Goal: Information Seeking & Learning: Learn about a topic

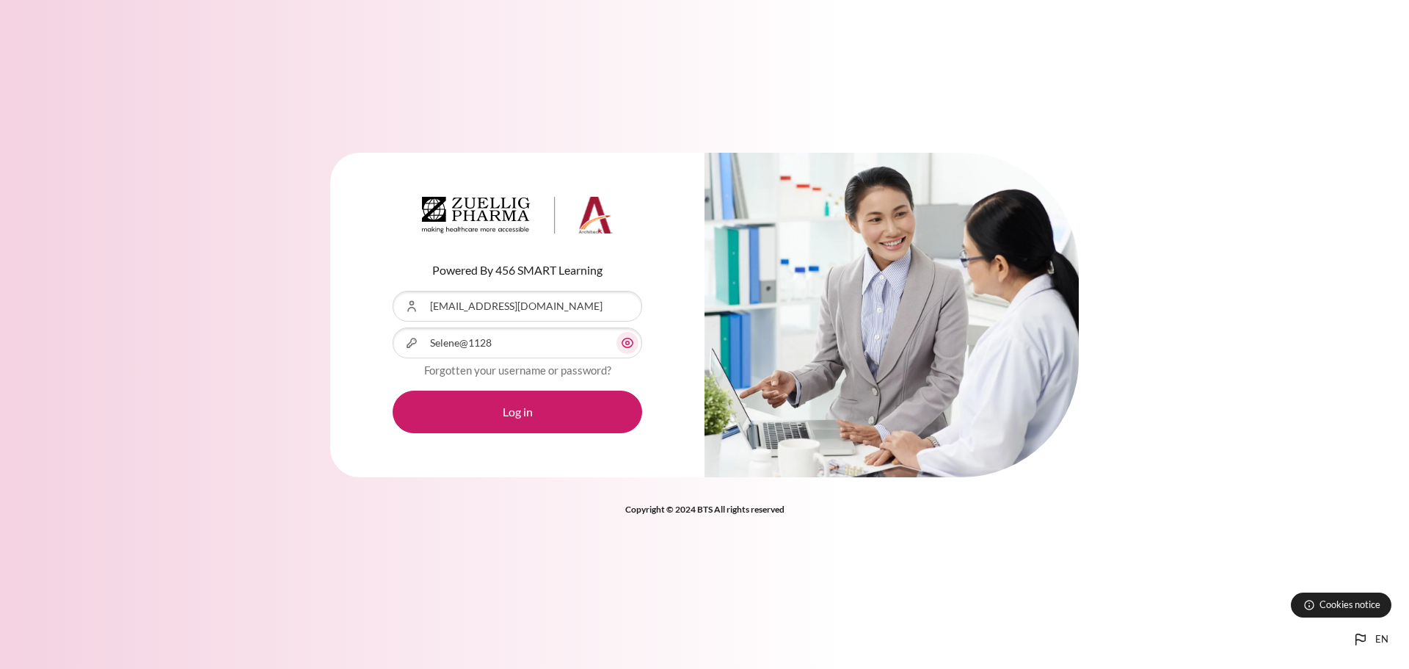
click at [570, 405] on button "Log in" at bounding box center [518, 411] width 250 height 43
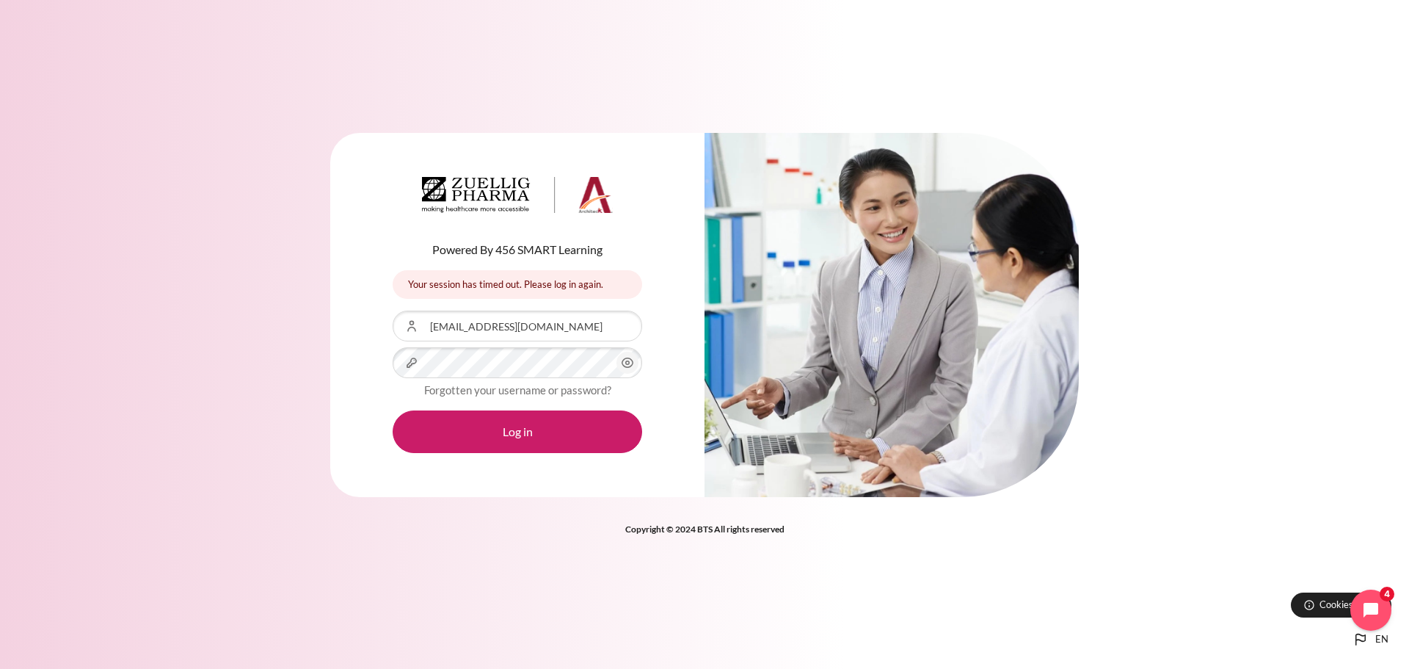
click at [680, 589] on div "Powered By 456 SMART Learning Your session has timed out. Please log in again. …" at bounding box center [704, 334] width 1409 height 669
click at [473, 439] on button "Log in" at bounding box center [518, 431] width 250 height 43
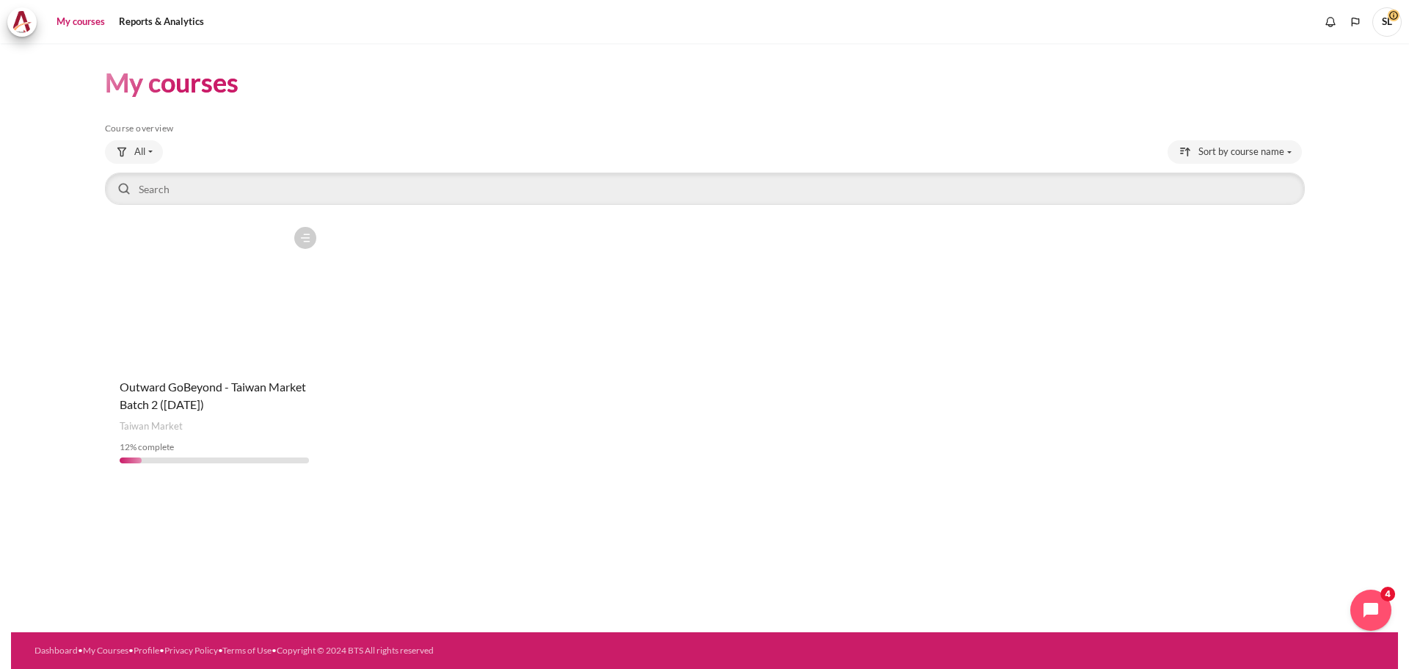
click at [272, 308] on figure "Content" at bounding box center [214, 292] width 219 height 147
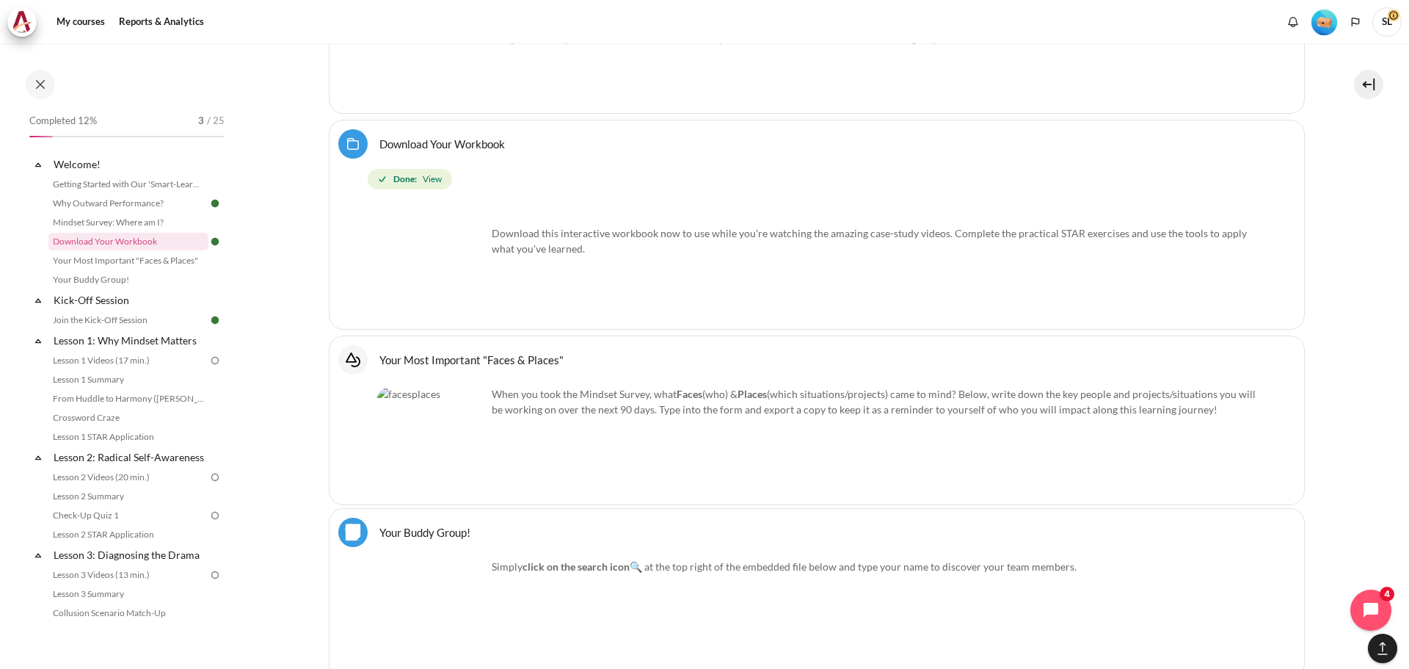
scroll to position [1028, 0]
click at [127, 341] on link "Lesson 1: Why Mindset Matters" at bounding box center [129, 340] width 157 height 20
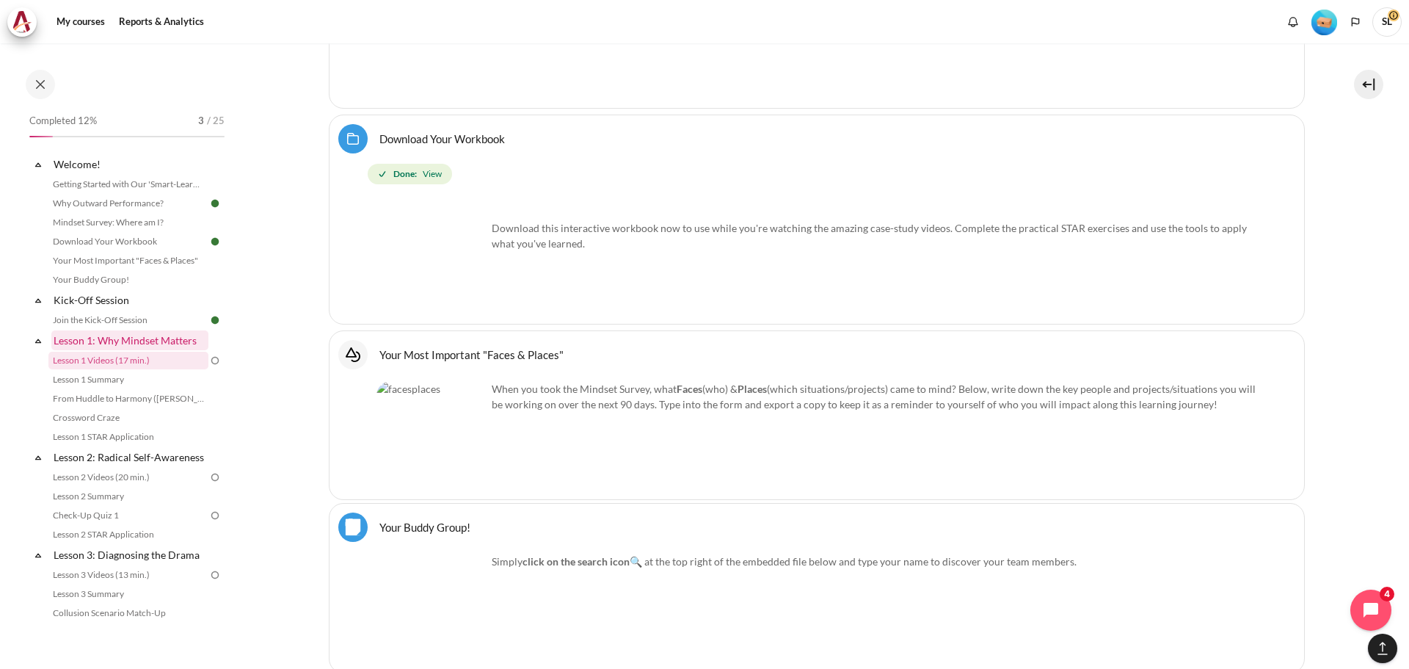
scroll to position [2073, 0]
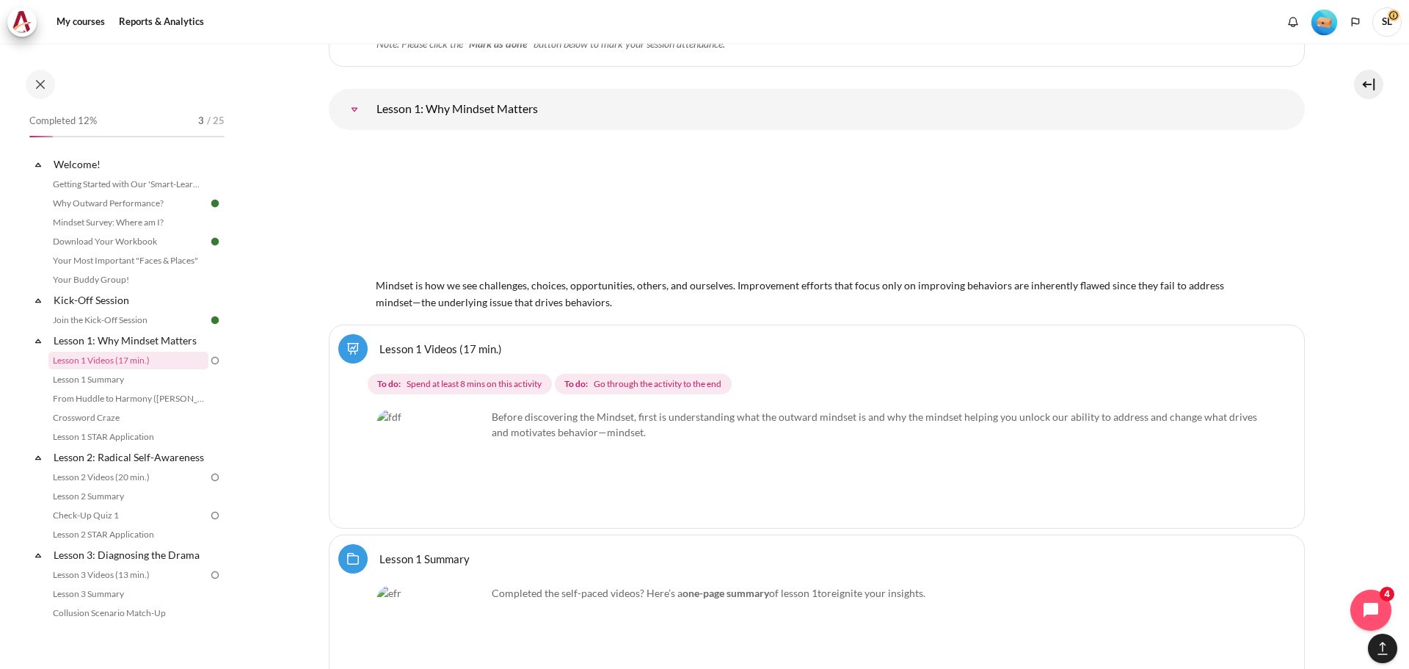
click at [459, 495] on img "Content" at bounding box center [432, 464] width 110 height 110
click at [466, 488] on img "Content" at bounding box center [432, 464] width 110 height 110
click at [437, 437] on img "Content" at bounding box center [432, 464] width 110 height 110
click at [415, 483] on img "Content" at bounding box center [432, 464] width 110 height 110
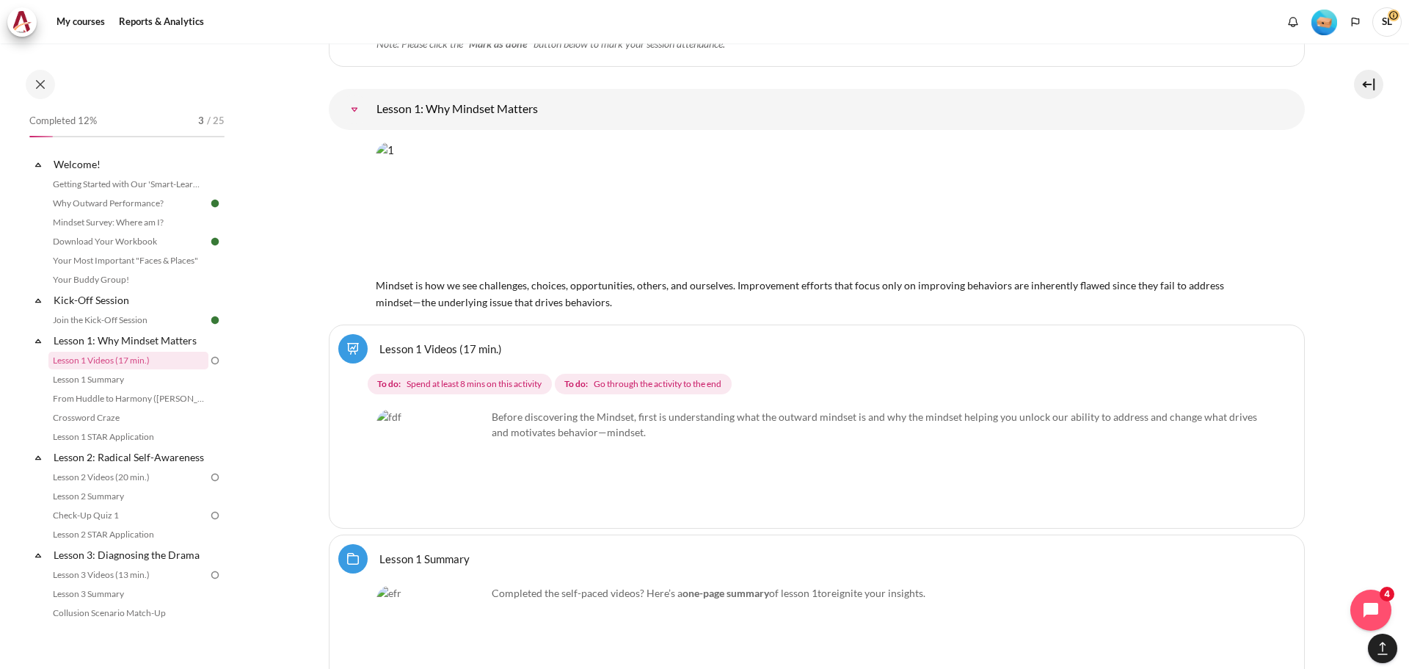
click at [470, 490] on img "Content" at bounding box center [432, 464] width 110 height 110
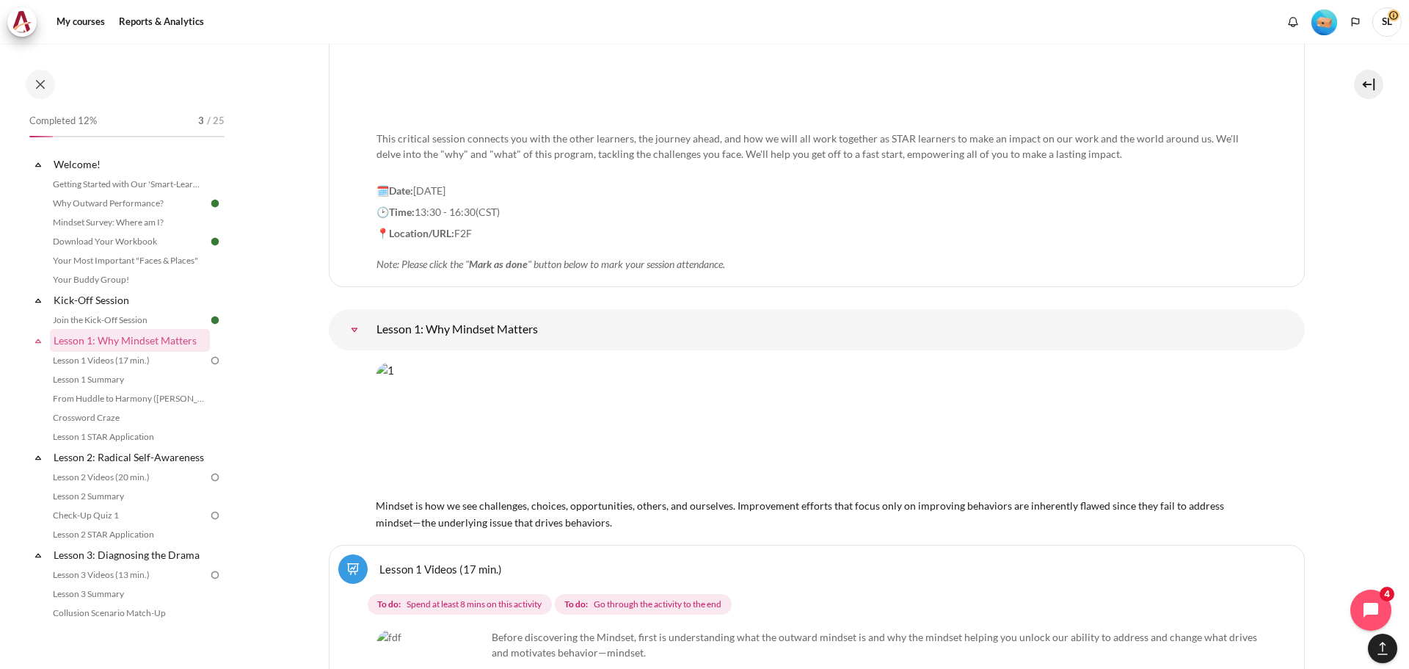
click at [369, 326] on link "Lesson 1: Why Mindset Matters" at bounding box center [354, 329] width 29 height 29
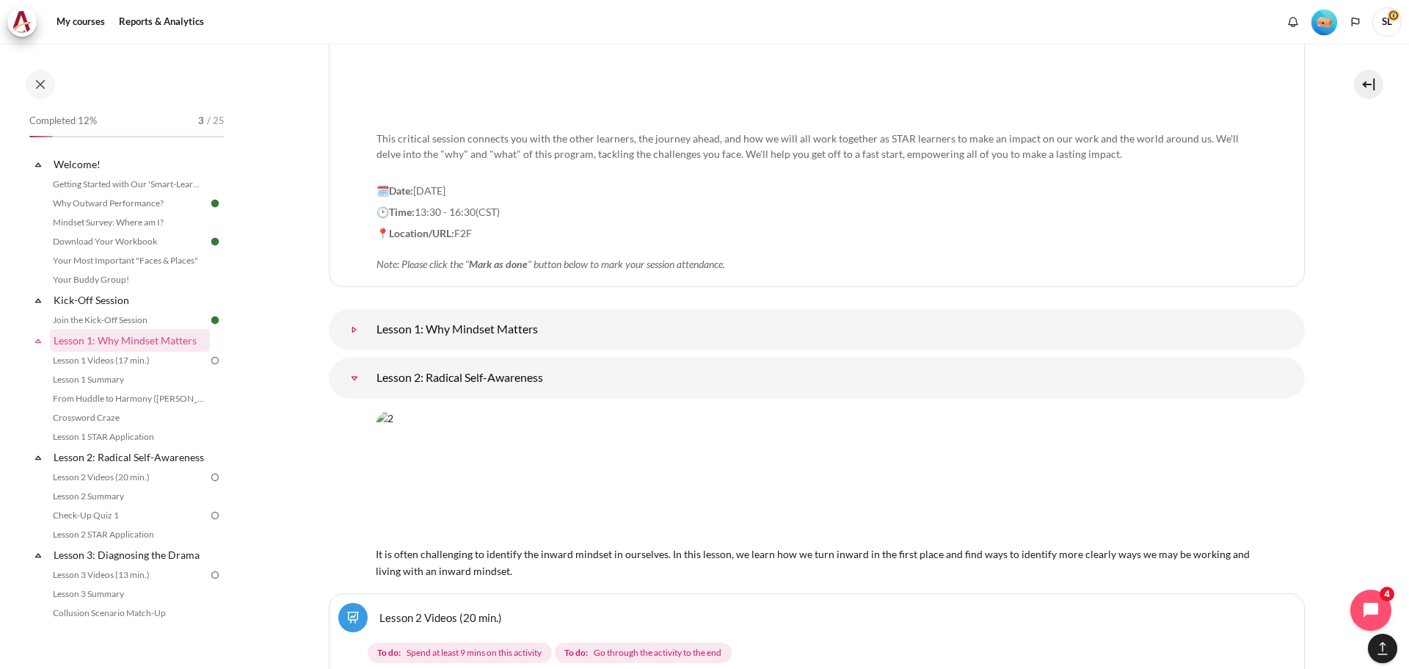
click at [369, 326] on link "Lesson 1: Why Mindset Matters" at bounding box center [354, 329] width 29 height 29
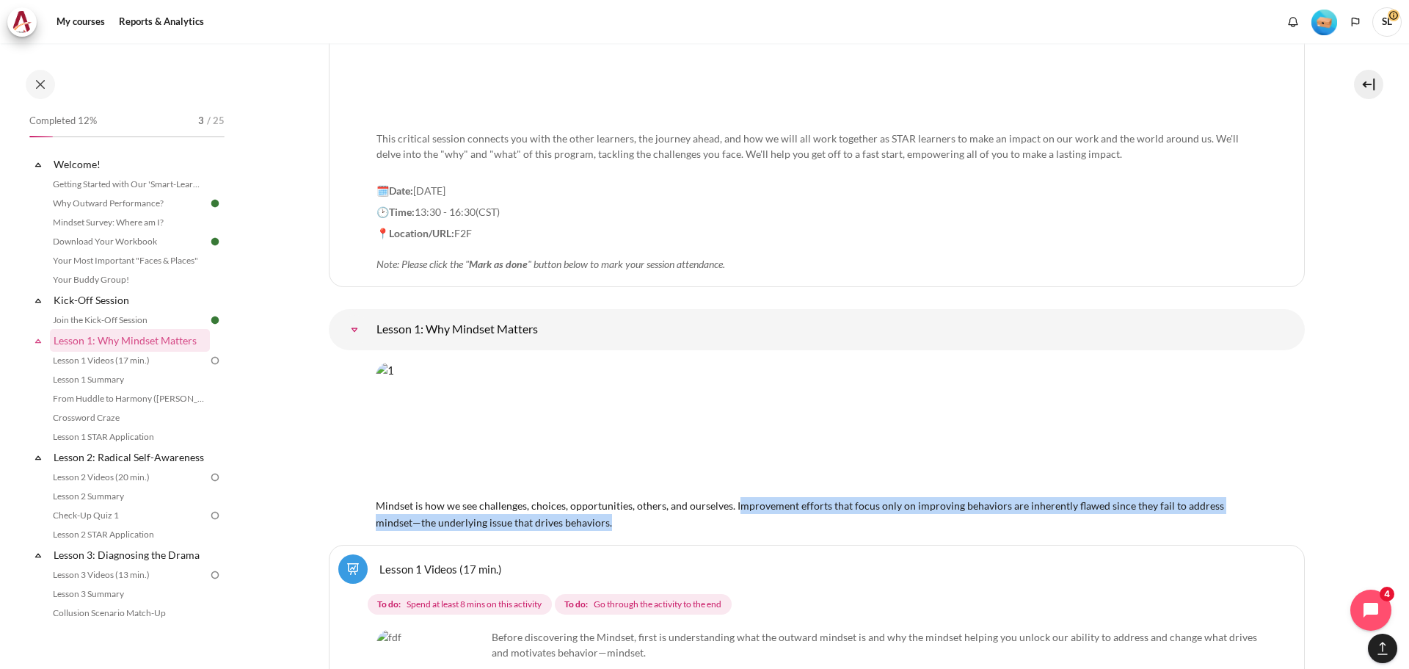
drag, startPoint x: 795, startPoint y: 506, endPoint x: 967, endPoint y: 525, distance: 172.8
click at [967, 525] on div "Mindset is how we see challenges, choices, opportunities, others, and ourselves…" at bounding box center [817, 446] width 882 height 169
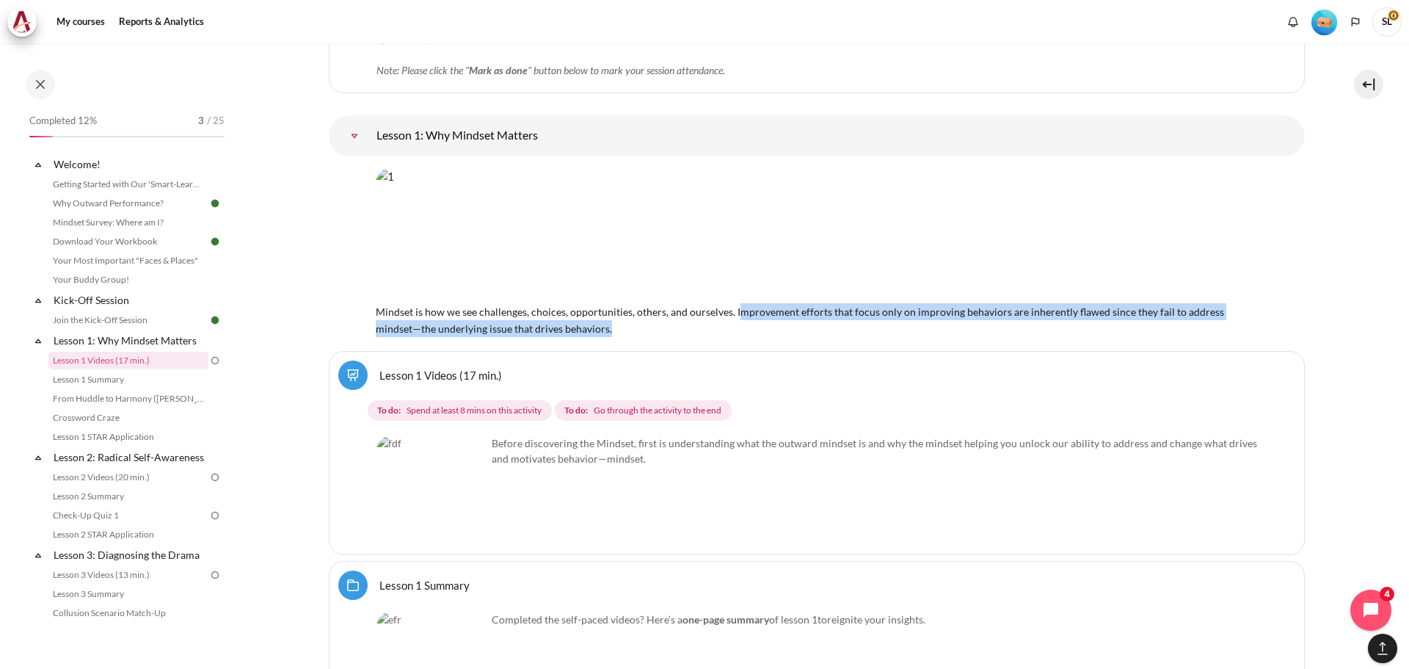
scroll to position [2073, 0]
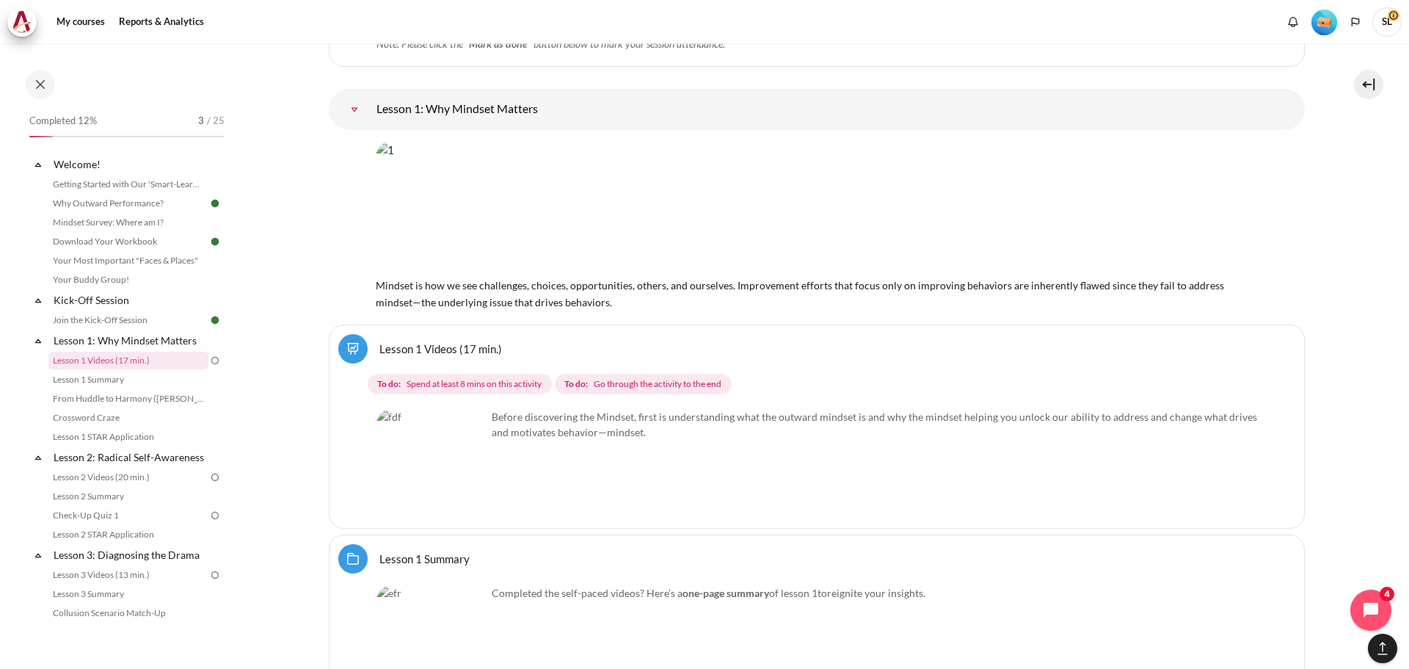
click at [612, 406] on div "Select activity Lesson 1 Videos (17 min.) Lesson 1 Videos (17 min.) To do: To d…" at bounding box center [817, 426] width 976 height 204
click at [443, 345] on link "Lesson 1 Videos (17 min.)" at bounding box center [440, 348] width 123 height 14
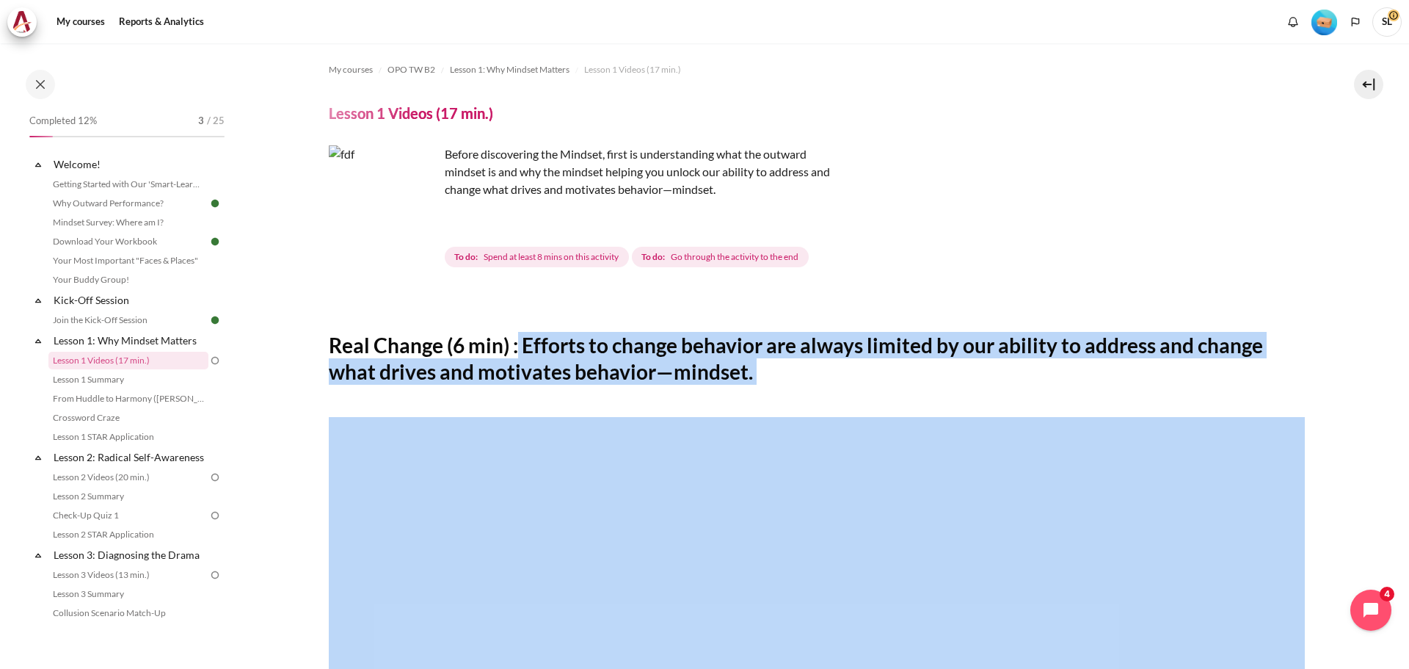
drag, startPoint x: 663, startPoint y: 359, endPoint x: 788, endPoint y: 388, distance: 128.9
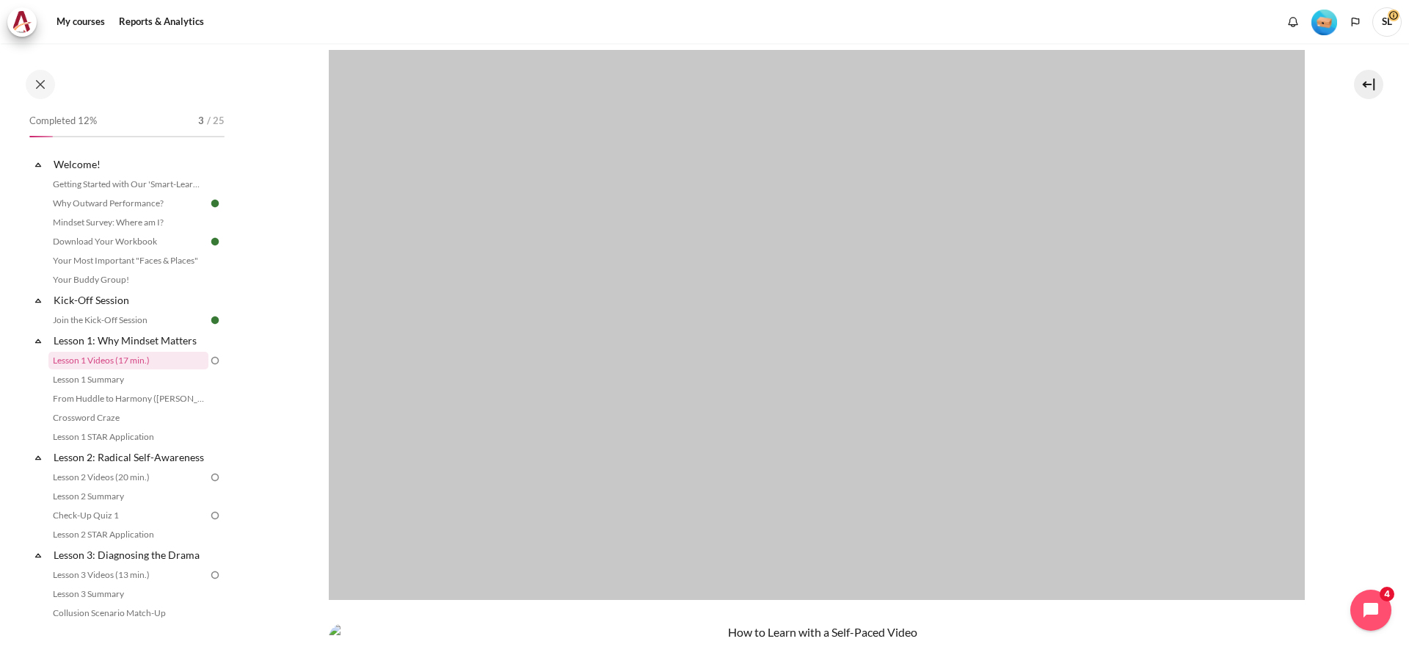
scroll to position [147, 0]
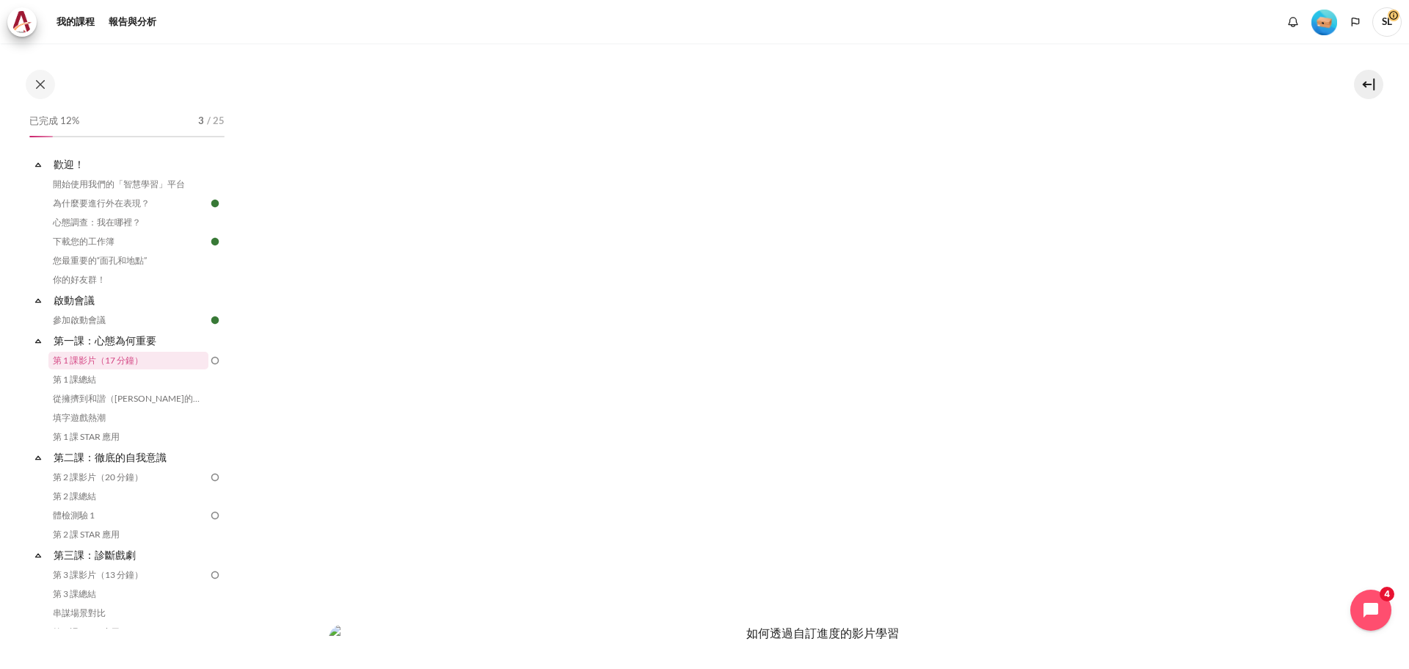
scroll to position [349, 0]
click at [1348, 454] on section "我的課程 OPO TW B2 第一課：心態為何重要 第 1 課影片（17 分鐘） 第 1 課影片（17 分鐘） 完成要求" at bounding box center [816, 402] width 1163 height 1416
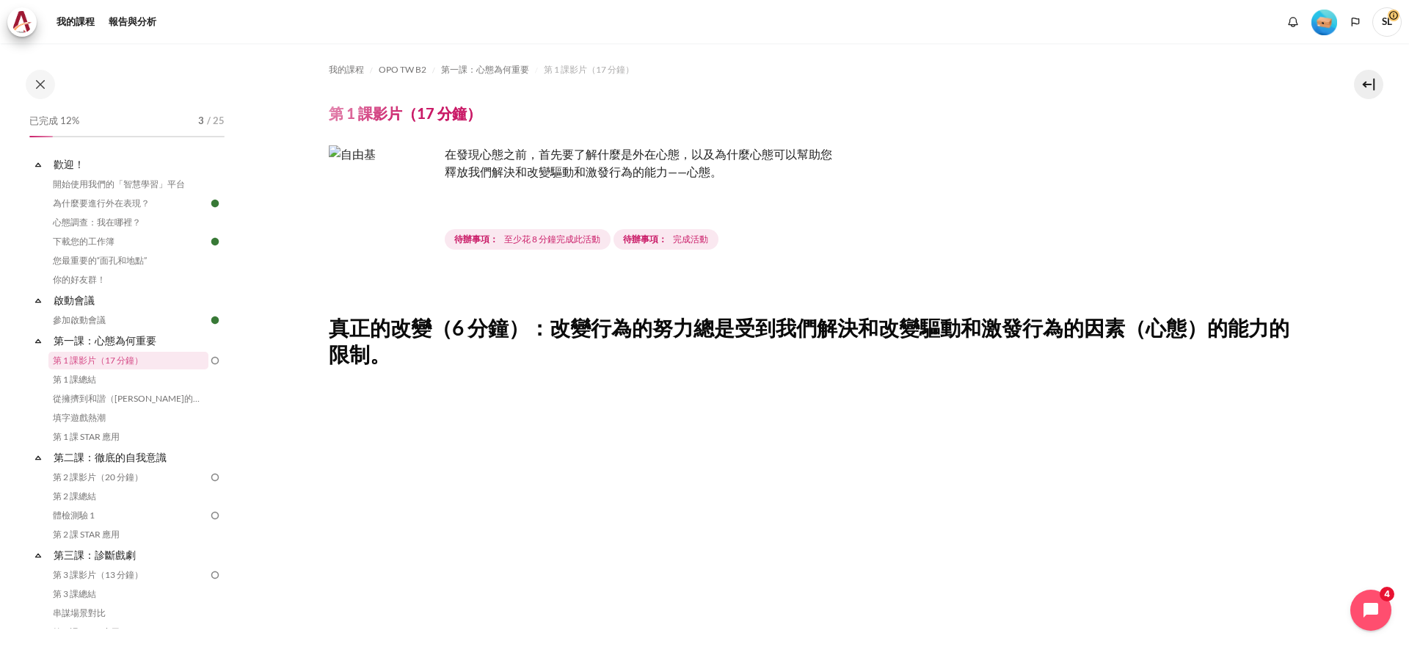
scroll to position [514, 0]
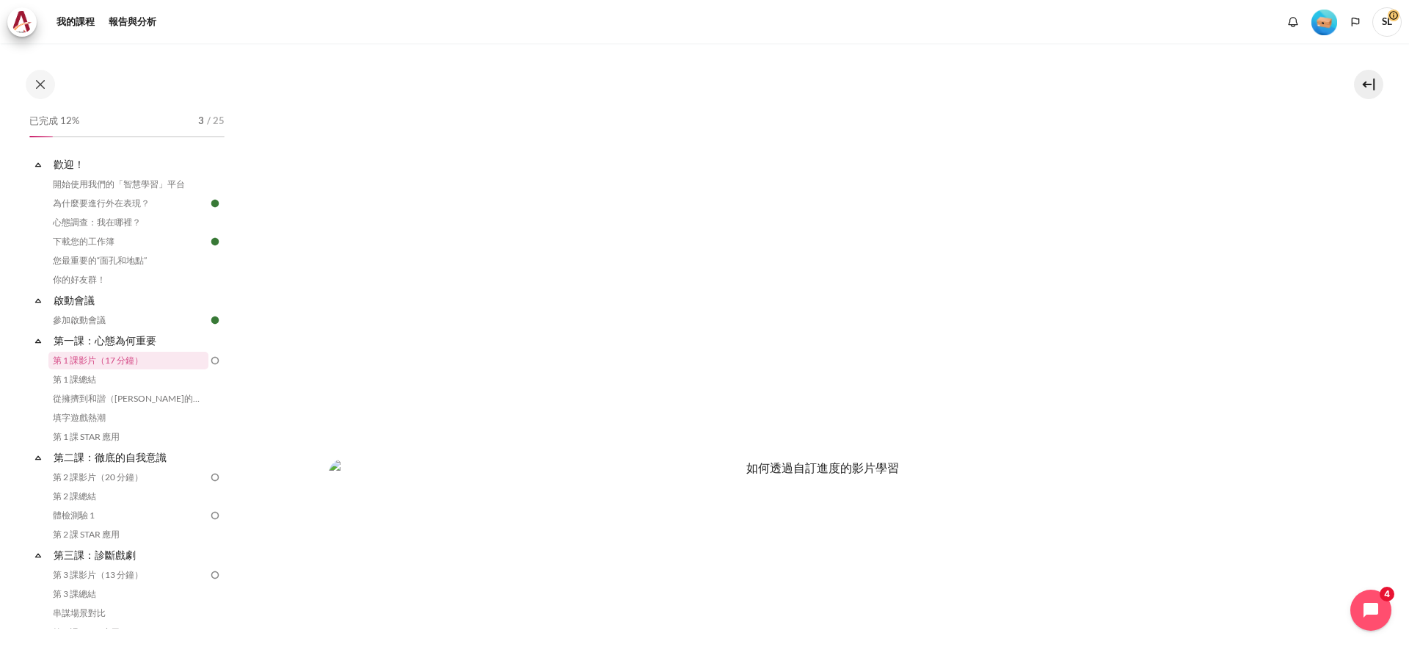
click at [1334, 356] on section "我的課程 OPO TW B2 第一課：心態為何重要 第 1 課影片（17 分鐘） 第 1 課影片（17 分鐘） 完成要求" at bounding box center [816, 238] width 1163 height 1416
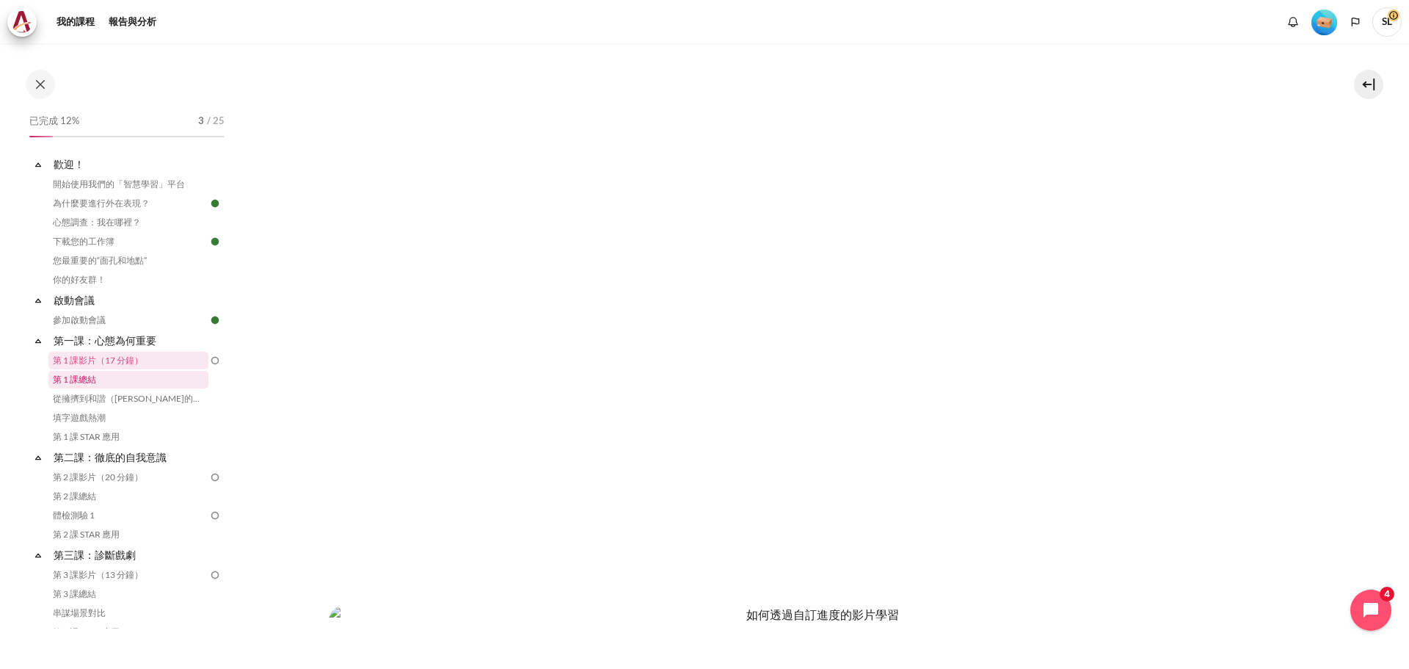
click at [68, 377] on font "第 1 課總結" at bounding box center [74, 379] width 43 height 11
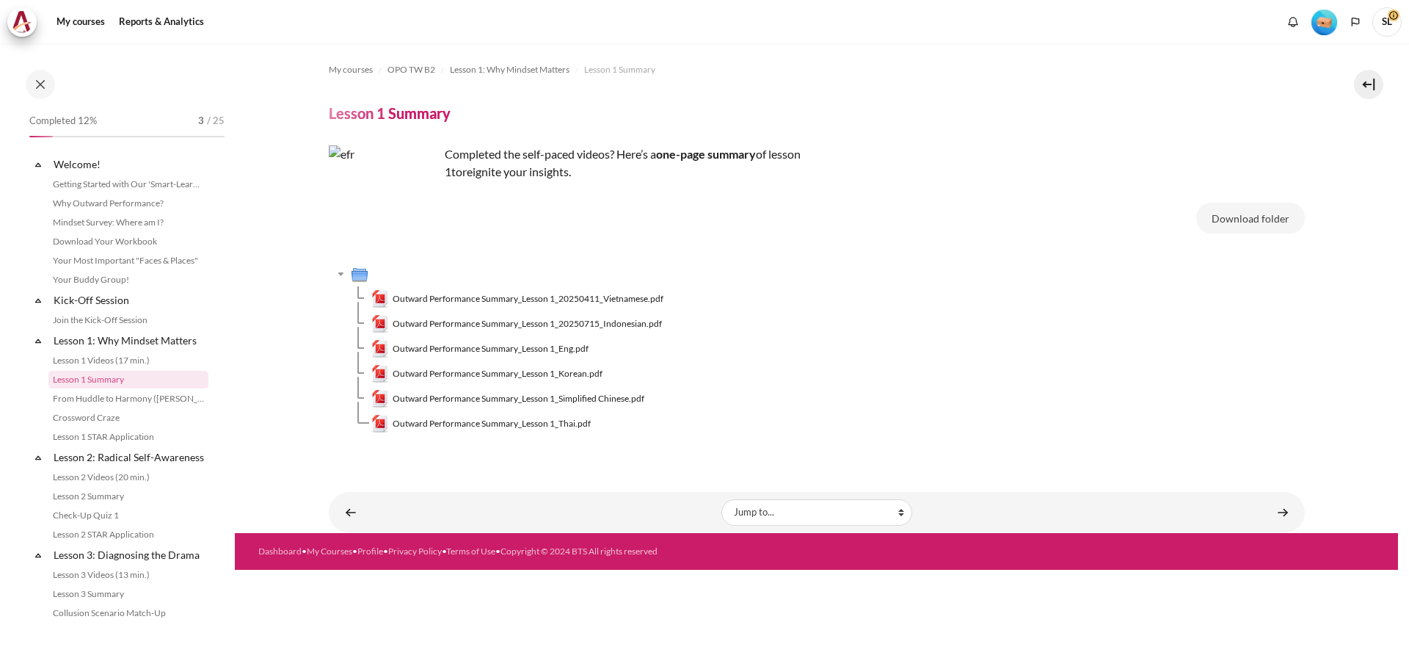
scroll to position [10, 0]
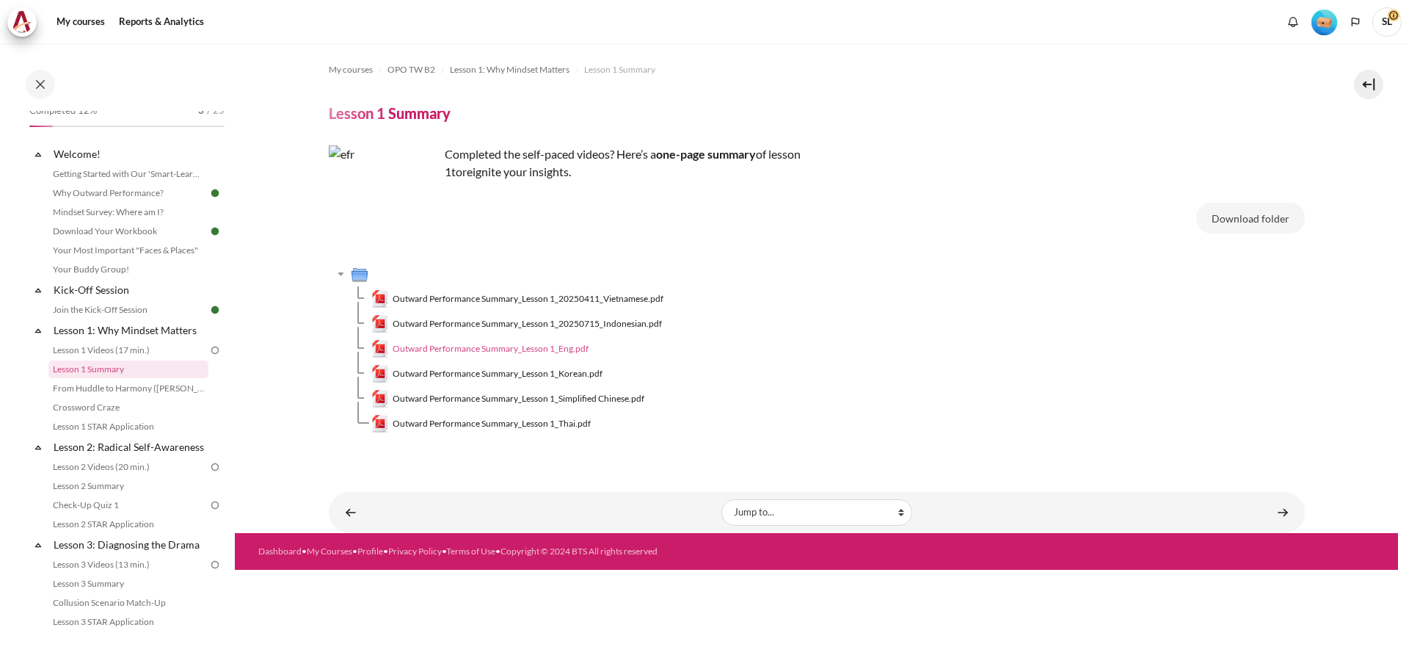
click at [573, 348] on span "Outward Performance Summary_Lesson 1_Eng.pdf" at bounding box center [491, 348] width 196 height 13
click at [116, 391] on link "From Huddle to Harmony ([PERSON_NAME]'s Story)" at bounding box center [128, 388] width 160 height 18
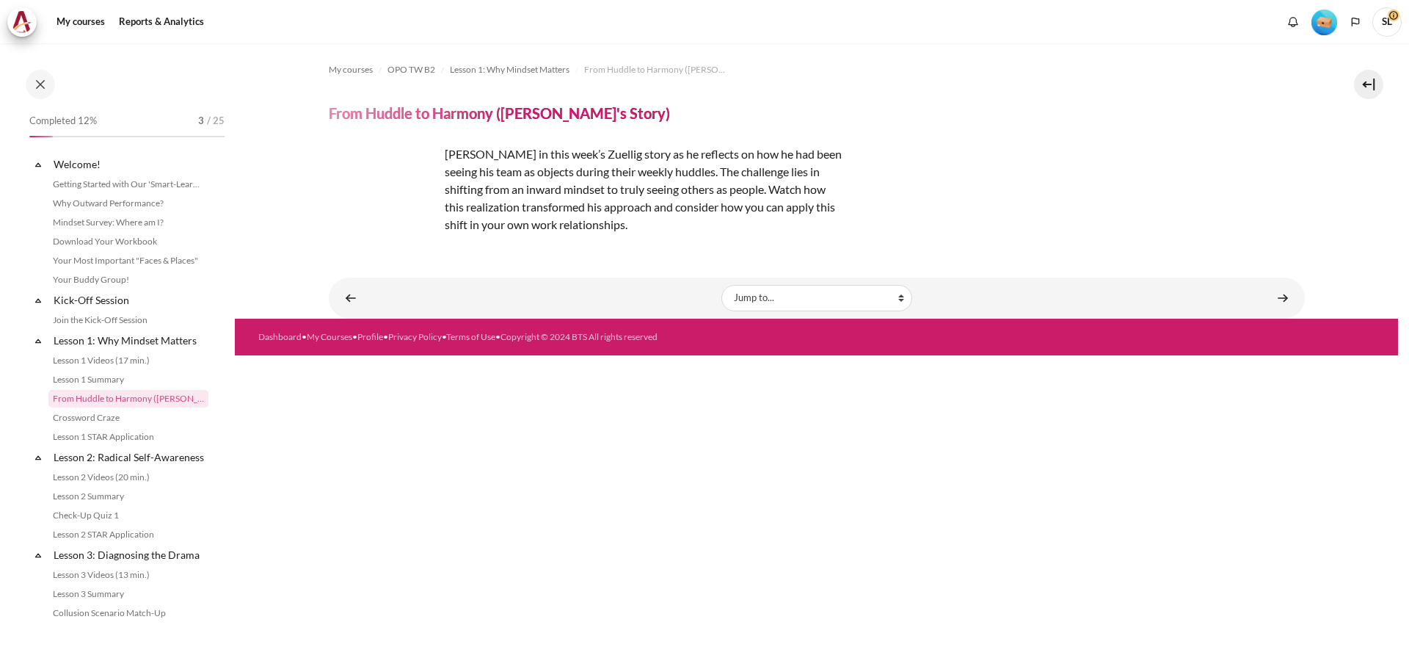
scroll to position [29, 0]
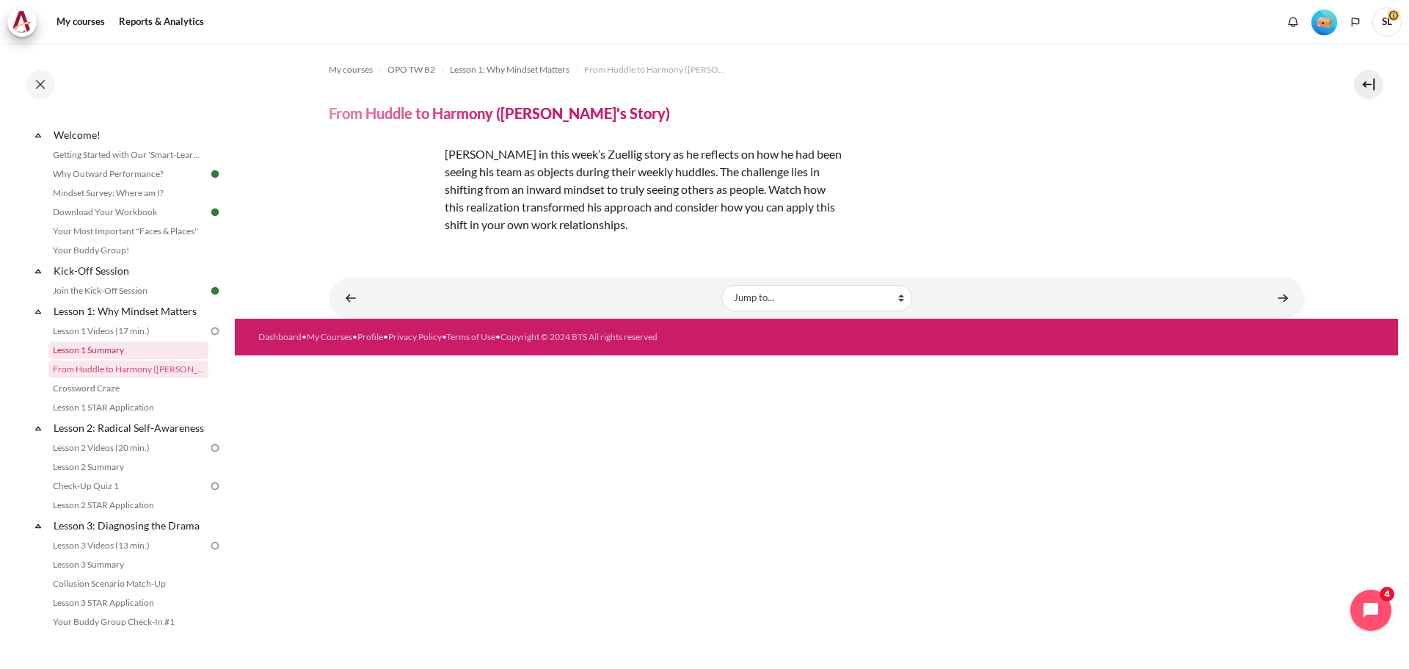
click at [104, 350] on link "Lesson 1 Summary" at bounding box center [128, 350] width 160 height 18
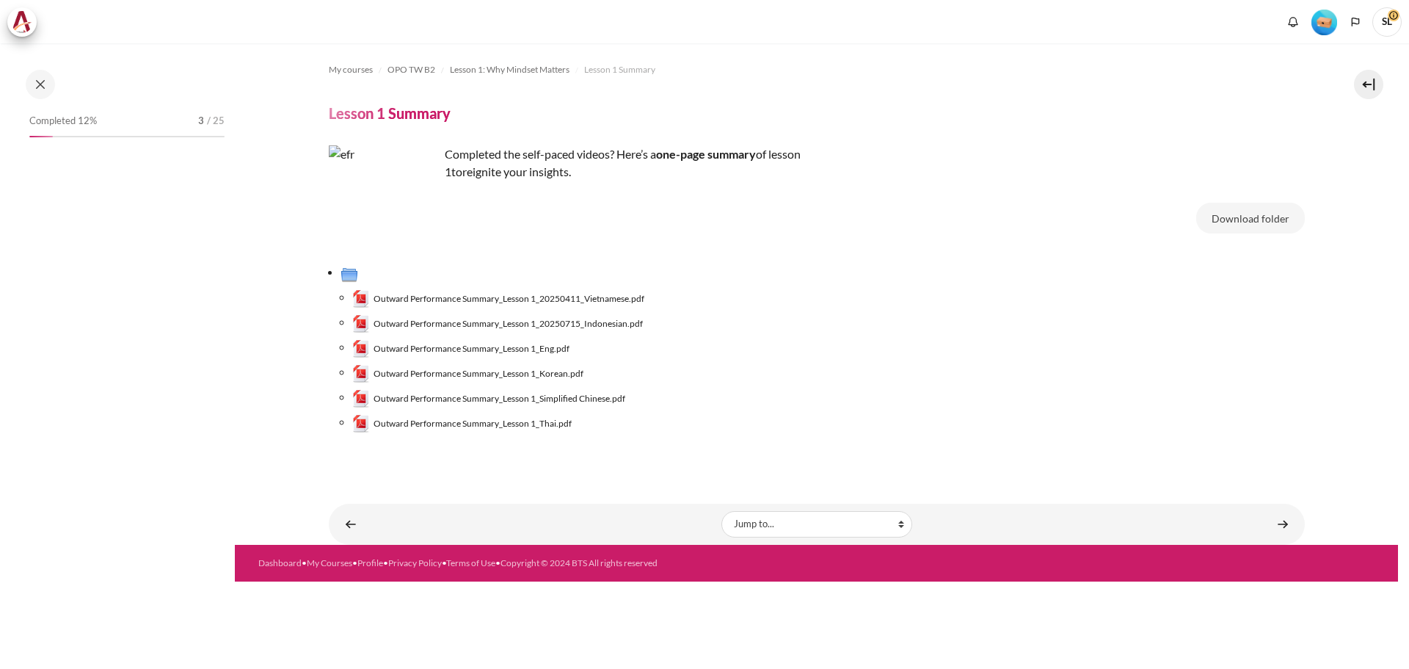
scroll to position [10, 0]
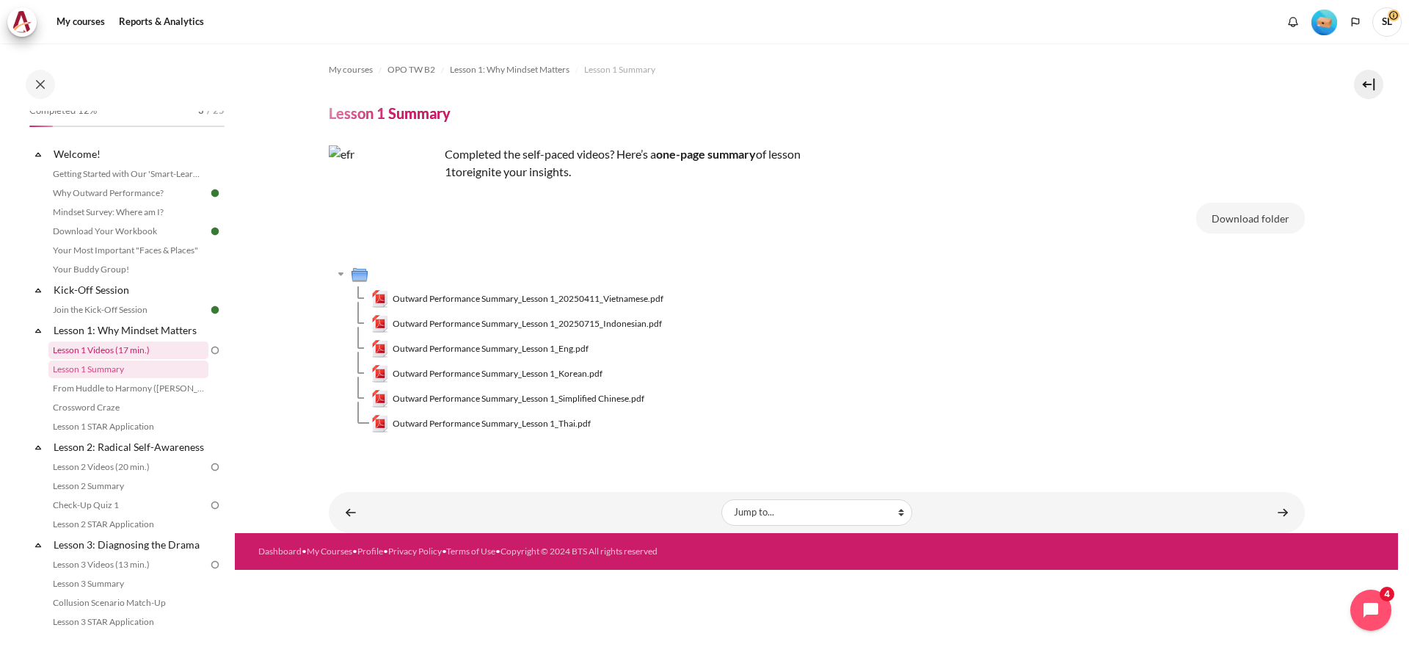
click at [145, 353] on link "Lesson 1 Videos (17 min.)" at bounding box center [128, 350] width 160 height 18
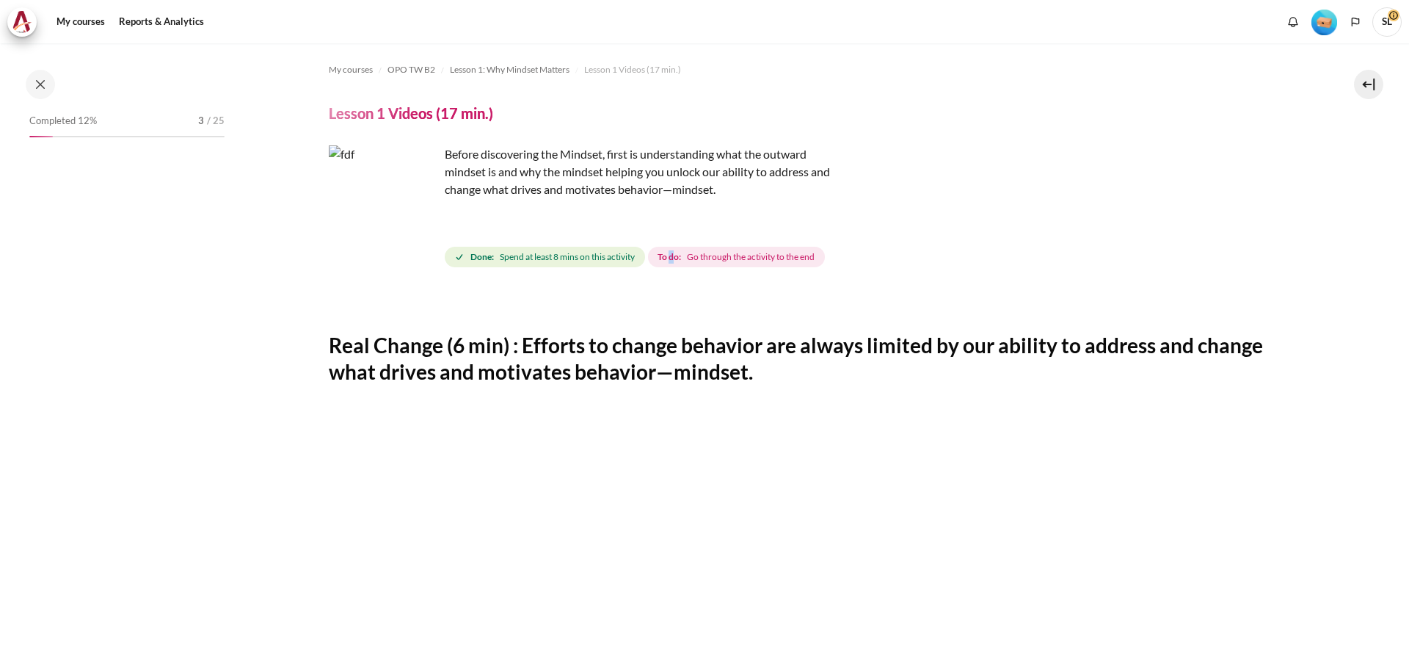
click at [675, 260] on strong "To do:" at bounding box center [669, 256] width 23 height 13
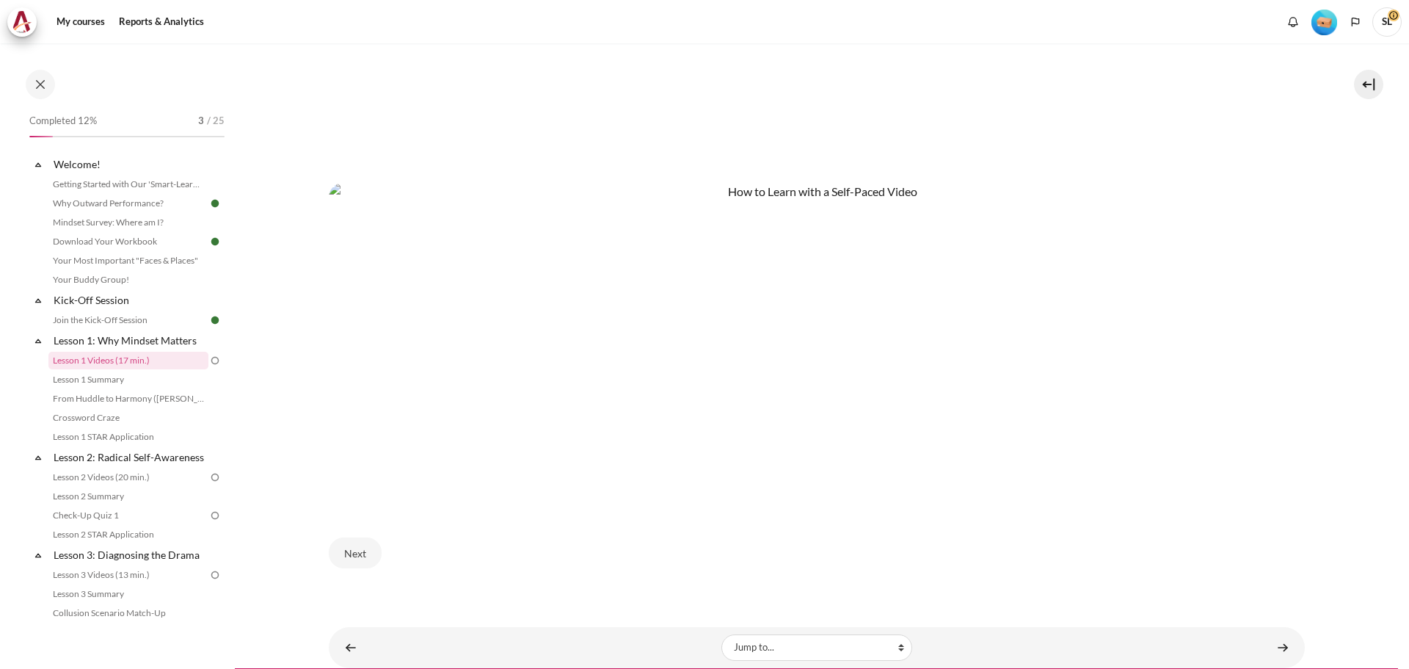
scroll to position [837, 0]
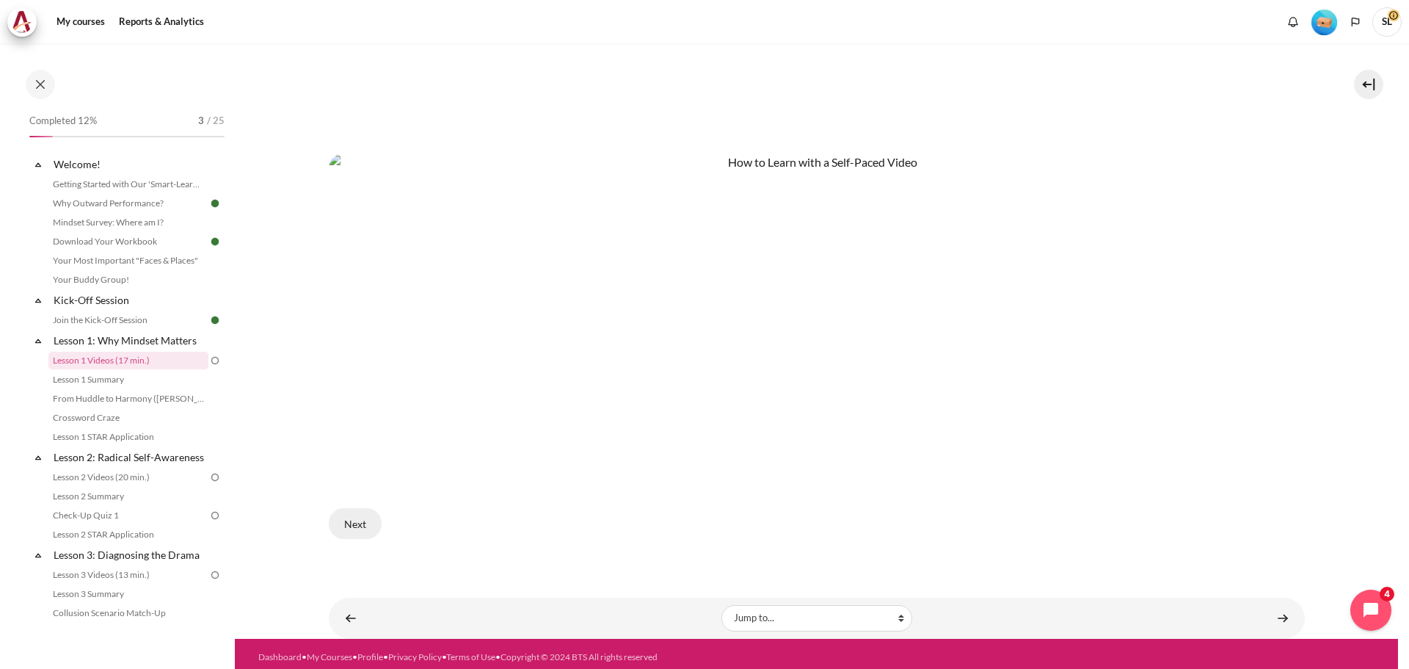
click at [342, 518] on button "Next" at bounding box center [355, 523] width 53 height 31
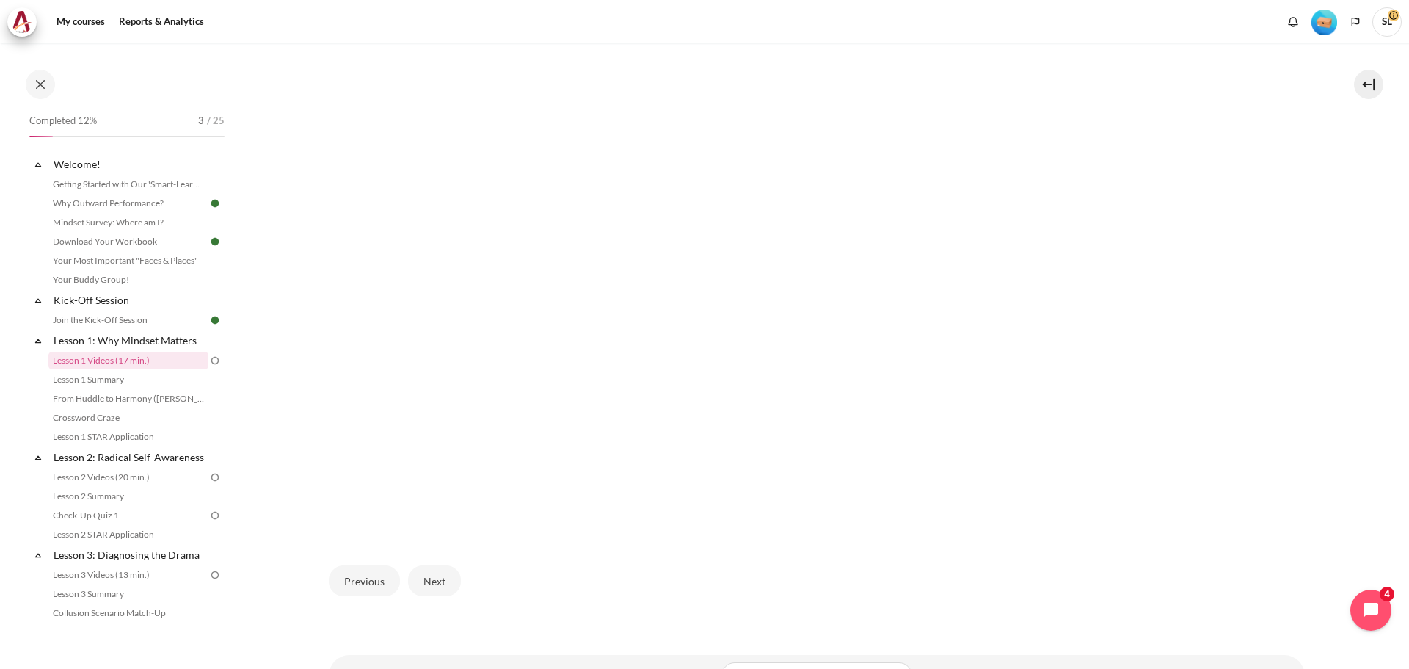
scroll to position [440, 0]
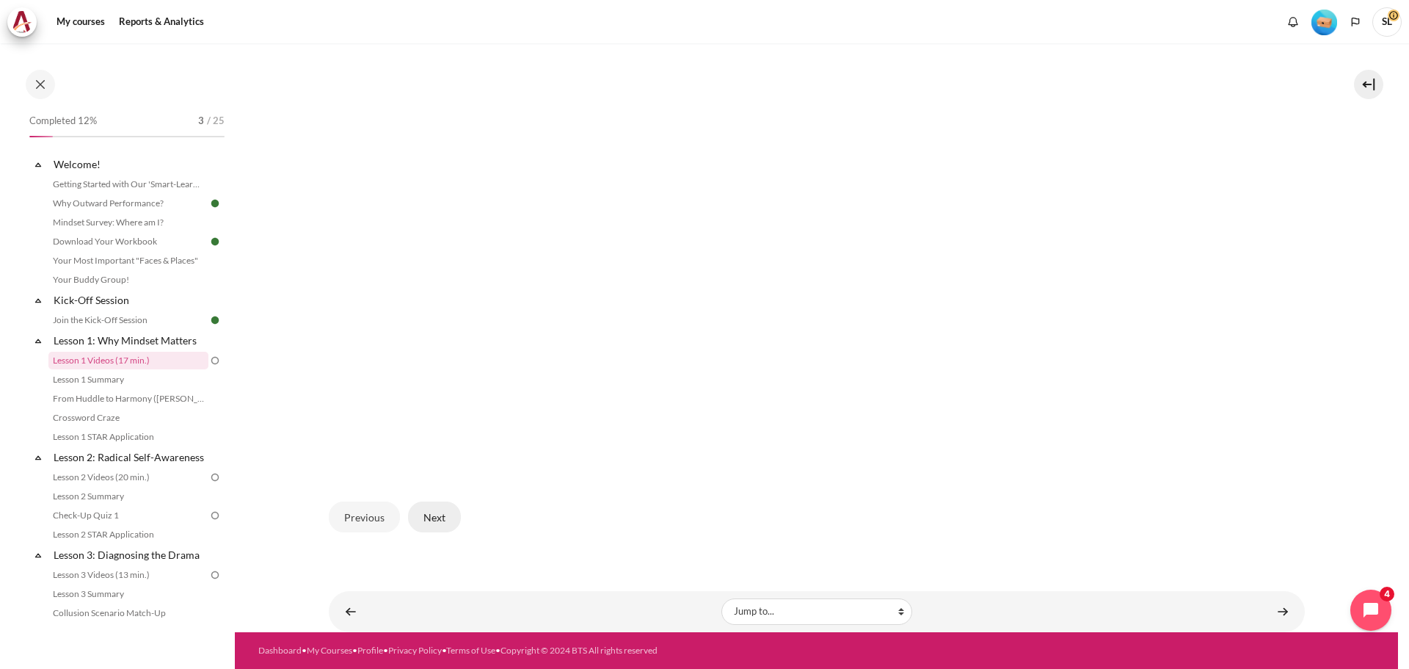
click at [443, 517] on button "Next" at bounding box center [434, 516] width 53 height 31
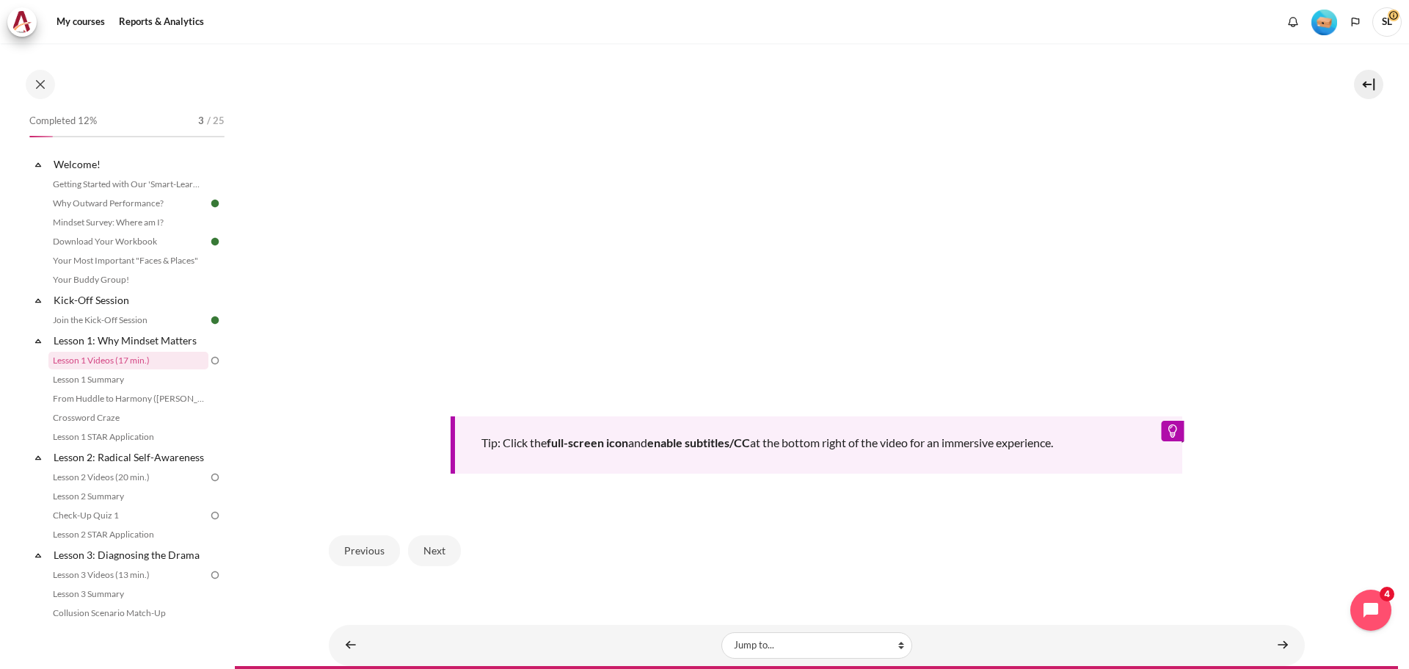
scroll to position [609, 0]
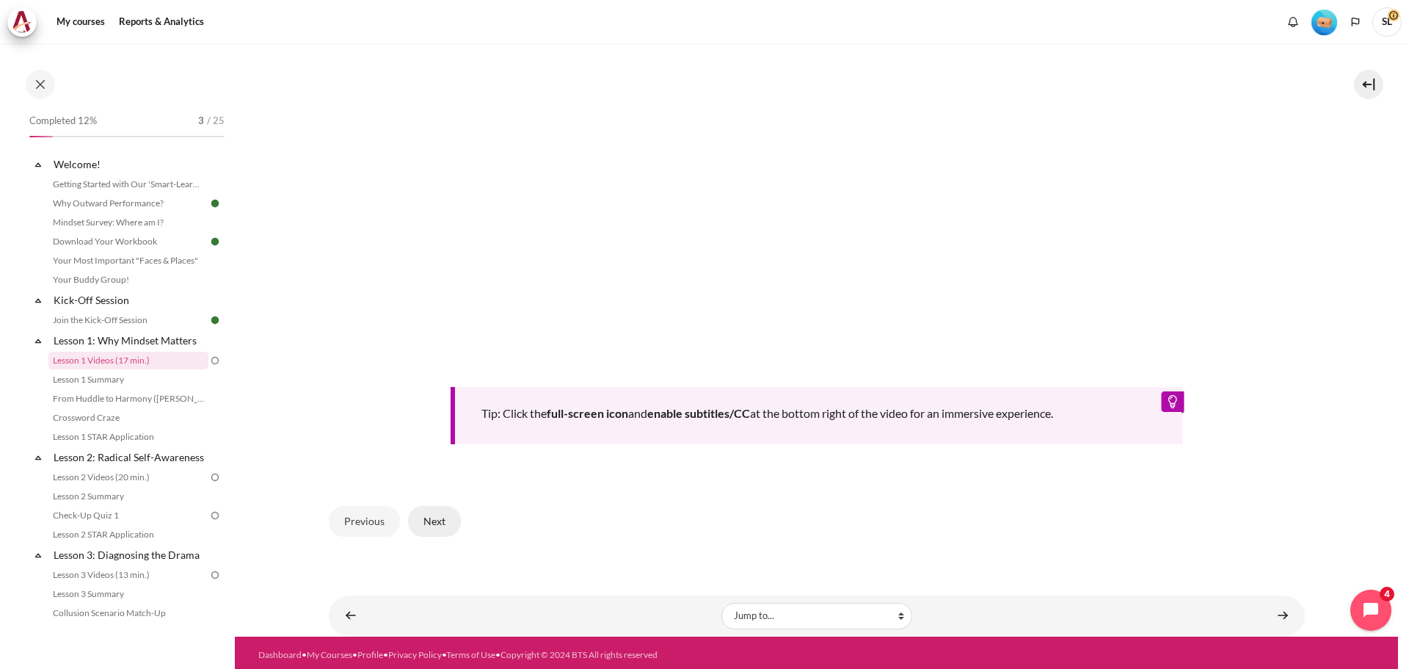
click at [431, 516] on button "Next" at bounding box center [434, 521] width 53 height 31
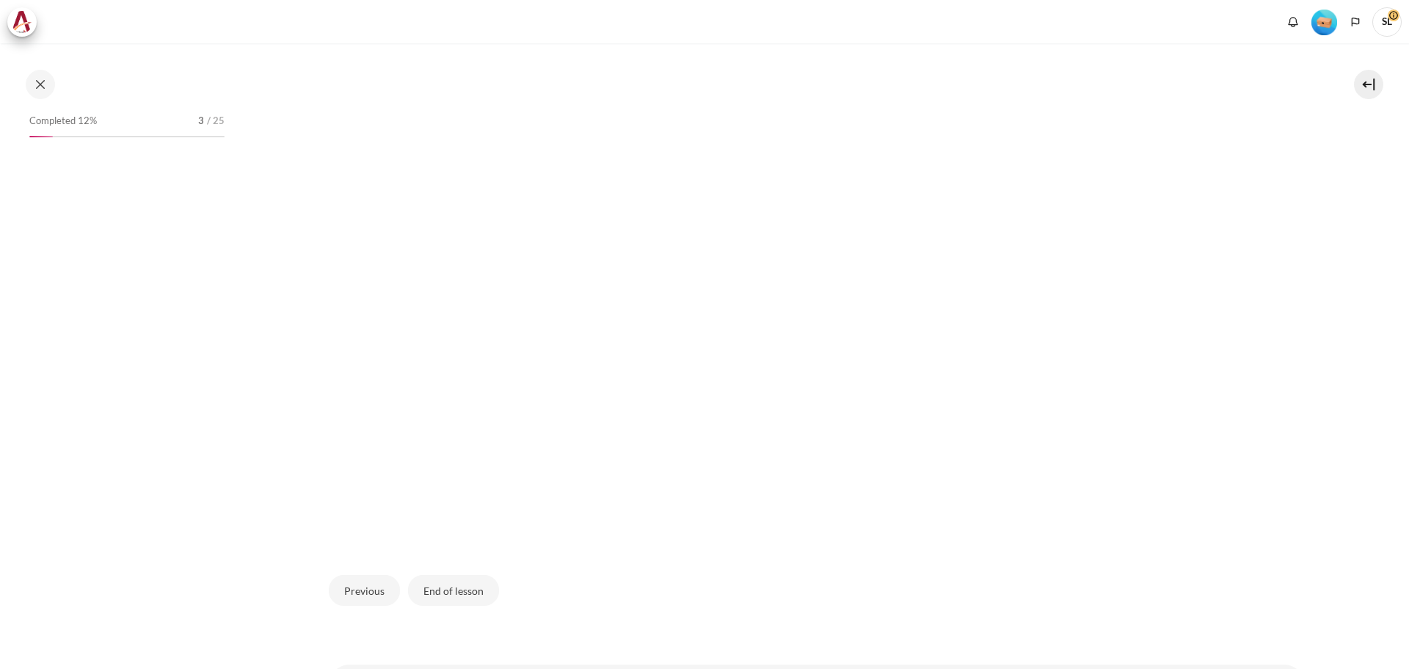
scroll to position [440, 0]
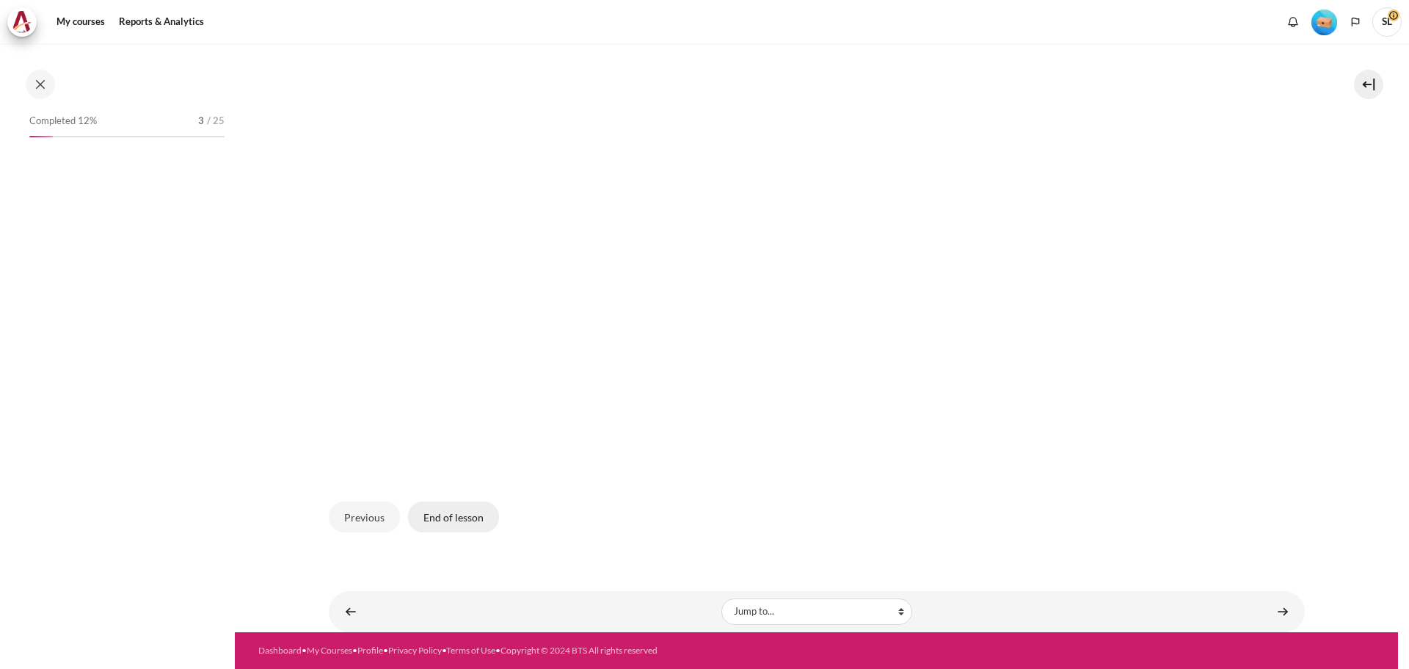
click at [439, 521] on button "End of lesson" at bounding box center [453, 516] width 91 height 31
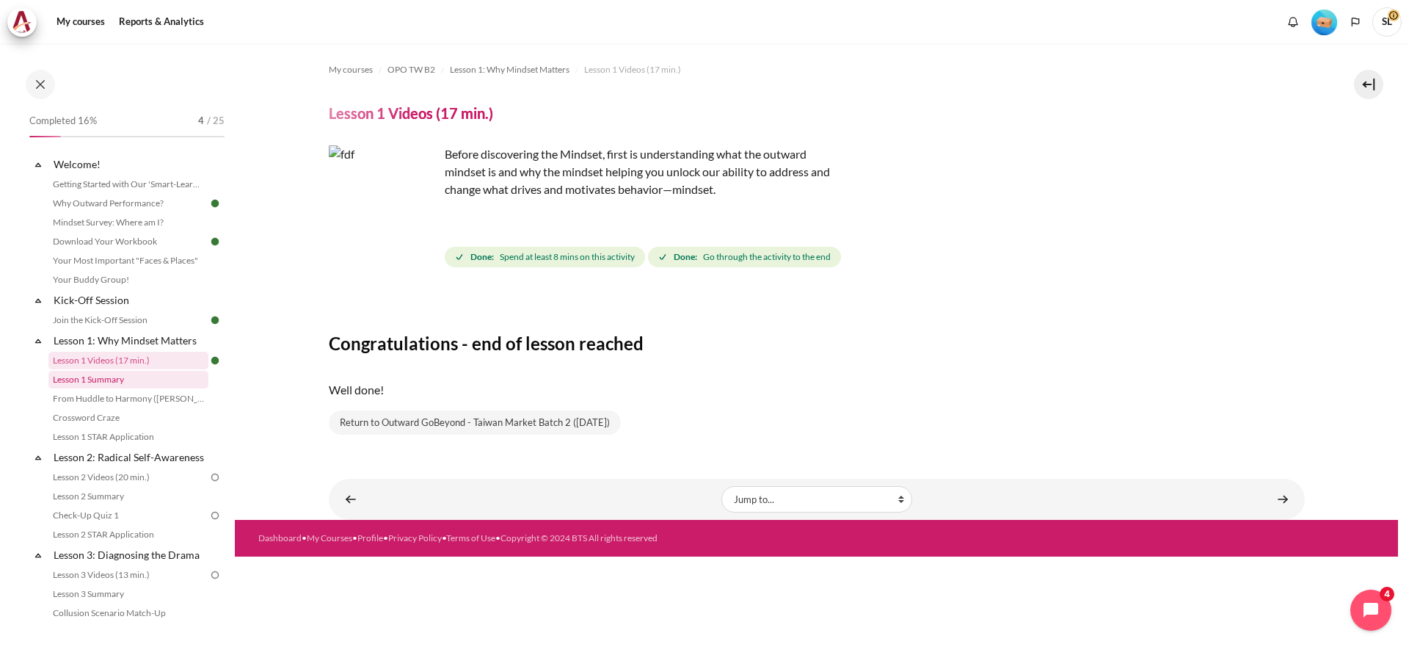
click at [87, 377] on link "Lesson 1 Summary" at bounding box center [128, 380] width 160 height 18
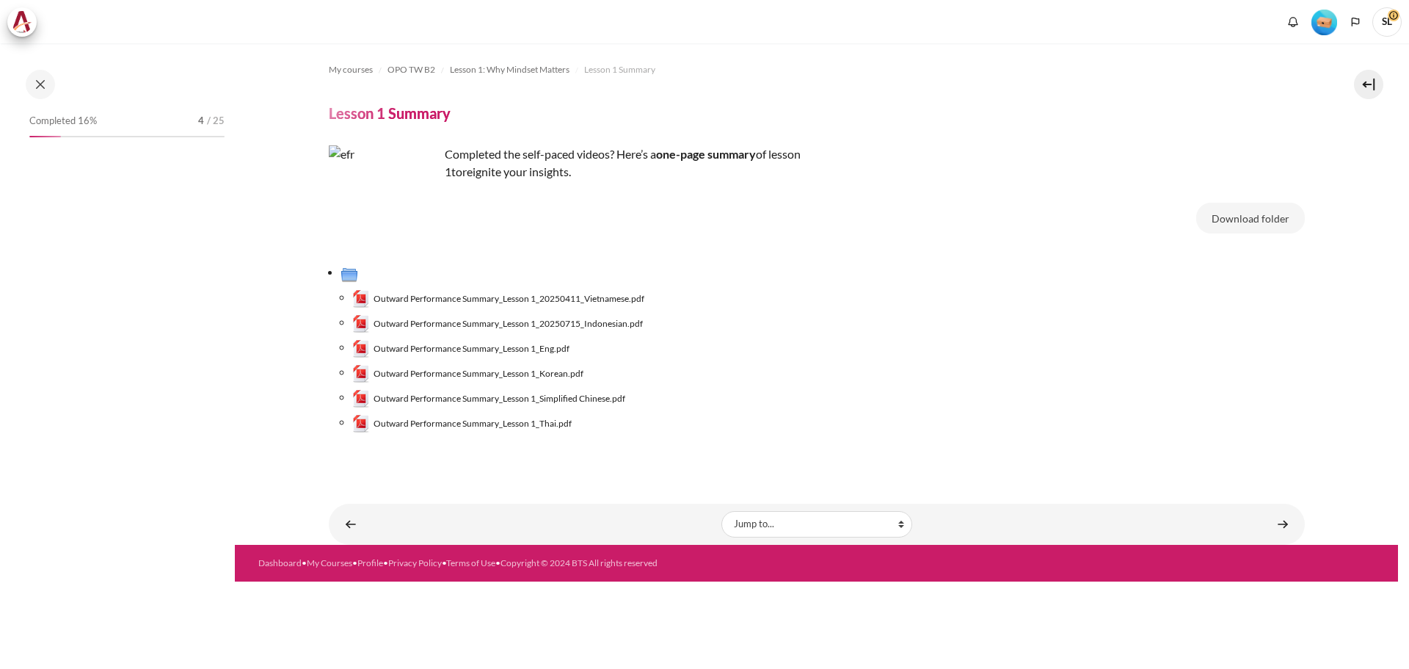
scroll to position [10, 0]
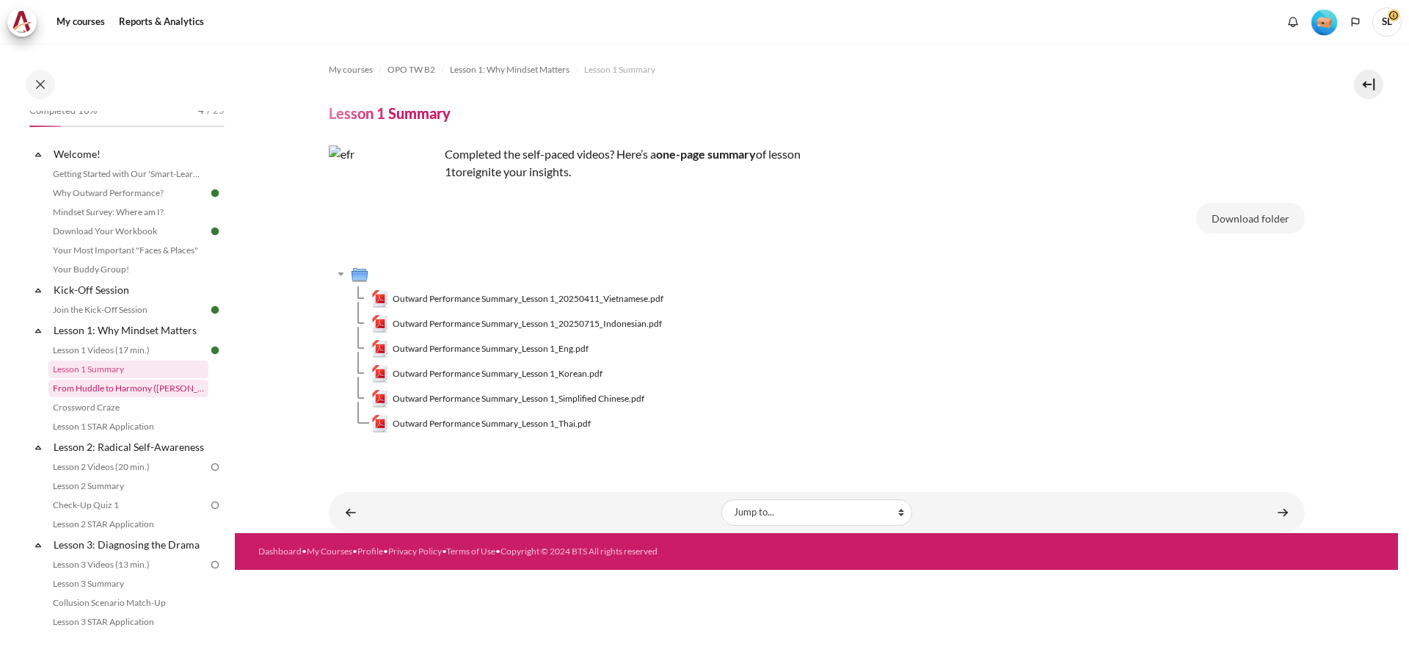
click at [142, 388] on link "From Huddle to Harmony ([PERSON_NAME]'s Story)" at bounding box center [128, 388] width 160 height 18
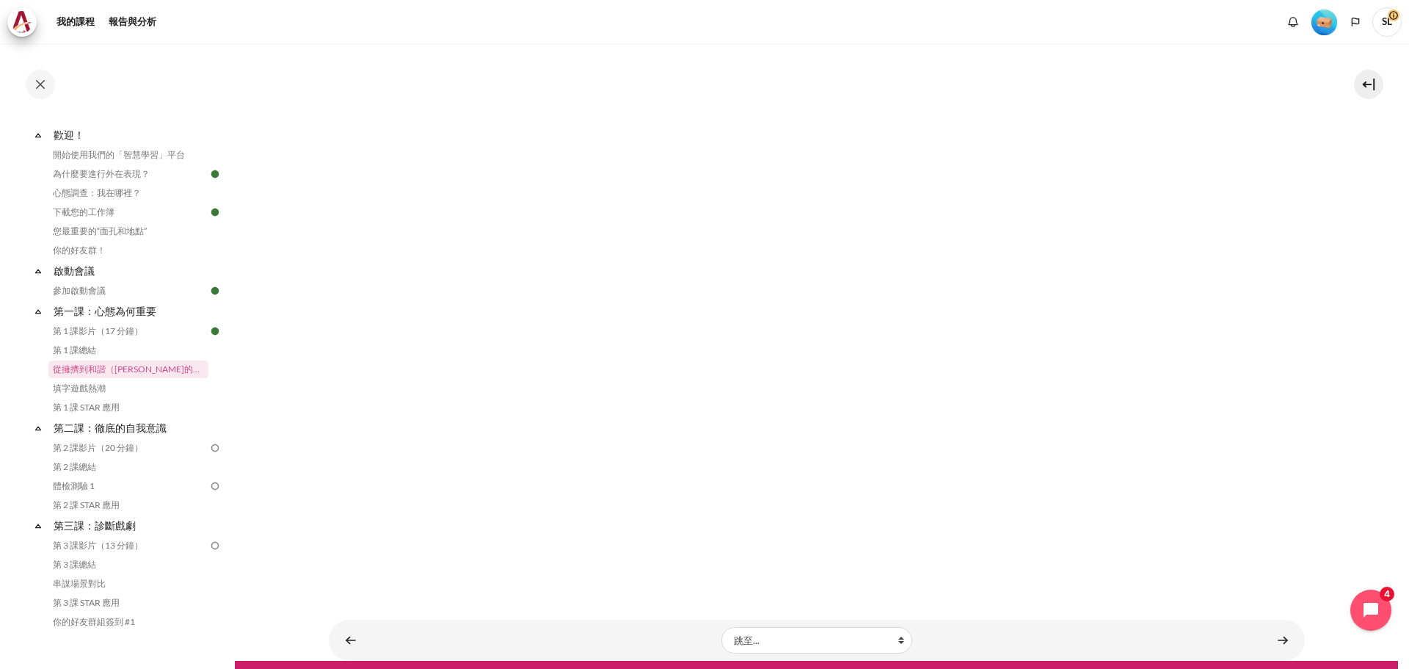
scroll to position [224, 0]
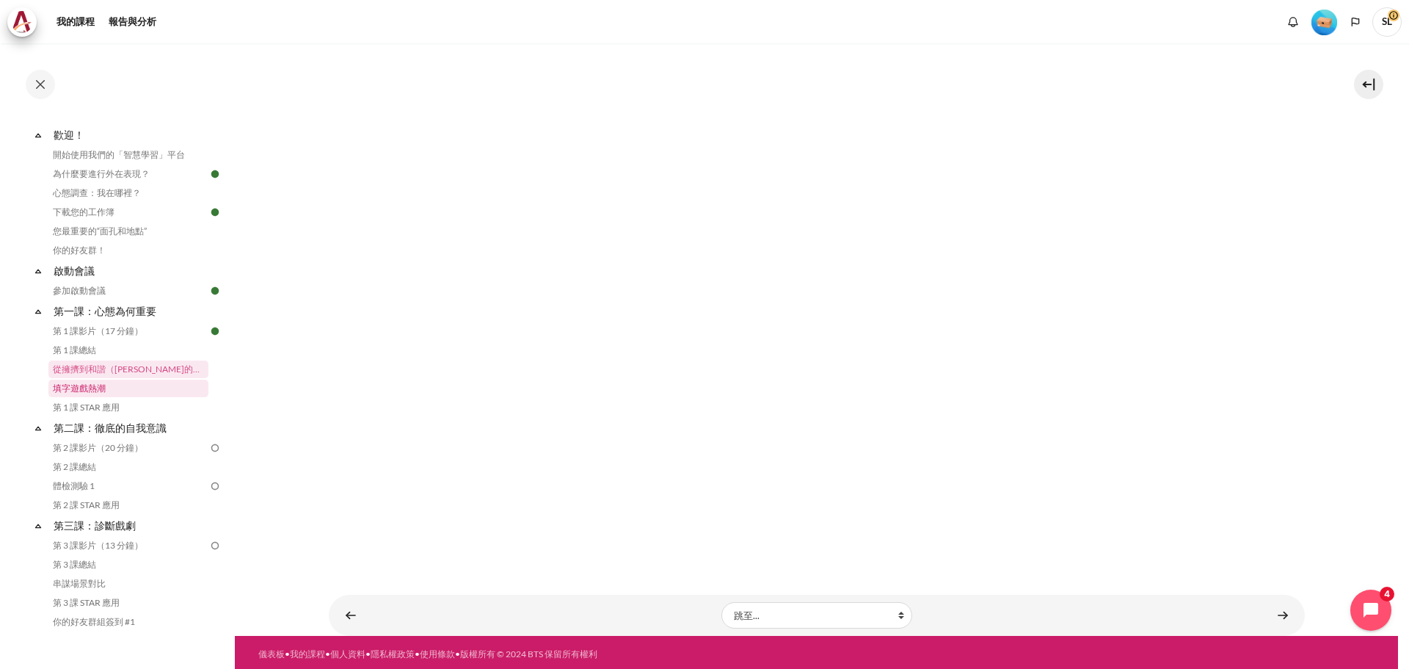
click at [149, 385] on link "填字遊戲熱潮" at bounding box center [128, 388] width 160 height 18
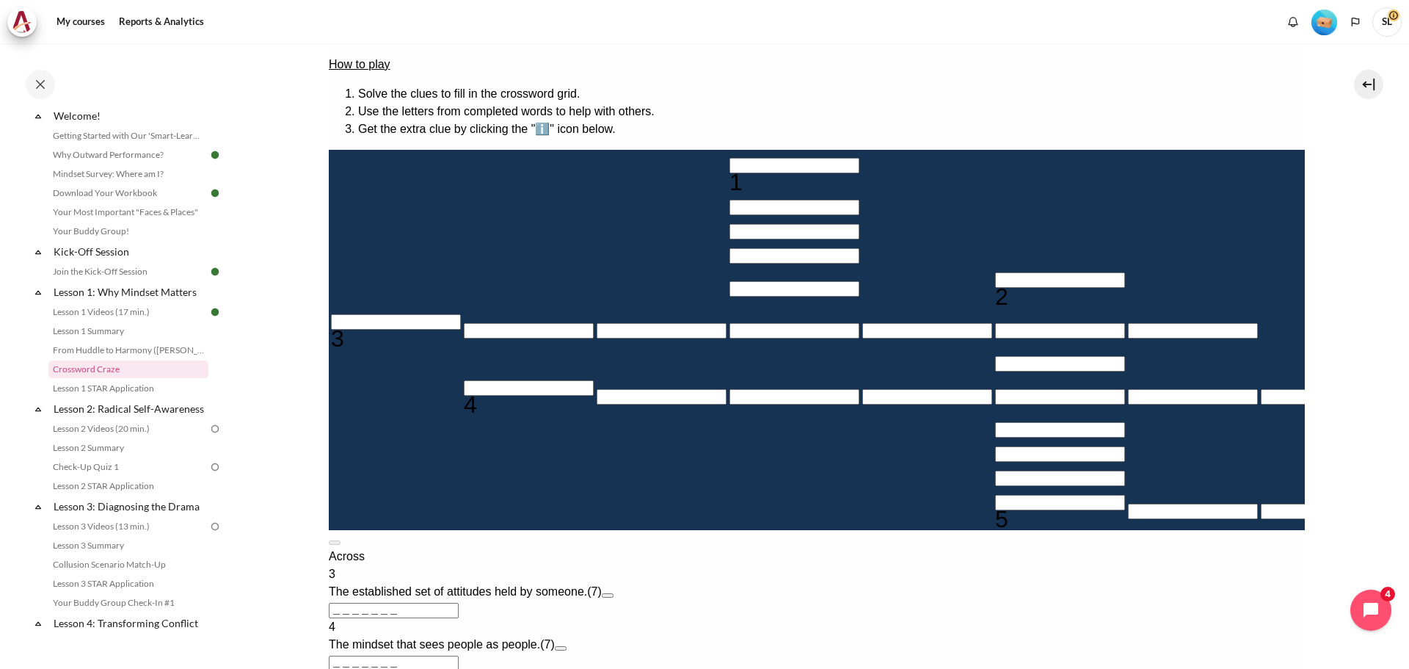
scroll to position [54, 0]
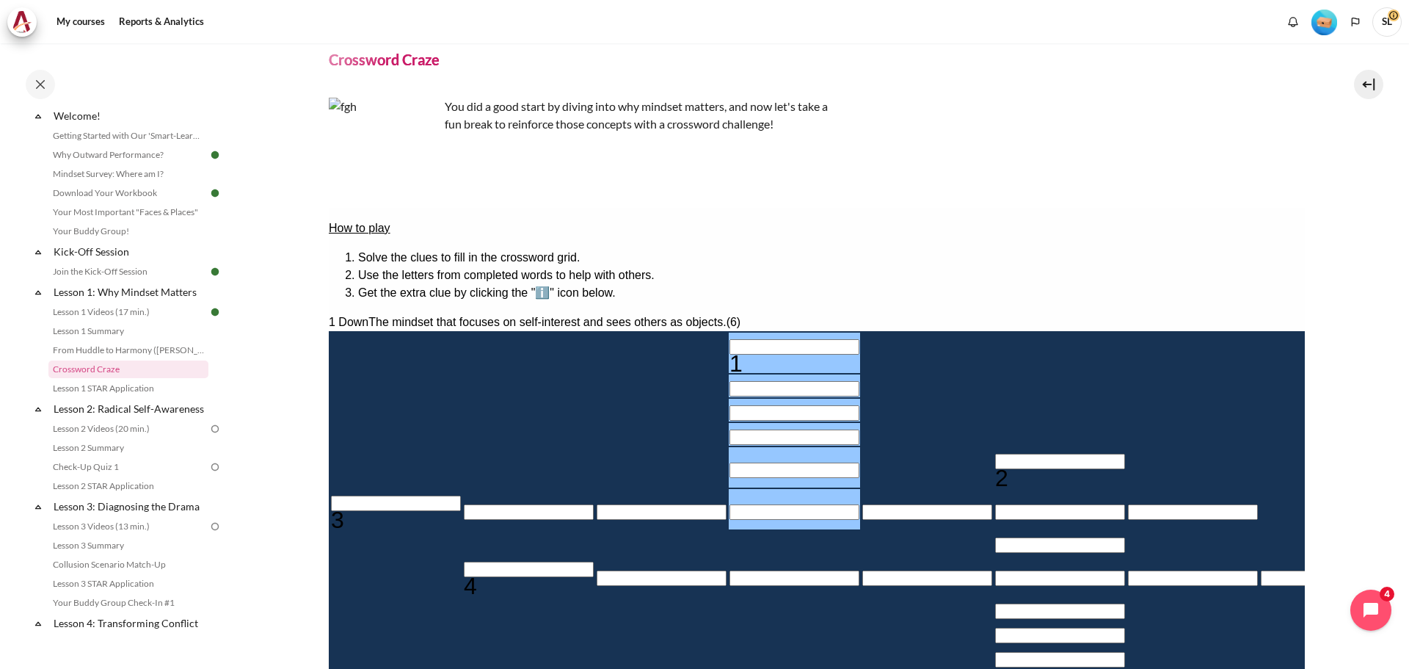
click at [729, 339] on input "Row 1, Column 4. 1 Down. The mindset that focuses on self-interest and sees oth…" at bounding box center [794, 346] width 130 height 15
type input "I＿＿＿＿＿"
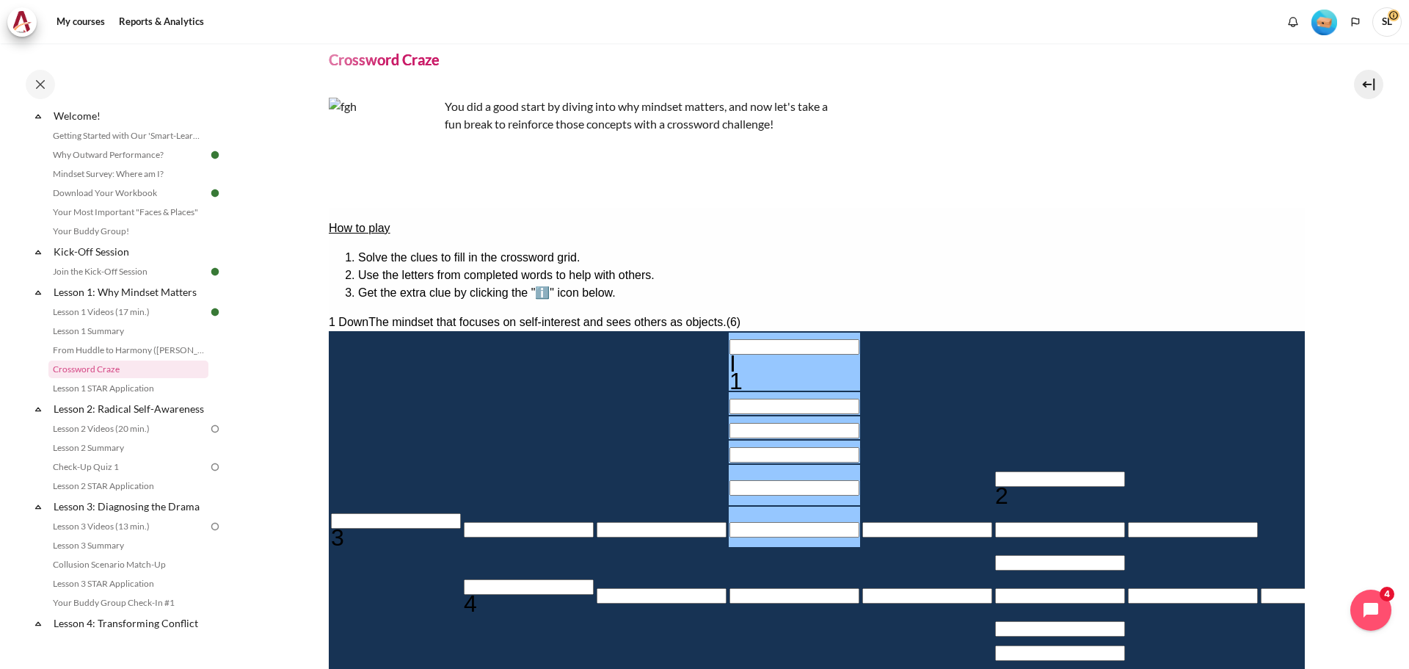
type input "IN＿＿＿＿"
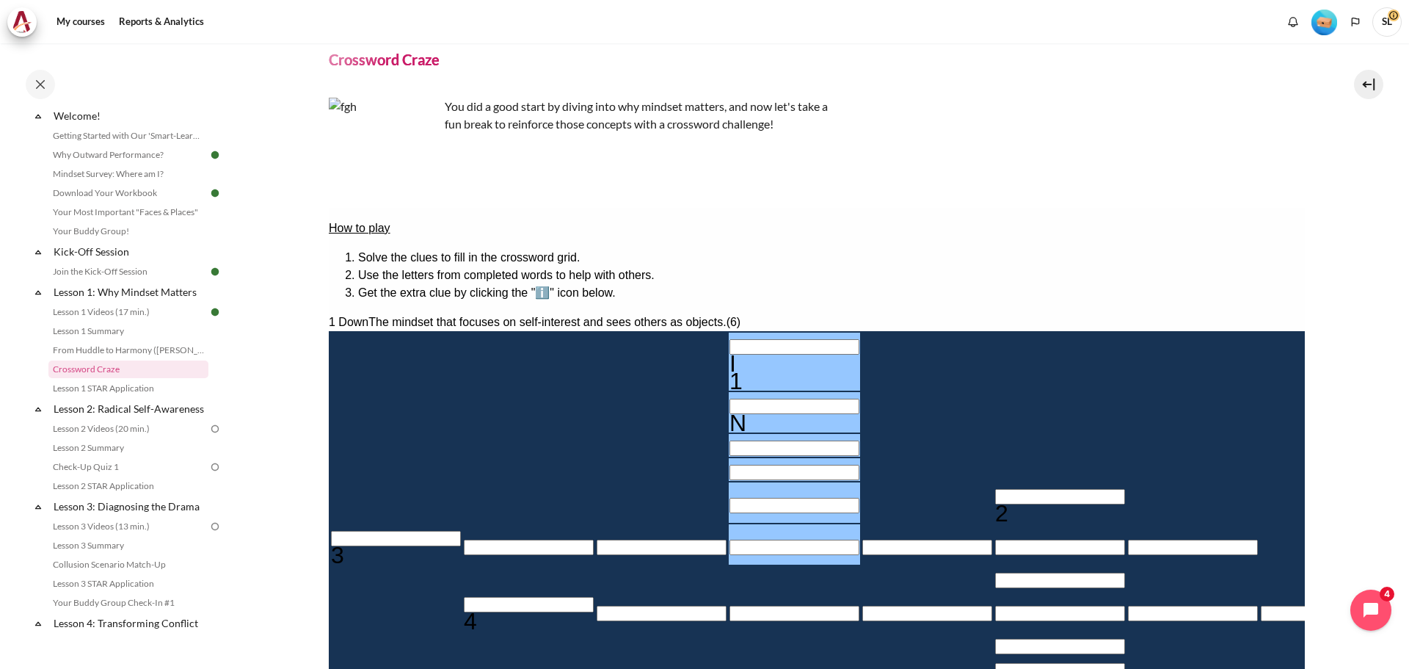
type input "INW＿＿＿"
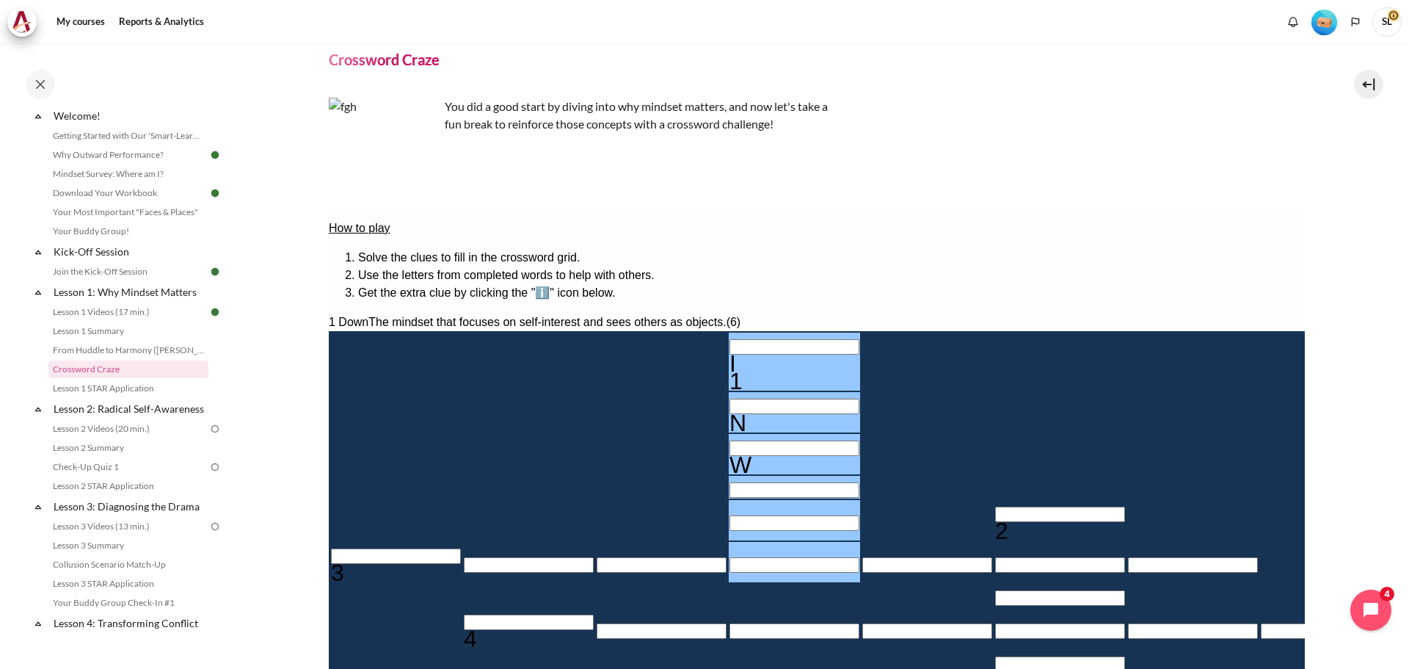
type input "INWA＿＿"
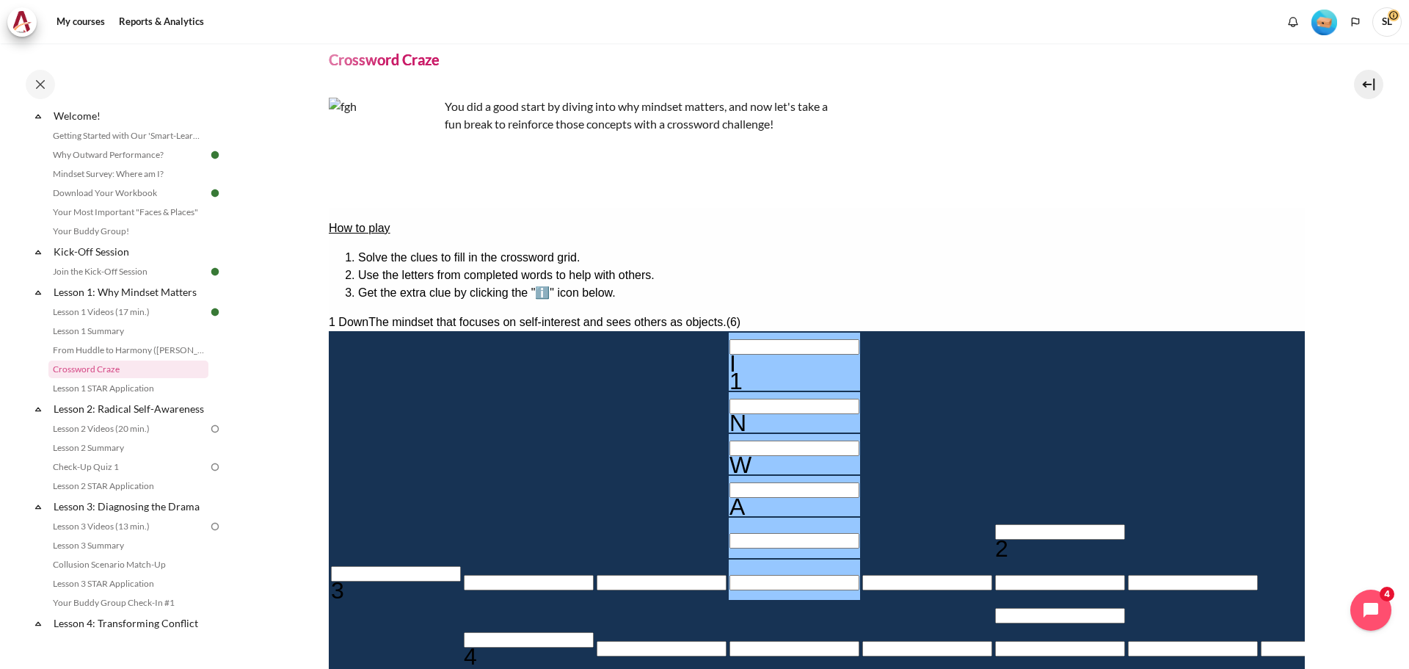
type input "INWAR＿"
type input "＿＿＿D＿＿＿"
type input "INWARD"
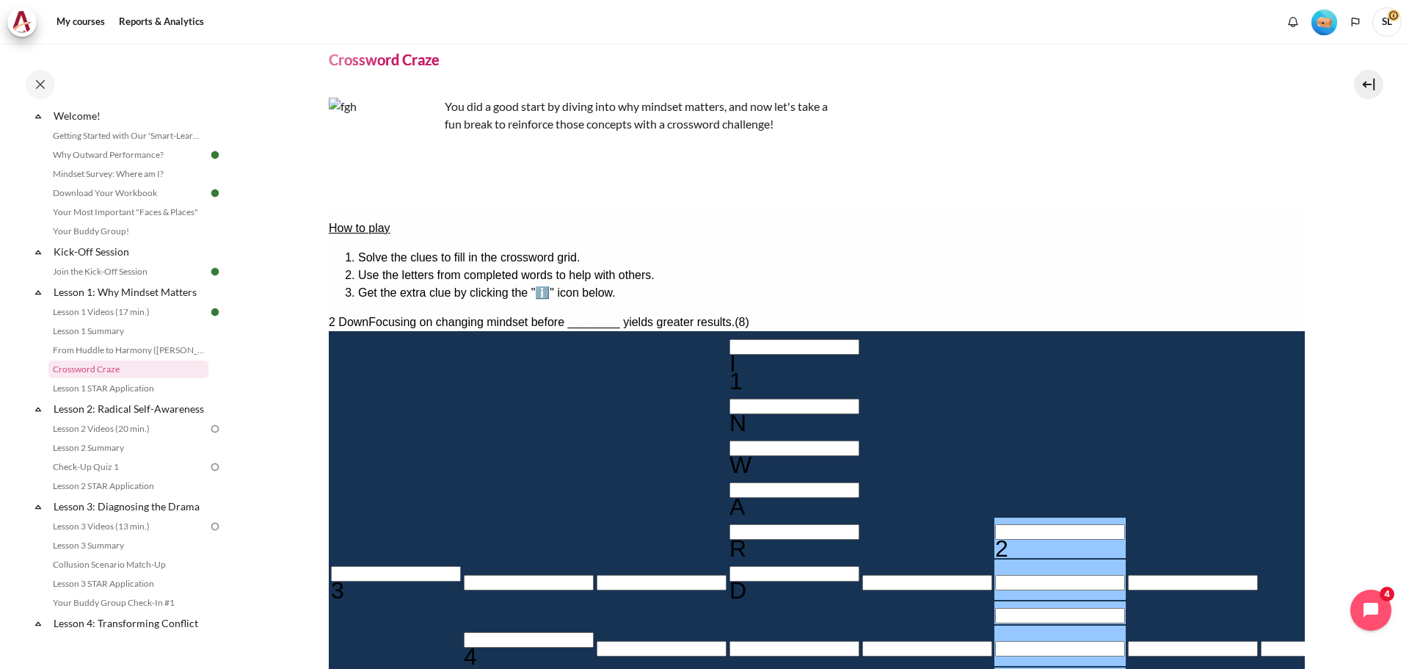
type input "＿＿＿＿BEHA"
type input "A＿＿＿＿＿＿"
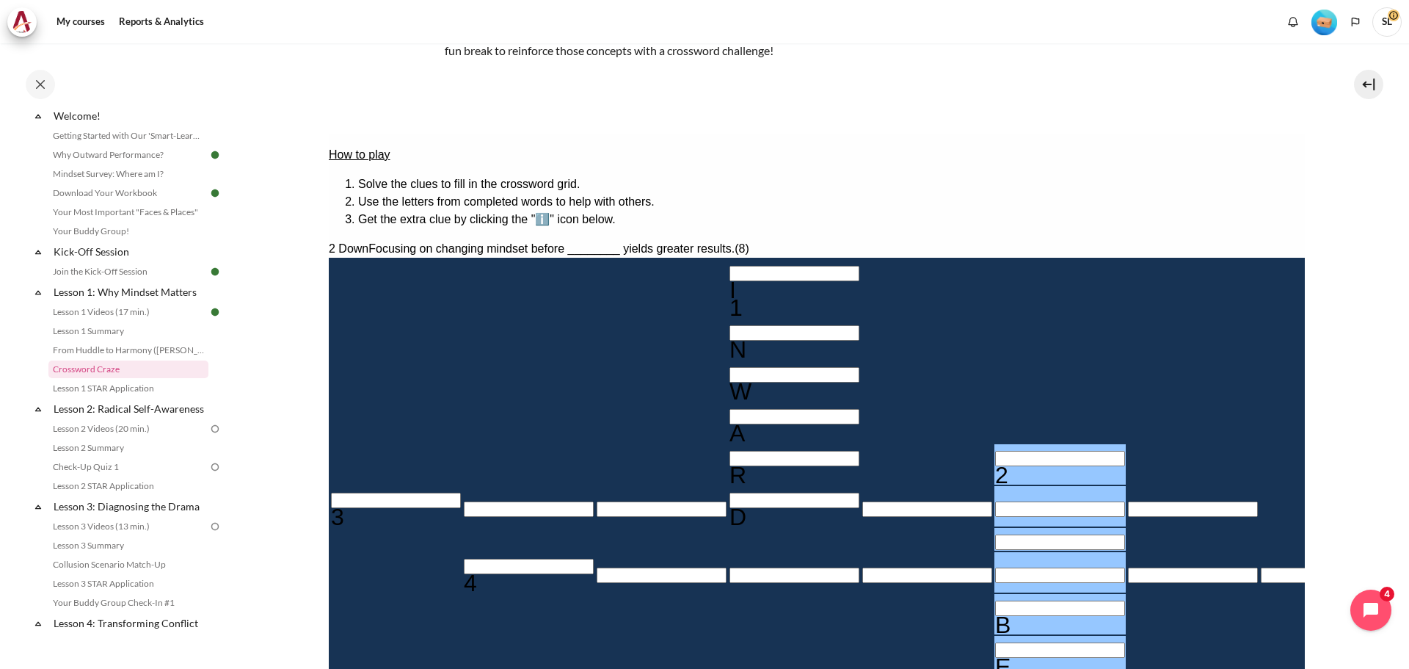
scroll to position [274, 0]
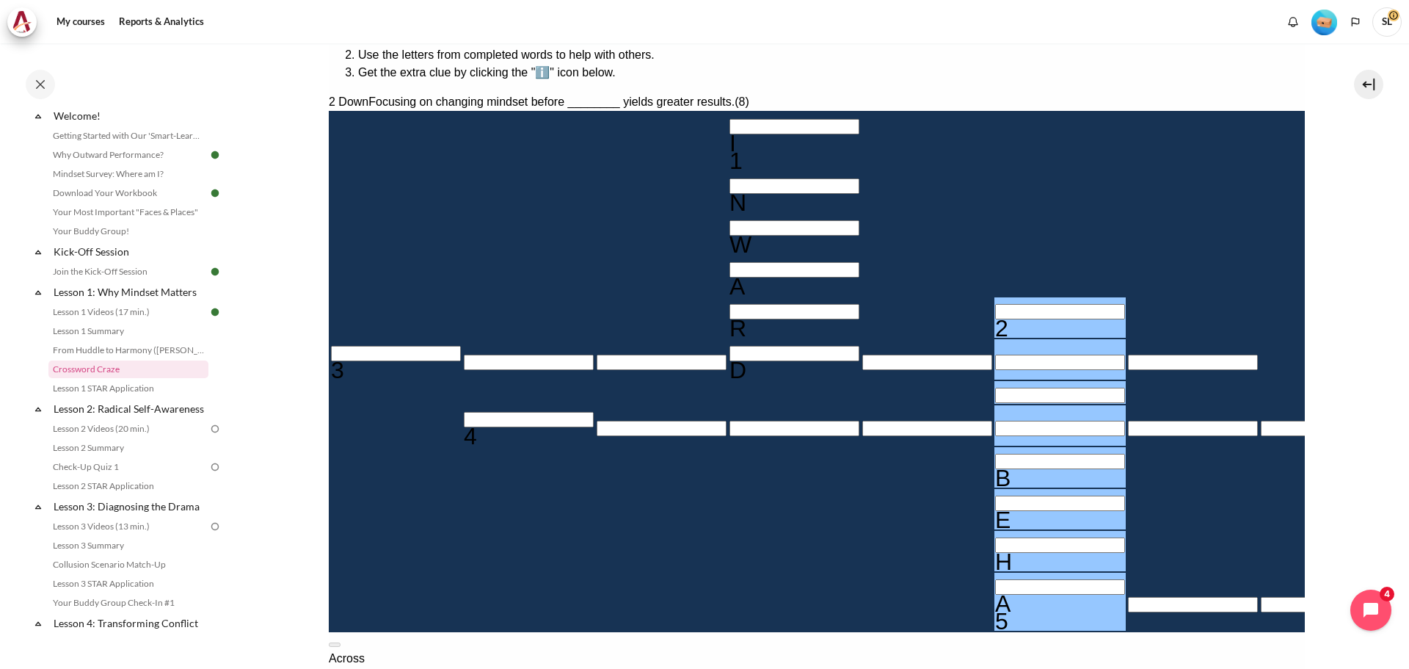
type input "＿＿＿＿BEHA"
click at [995, 307] on input "Row 5, Column 6. 2 Down. Focusing on changing mindset before ________ yields gr…" at bounding box center [1060, 311] width 130 height 15
type input "B＿＿＿BEHA"
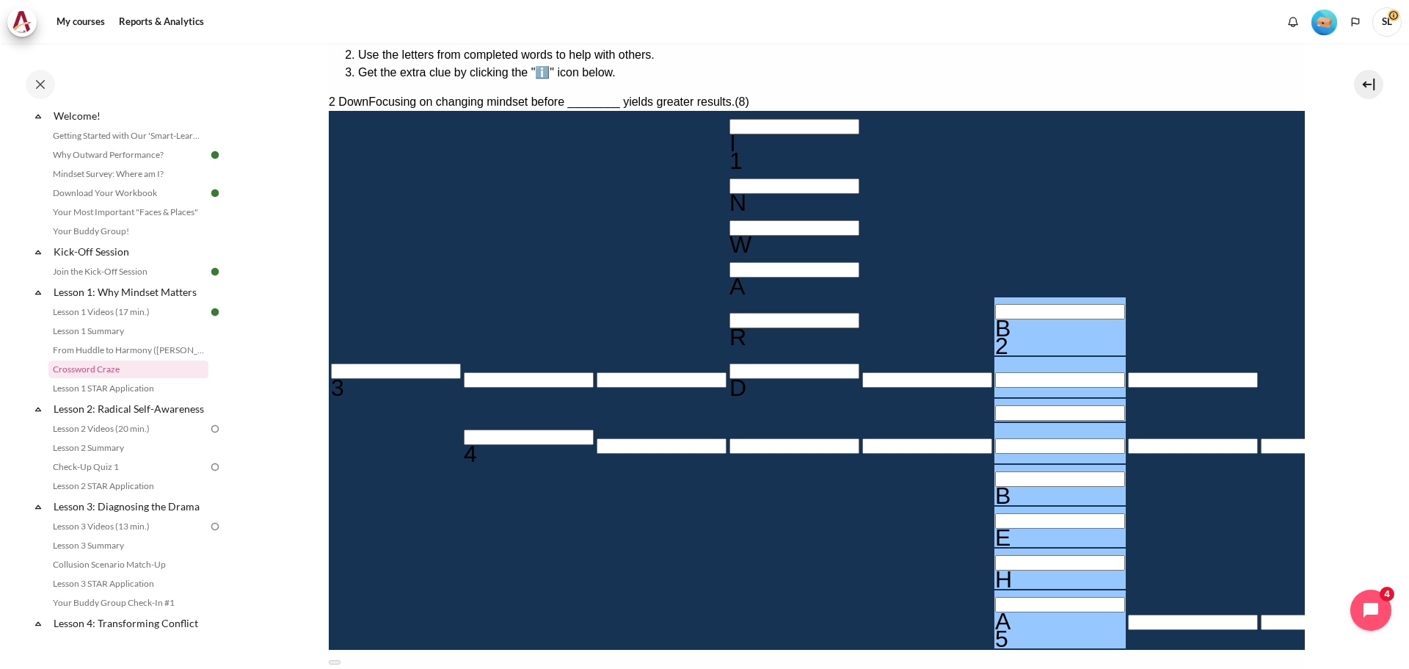
type input "＿＿＿D＿E＿"
type input "BE＿＿BEHA"
type input "BEH＿BEHA"
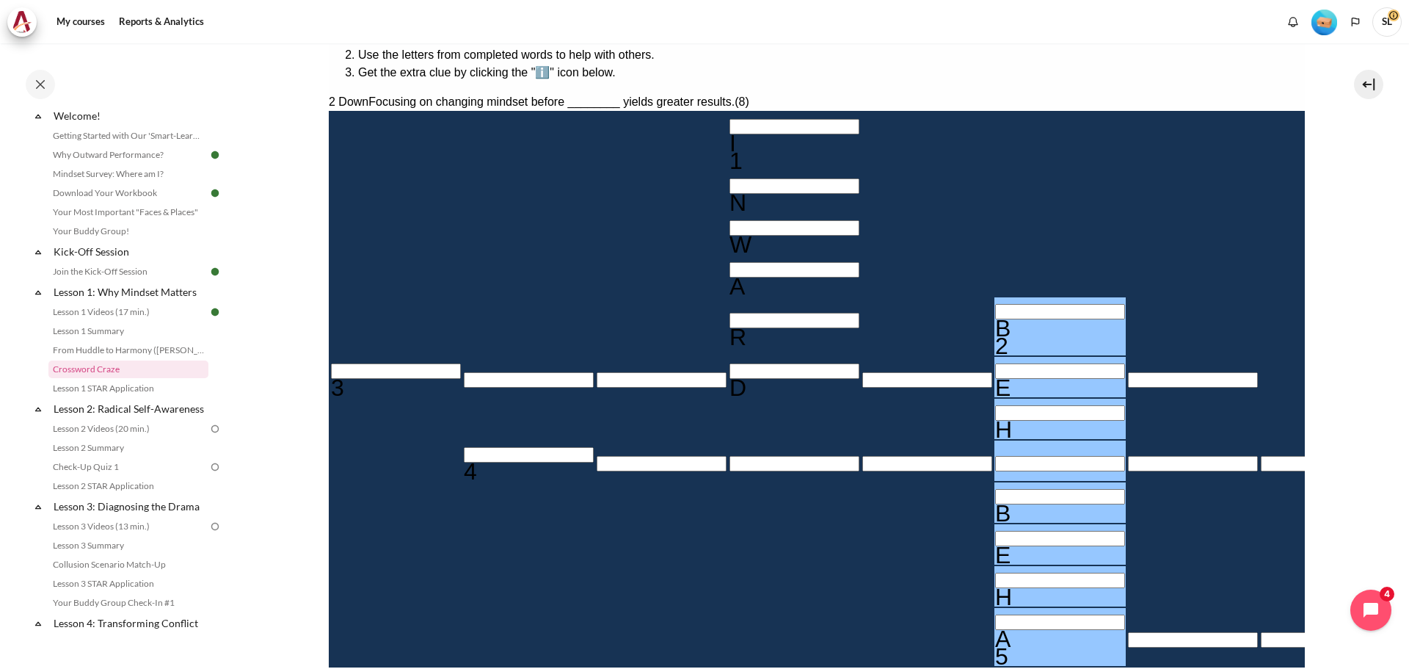
type input "＿＿＿＿A＿＿"
type input "BEHABEHA"
type input "BEHAVEHA"
type input "BEHAVIHA"
type input "BEHAVIOA"
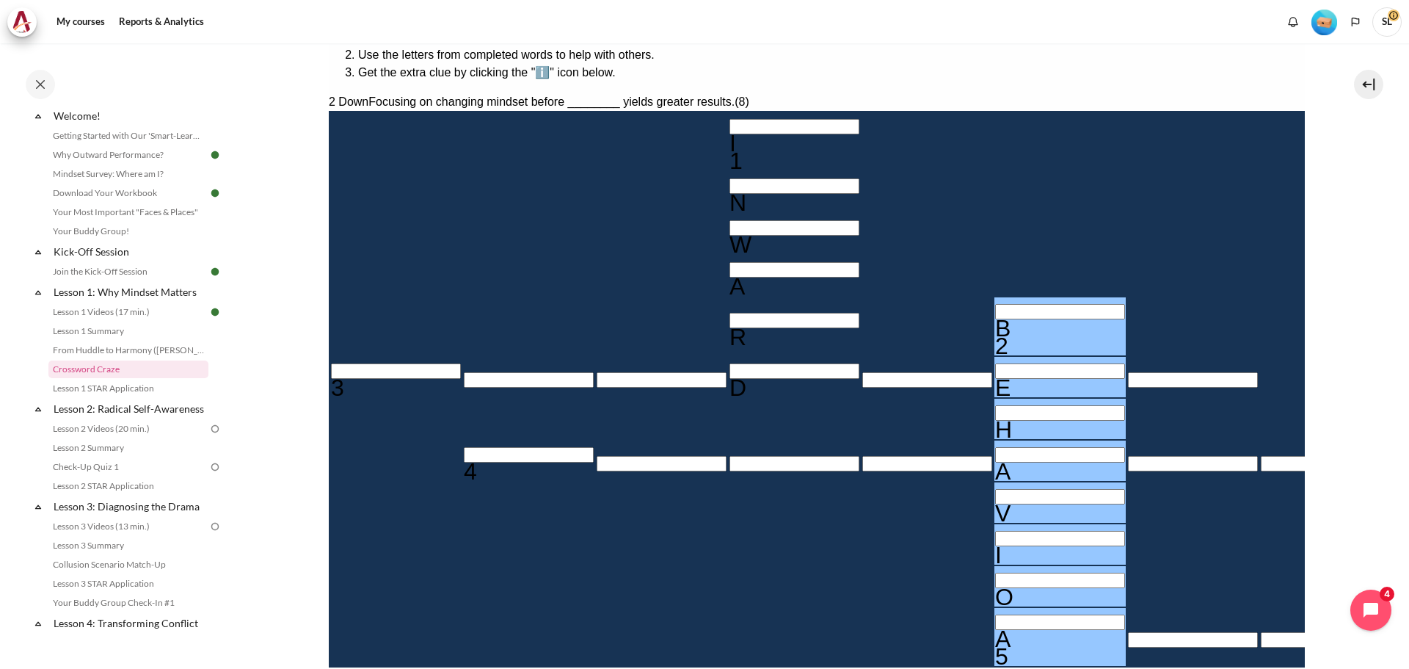
type input "R＿＿＿＿＿＿"
type input "BEHAVIOR"
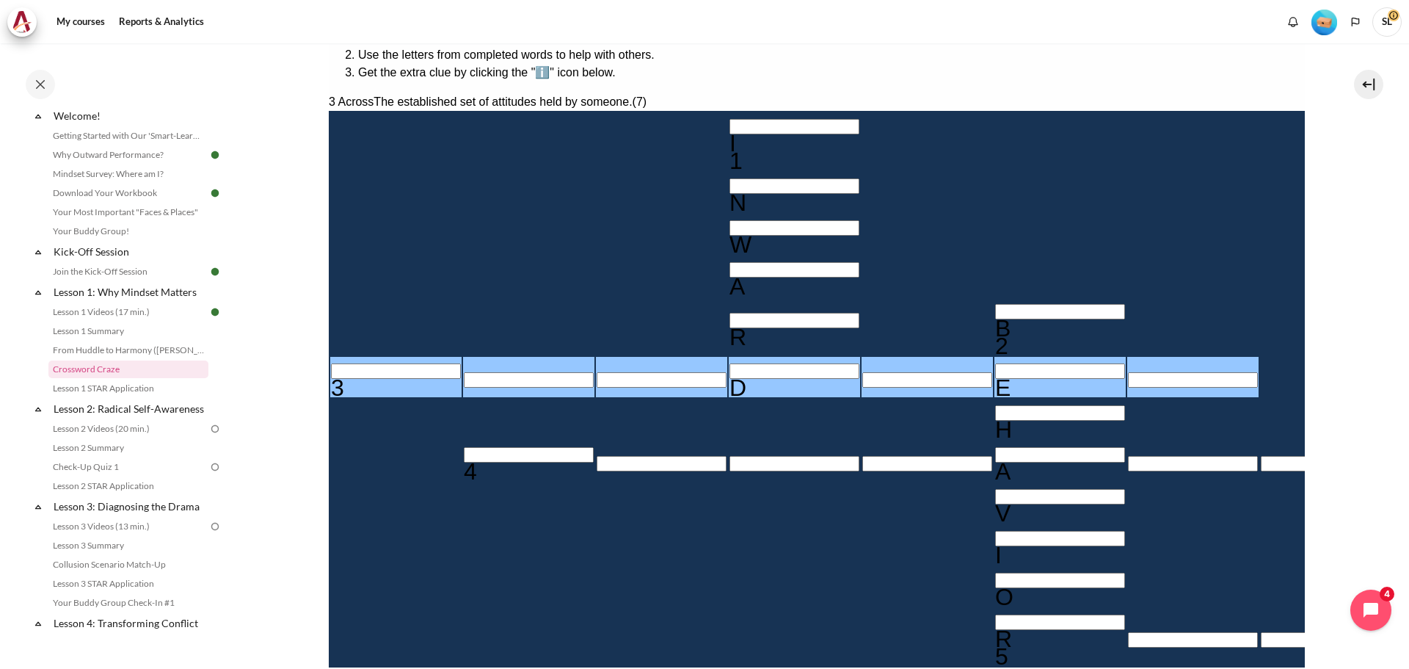
type input "＿＿＿D＿＿＿"
type input "B＿HAVIOR"
type input "＿＿＿＿＿＿＿"
type input "INWAR＿"
type input "＿＿＿＿＿＿＿"
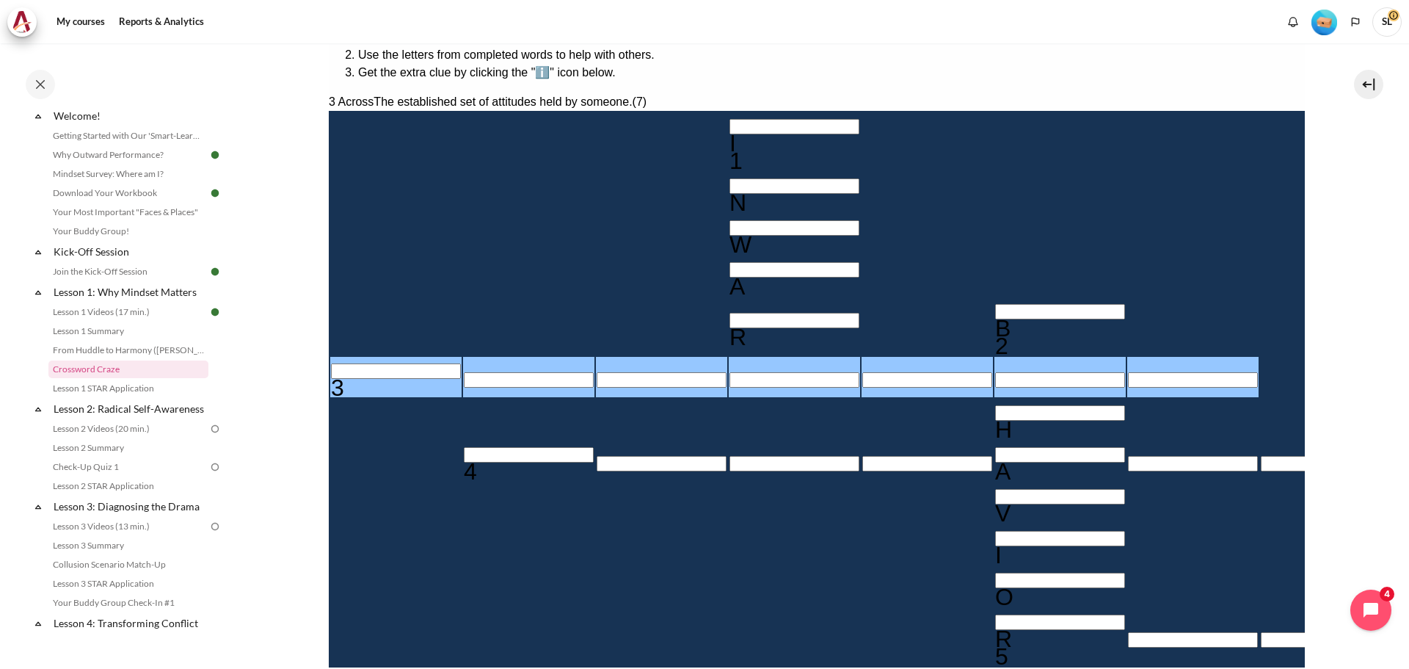
click at [995, 372] on input "Row 6, Column 6. 3 Across. The established set of attitudes held by someone., L…" at bounding box center [1060, 379] width 130 height 15
type input "＿＿＿＿＿A＿"
type input "BAHAVIOR"
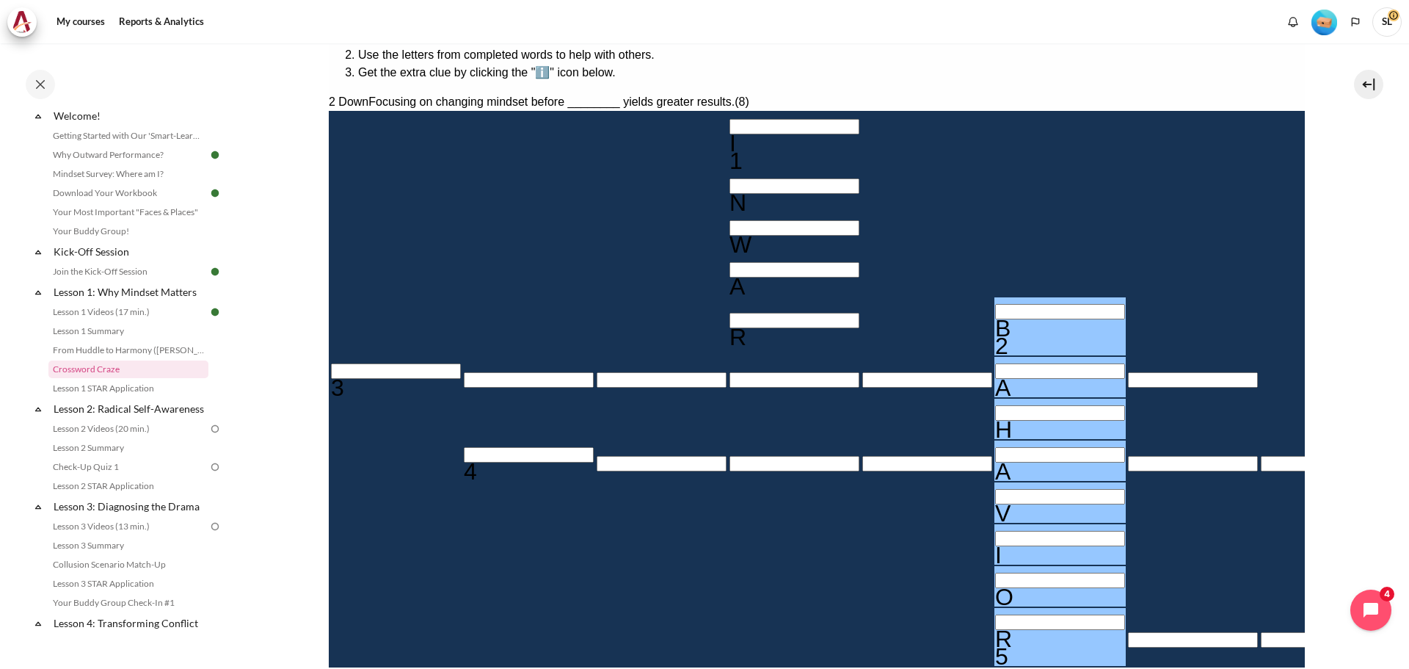
click at [729, 372] on input "Row 6, Column 4. 3 Across. The established set of attitudes held by someone., L…" at bounding box center [794, 379] width 130 height 15
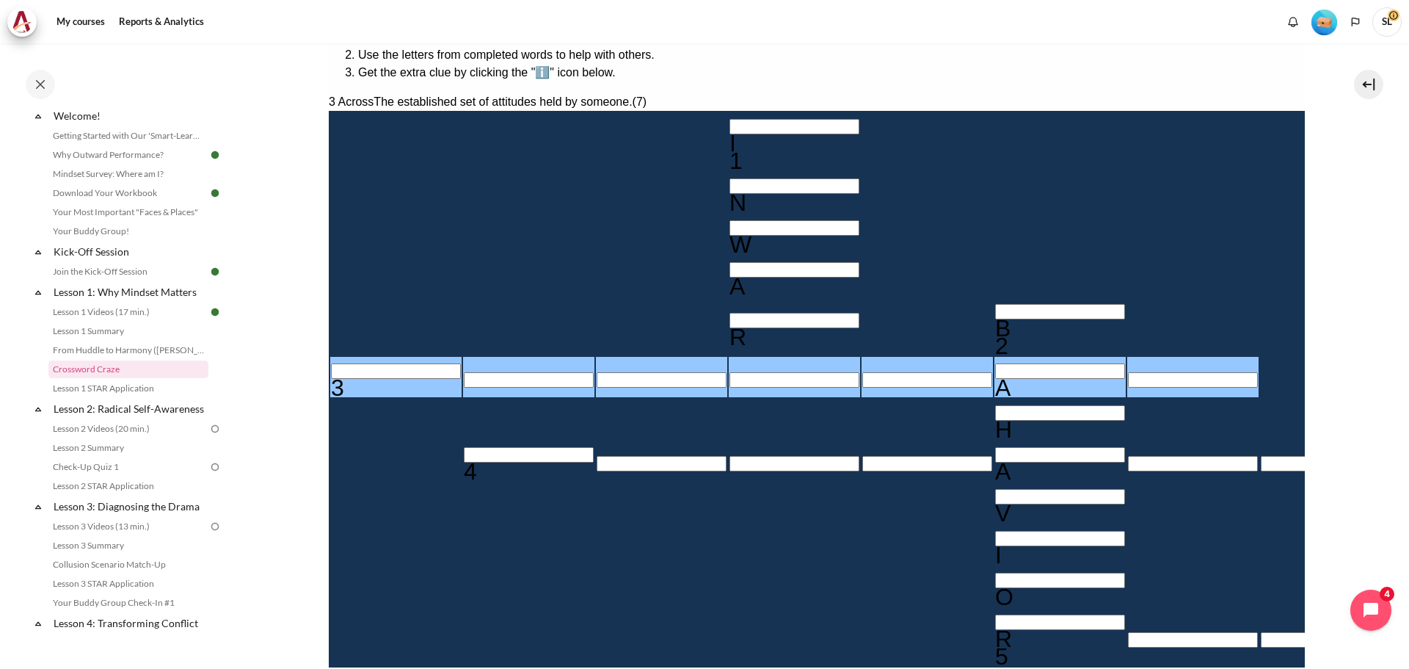
type input "＿＿＿D＿A＿"
type input "INWARD"
click at [377, 363] on input "Row 6, Column 1. 3 Across. The established set of attitudes held by someone., L…" at bounding box center [395, 370] width 130 height 15
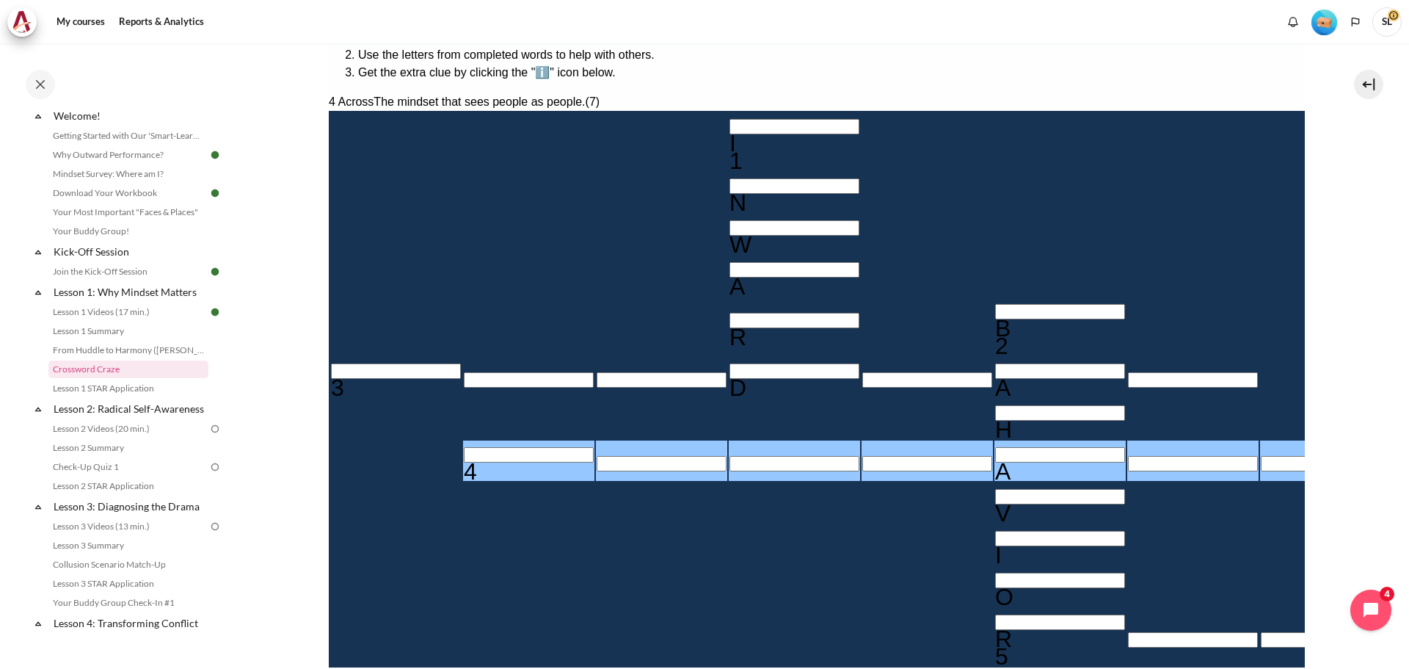
click at [463, 447] on input "Row 8, Column 2. 4 Across. The mindset that sees people as people., Letter 1 of…" at bounding box center [528, 454] width 130 height 15
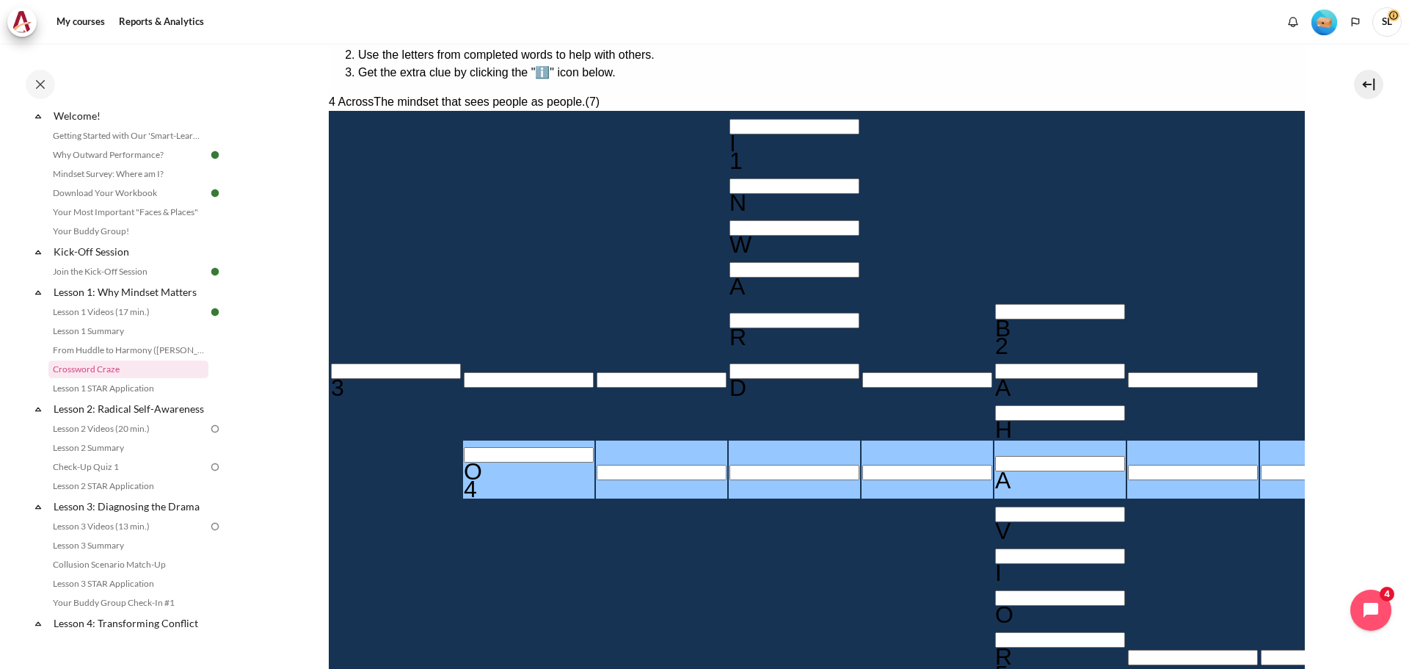
type input "O＿＿＿A＿＿"
type input "OU＿＿A＿＿"
type input "OUT＿A＿＿"
type input "OUTWA＿＿"
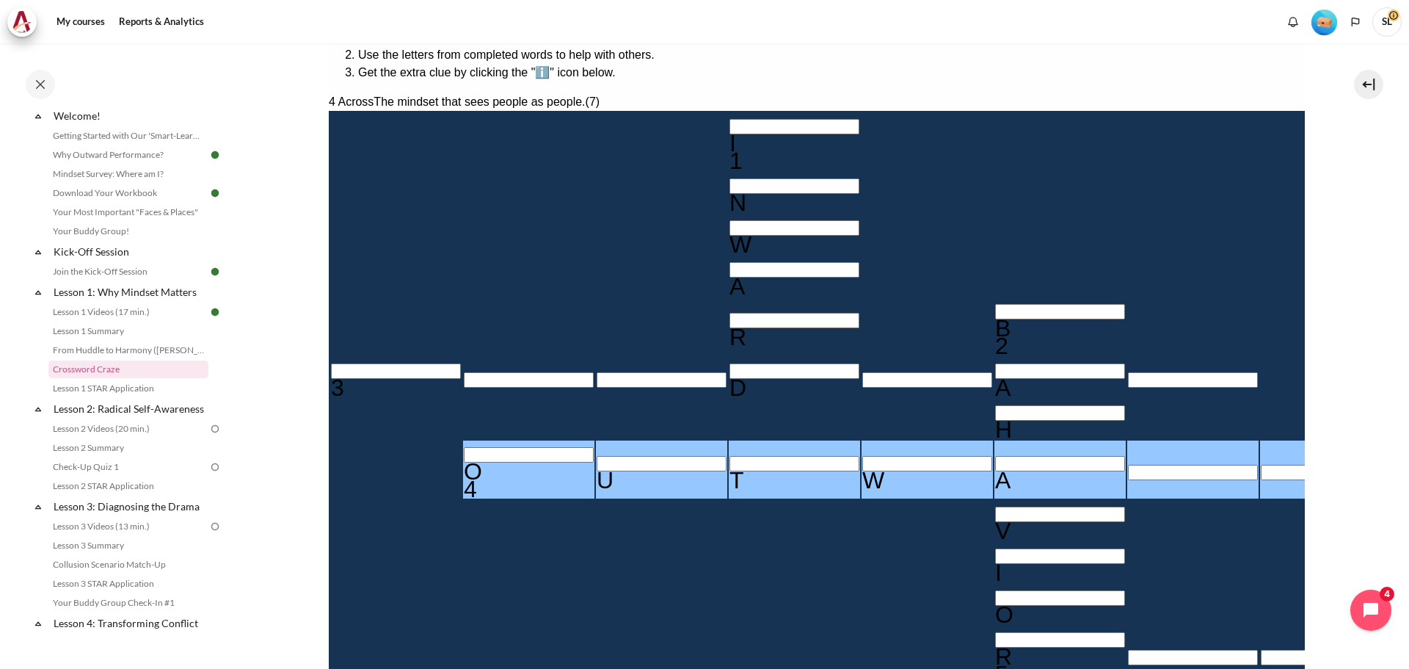
type input "OUTWAR＿"
type input "OUTWARD"
click at [1127, 650] on input "Crossword grid. Use arrow keys to navigate and the keyboard to enter characters…" at bounding box center [1192, 657] width 130 height 15
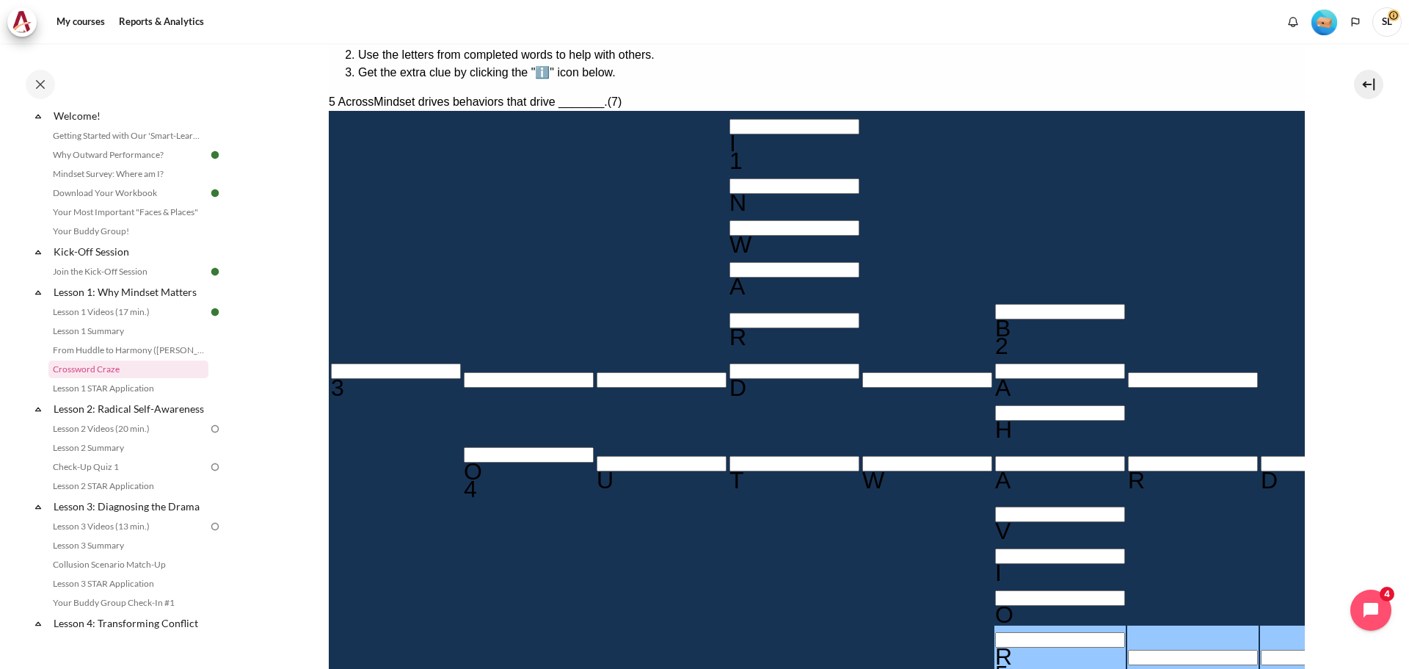
type input "RE＿＿＿＿＿"
type input "RES＿＿＿＿"
type input "RESU＿＿＿"
type input "RESUL＿＿"
type input "RESULT＿"
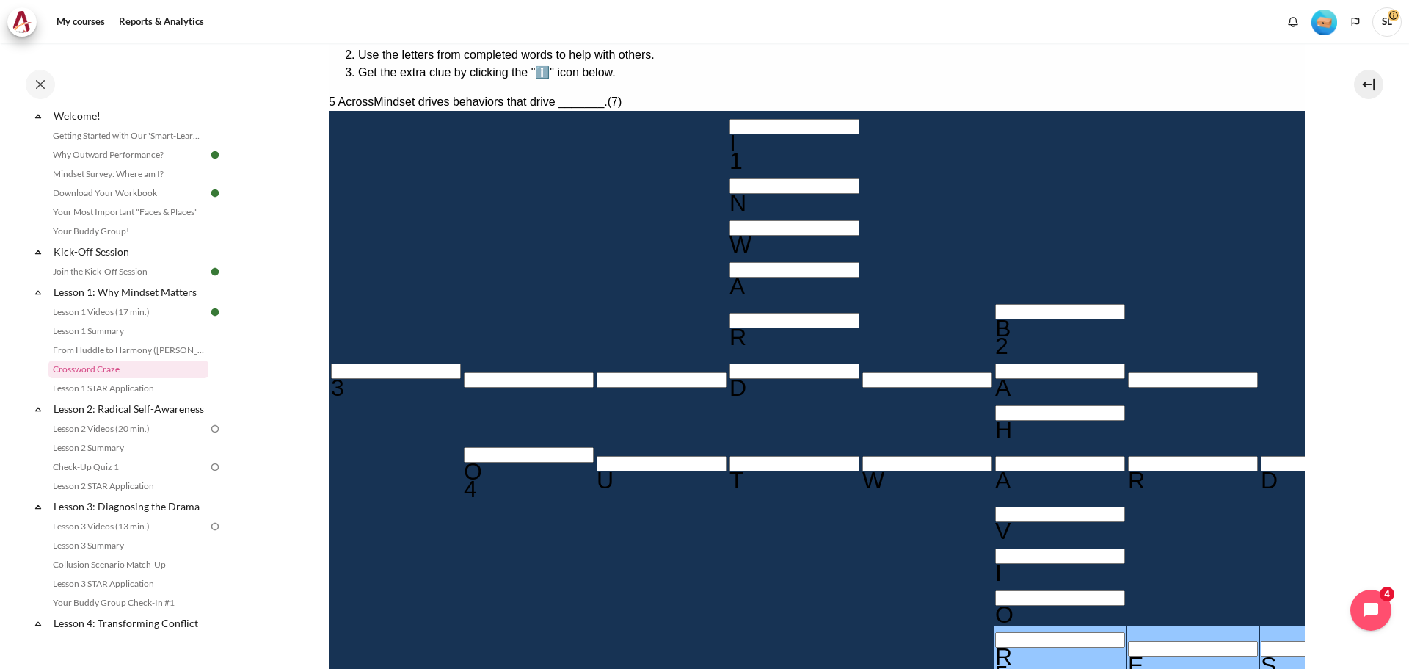
type input "RESULTS"
click at [368, 363] on input "Row 6, Column 1. 3 Across. The established set of attitudes held by someone., L…" at bounding box center [395, 370] width 130 height 15
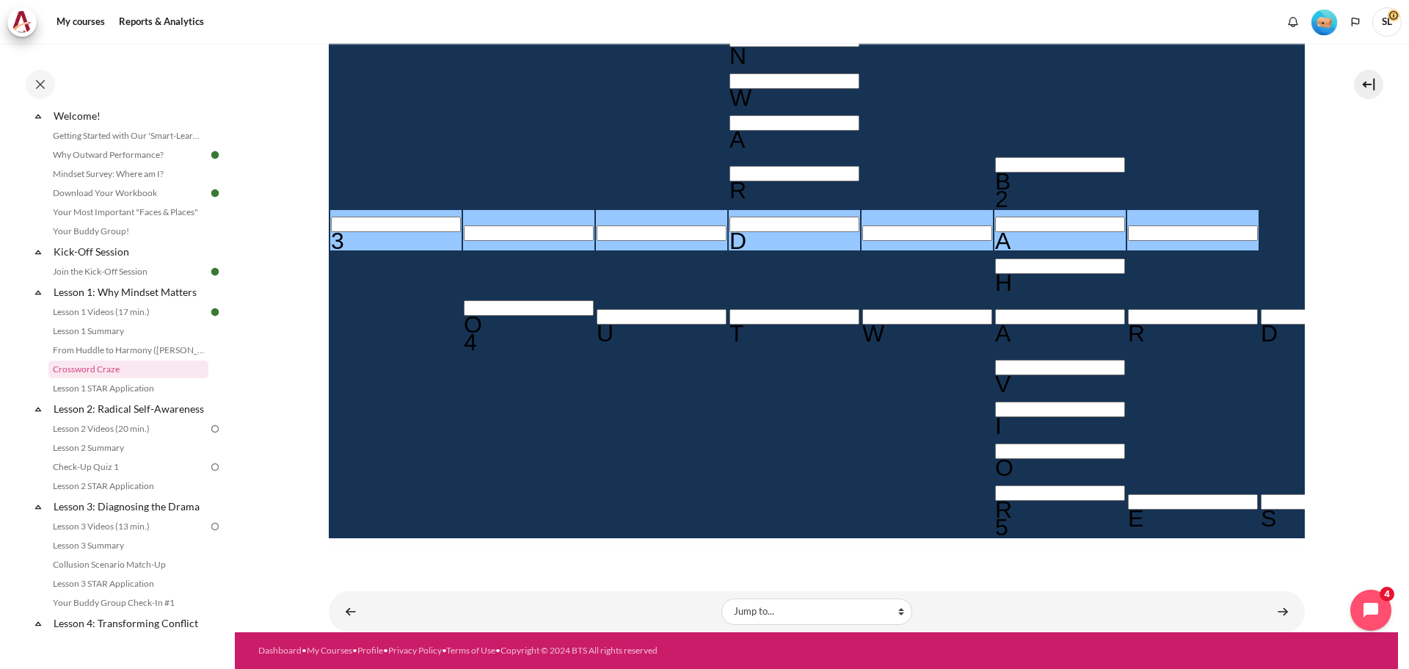
scroll to position [127, 0]
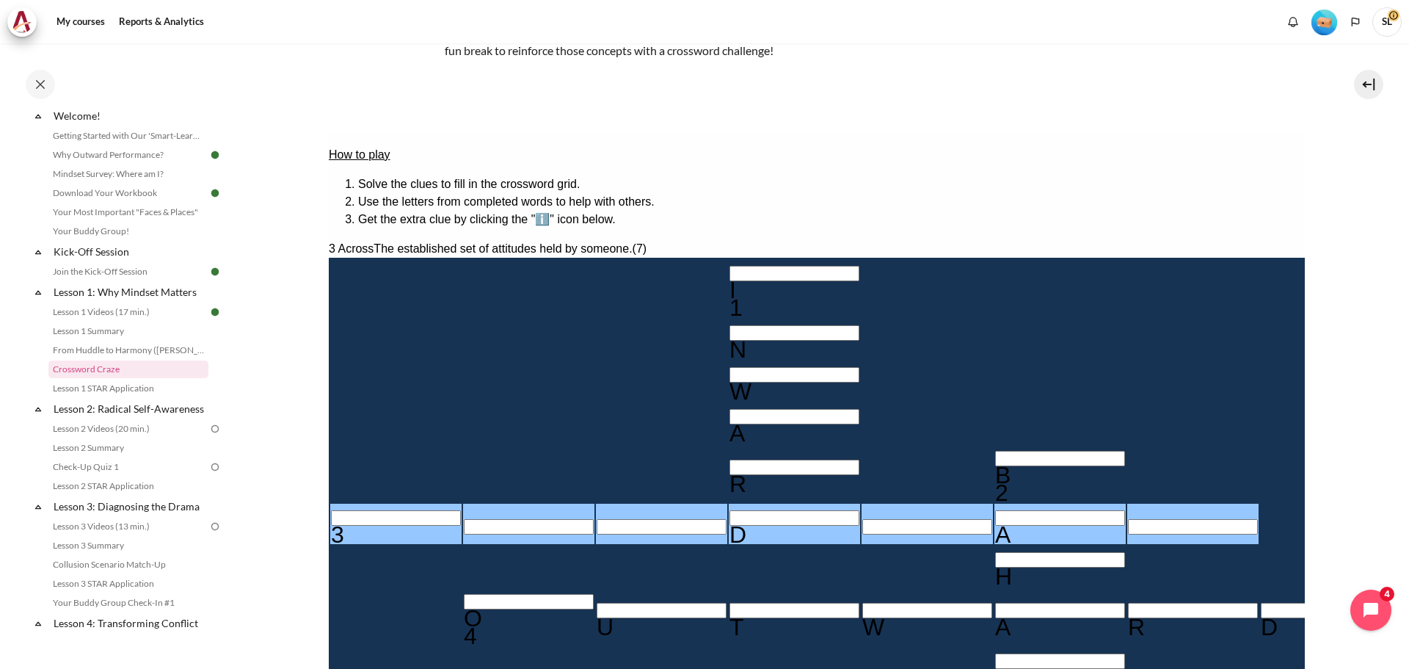
drag, startPoint x: 618, startPoint y: 486, endPoint x: 630, endPoint y: 486, distance: 12.5
click at [995, 526] on div "A" at bounding box center [1060, 535] width 130 height 18
type input "＿＿＿D＿E＿"
type input "BEHAVIOR"
click at [401, 510] on input "Row 6, Column 1. 3 Across. The established set of attitudes held by someone., L…" at bounding box center [395, 517] width 130 height 15
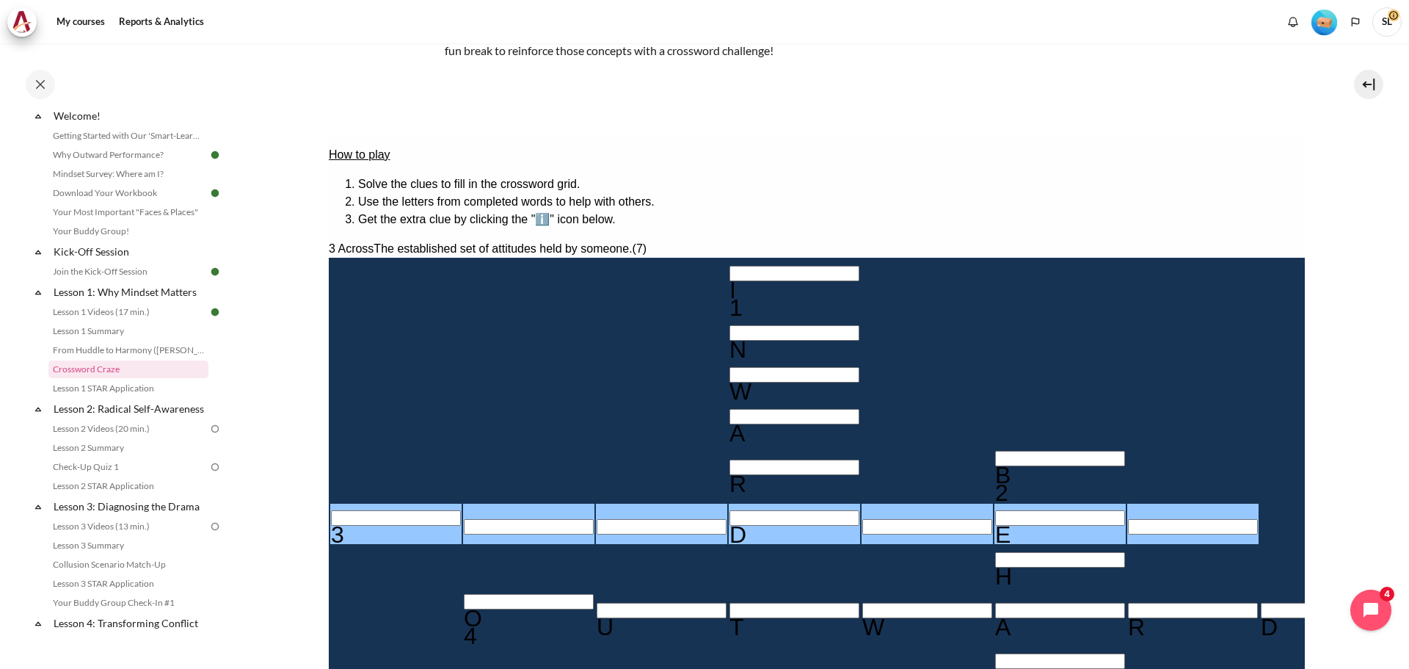
type input "M＿＿D＿E＿"
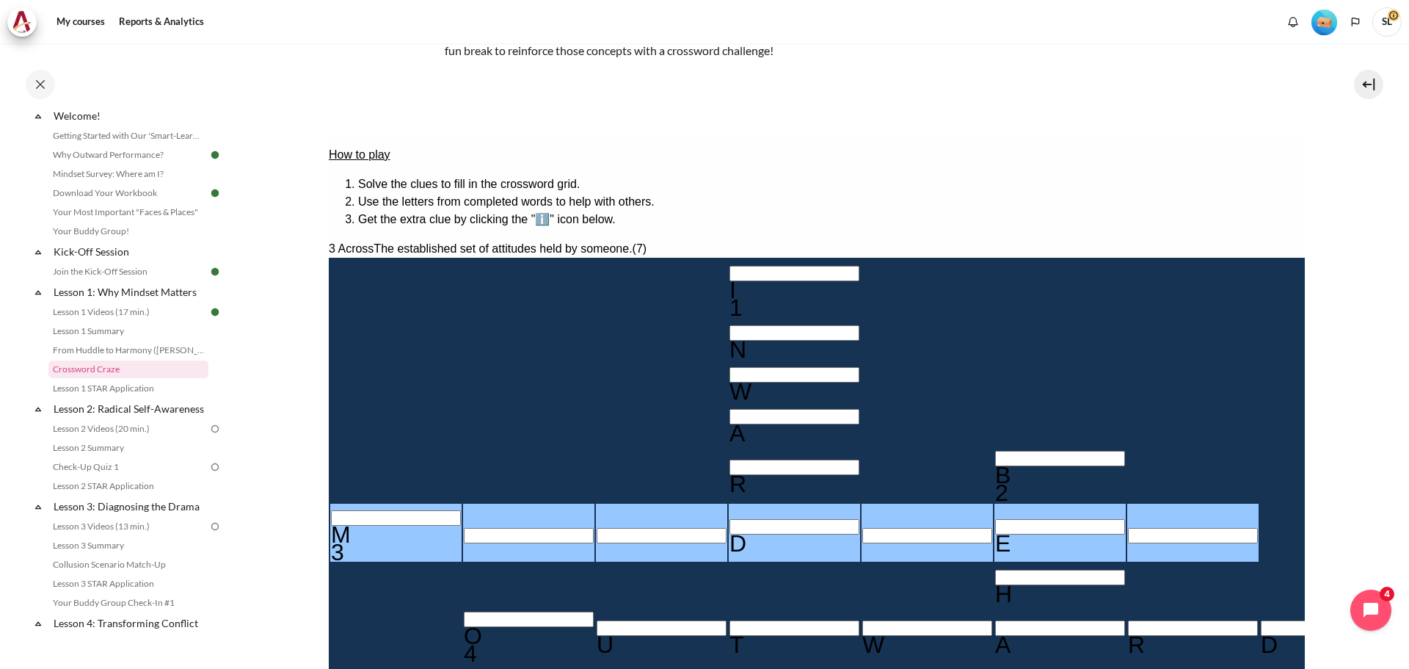
type input "MI＿D＿E＿"
type input "MIND＿E＿"
type input "MINDSE＿"
type input "MINDSET"
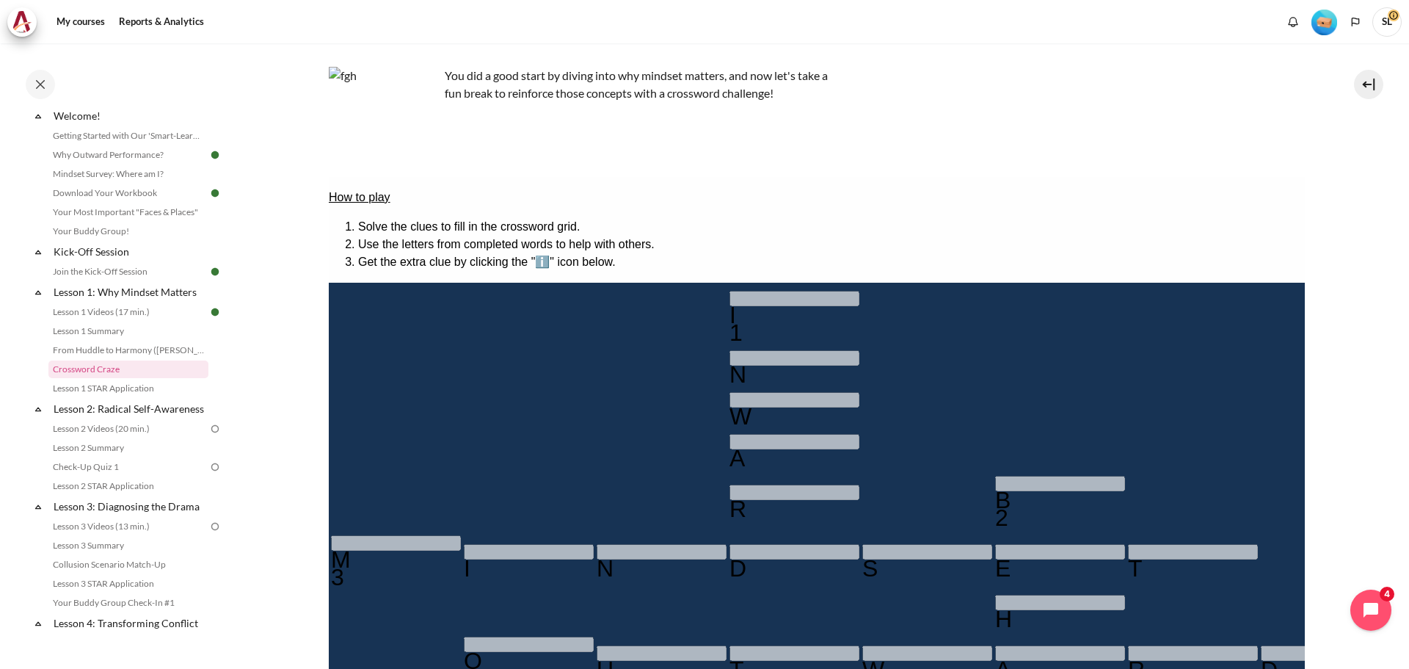
scroll to position [451, 0]
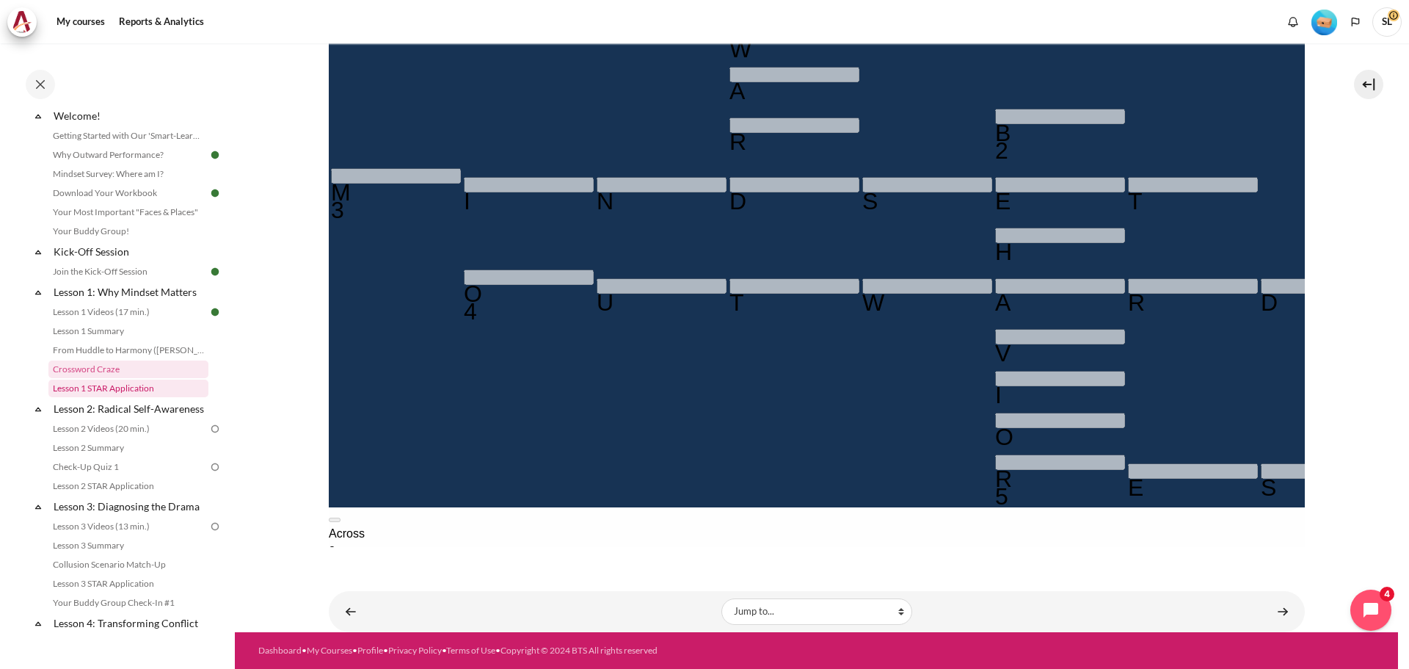
click at [156, 390] on link "Lesson 1 STAR Application" at bounding box center [128, 388] width 160 height 18
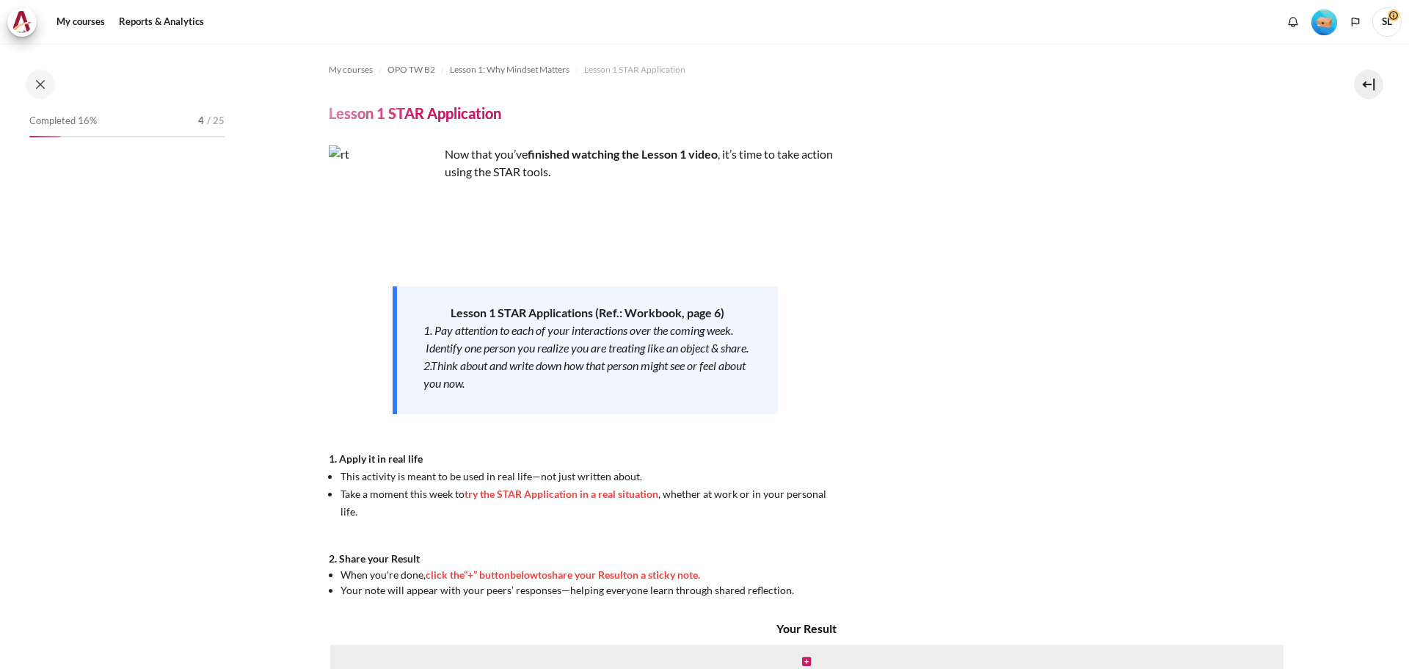
scroll to position [68, 0]
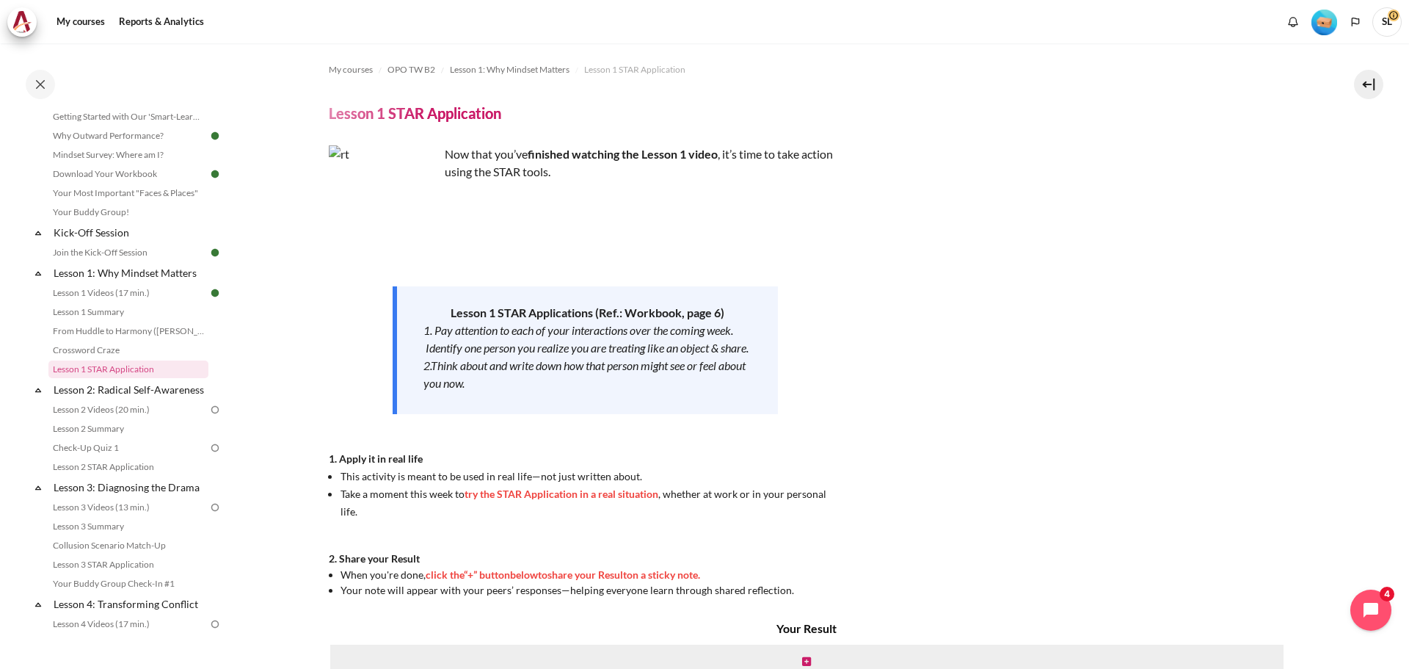
click at [492, 482] on span "This activity is meant to be used in real life—not just written about." at bounding box center [492, 476] width 302 height 12
drag, startPoint x: 492, startPoint y: 492, endPoint x: 722, endPoint y: 494, distance: 229.7
click at [722, 484] on li "This activity is meant to be used in real life—not just written about." at bounding box center [592, 476] width 502 height 18
drag, startPoint x: 343, startPoint y: 509, endPoint x: 659, endPoint y: 518, distance: 315.7
click at [659, 518] on li "Take a moment this week to try the STAR Application in a real situation , wheth…" at bounding box center [592, 501] width 502 height 35
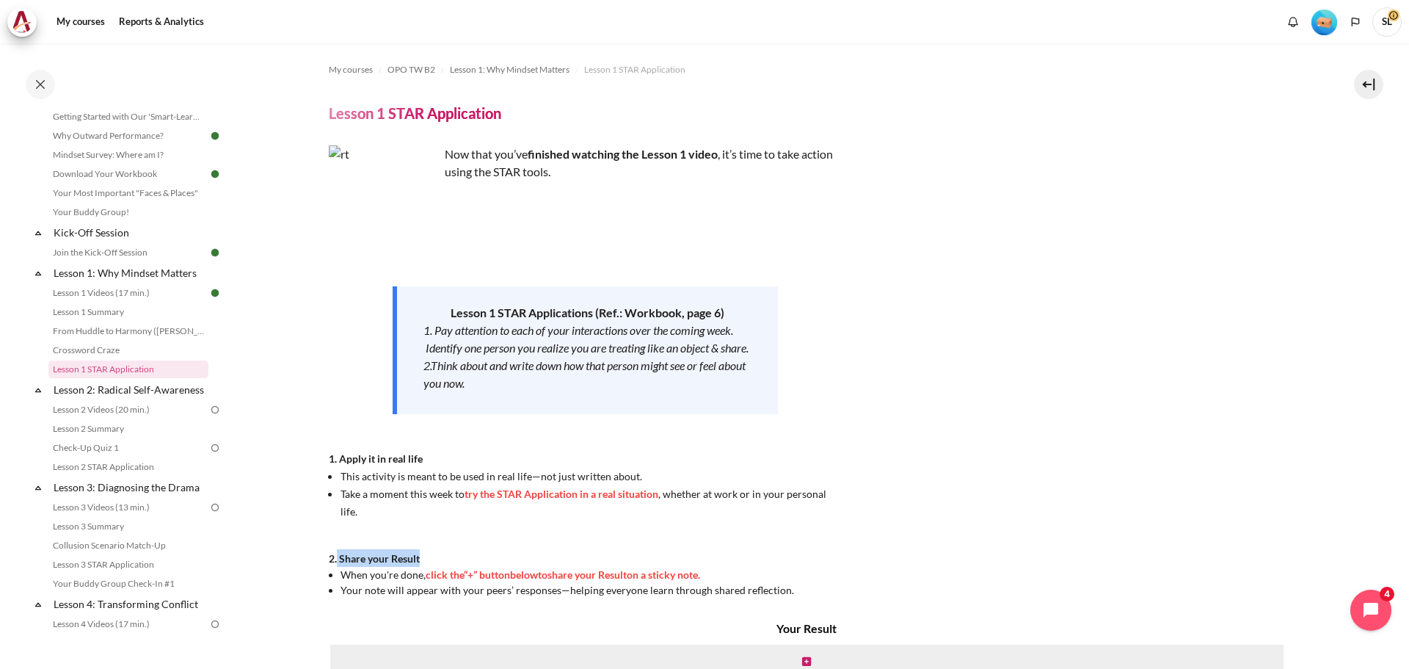
drag, startPoint x: 338, startPoint y: 556, endPoint x: 513, endPoint y: 556, distance: 175.4
click at [513, 556] on div "Now that you’ve finished watching the Lesson 1 video , it’s time to take action…" at bounding box center [586, 371] width 514 height 452
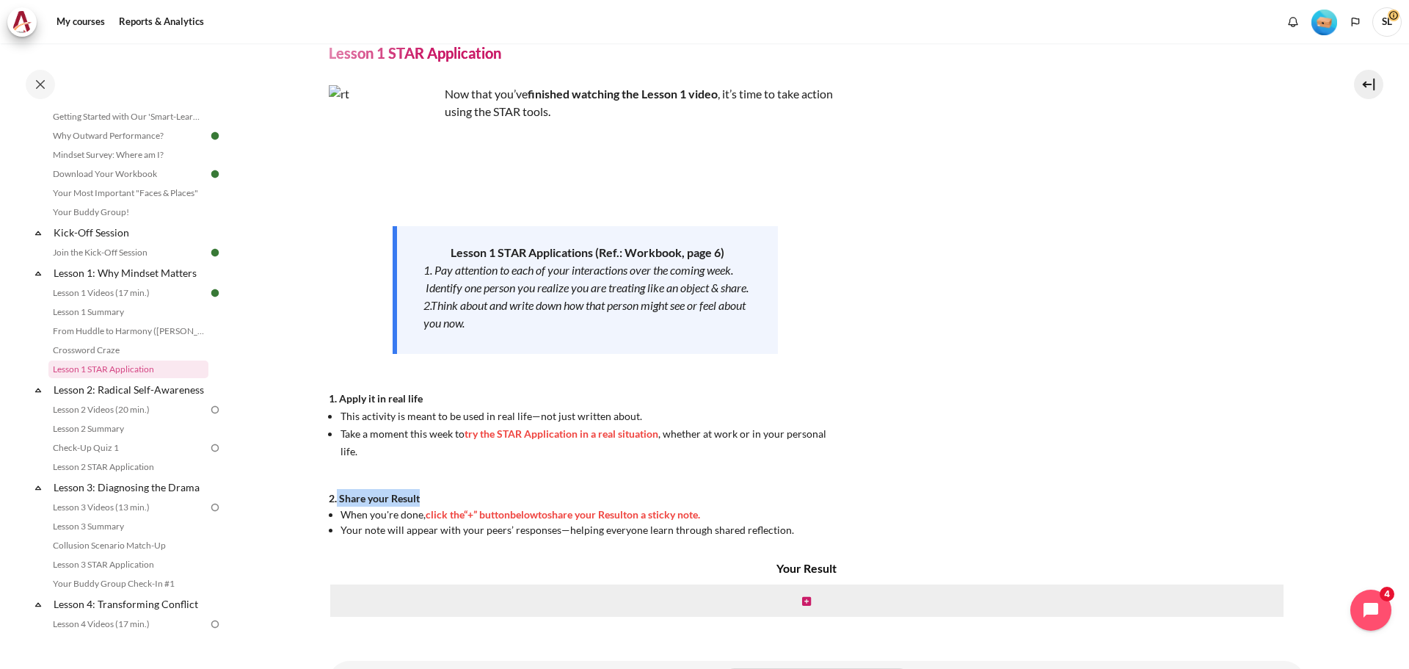
scroll to position [130, 0]
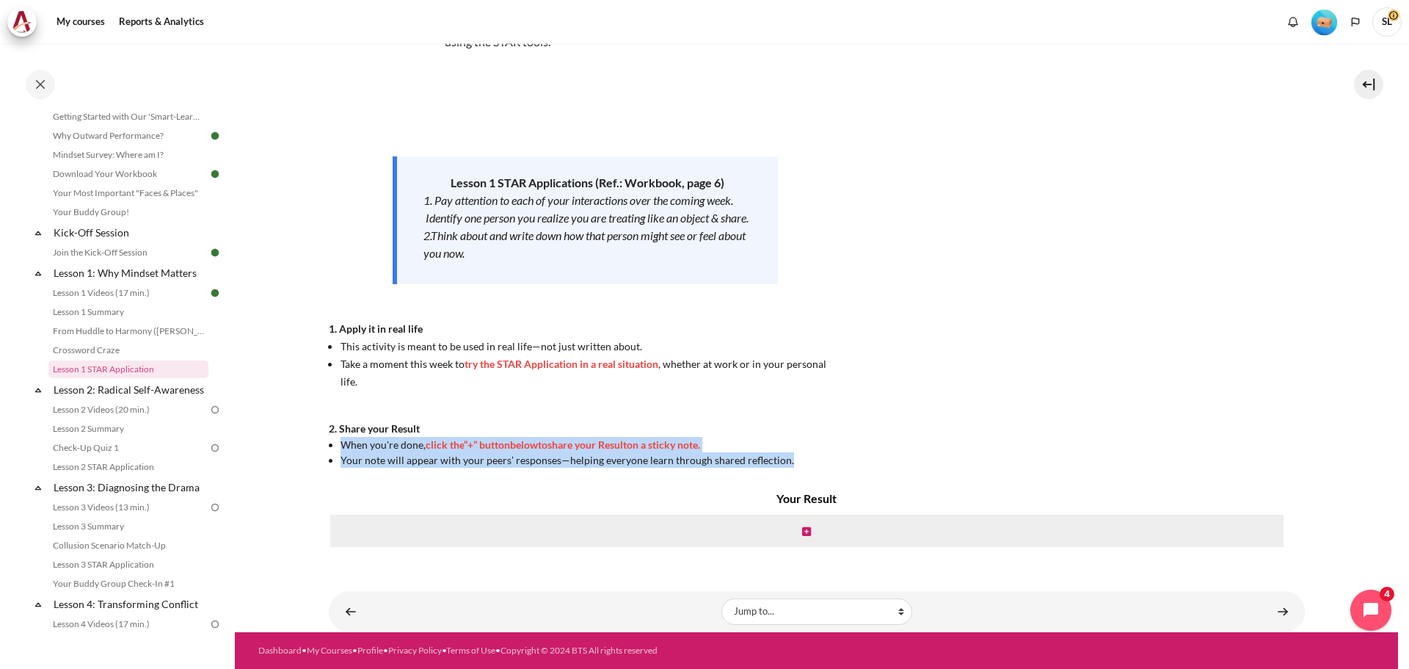
drag, startPoint x: 341, startPoint y: 447, endPoint x: 812, endPoint y: 454, distance: 471.3
click at [812, 454] on ul "When you're done, click the “+” button below to share your Result on a sticky n…" at bounding box center [586, 452] width 514 height 31
click at [513, 463] on span "Your note will appear with your peers’ responses—helping everyone learn through…" at bounding box center [568, 460] width 454 height 12
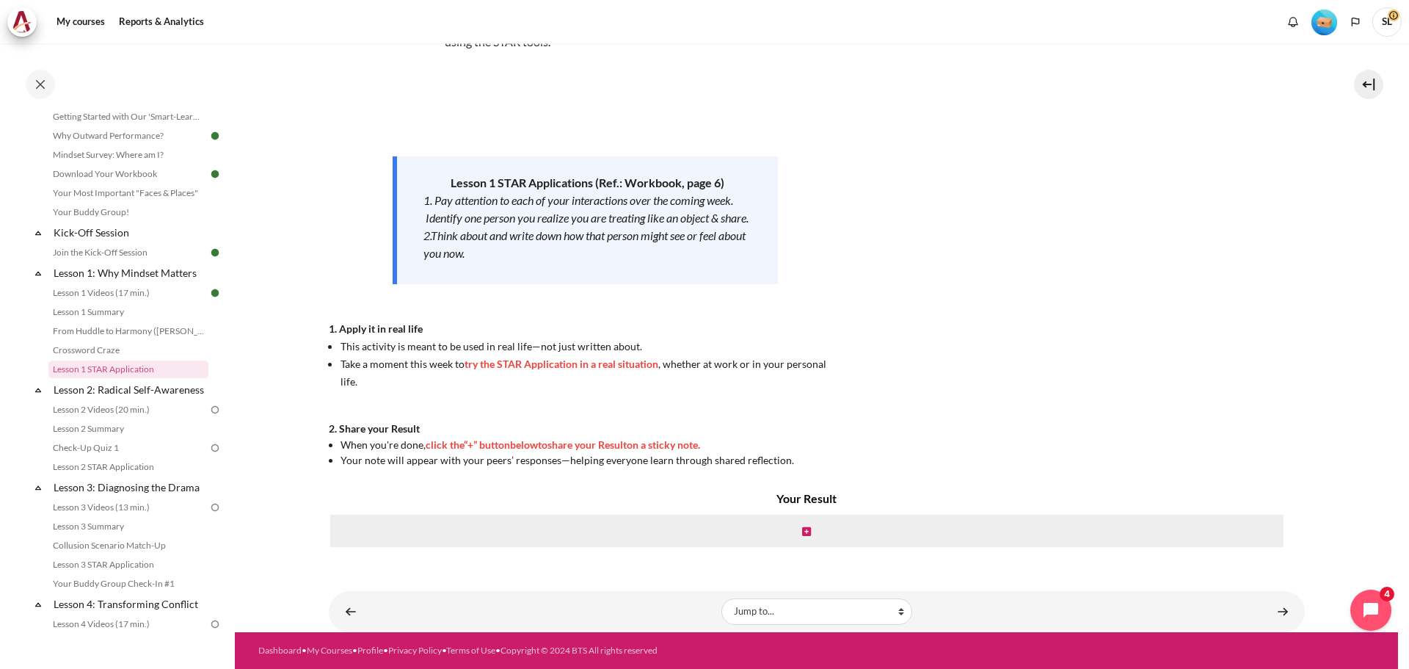
drag, startPoint x: 370, startPoint y: 446, endPoint x: 807, endPoint y: 445, distance: 436.7
click at [807, 445] on li "When you're done, click the “+” button below to share your Result on a sticky n…" at bounding box center [592, 444] width 502 height 15
drag, startPoint x: 363, startPoint y: 462, endPoint x: 874, endPoint y: 456, distance: 510.9
click at [874, 456] on div "Now that you’ve finished watching the Lesson 1 video , it’s time to take action…" at bounding box center [817, 241] width 976 height 452
click at [802, 532] on icon "Content" at bounding box center [806, 531] width 9 height 10
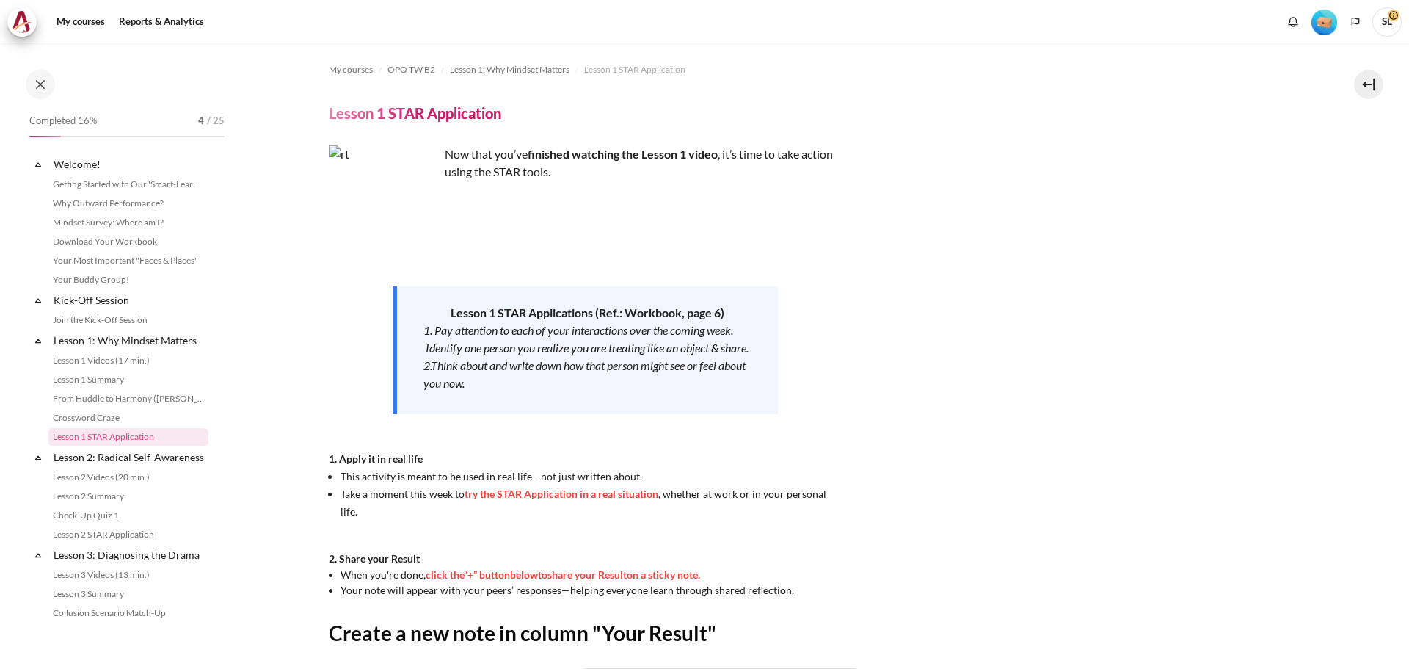
scroll to position [228, 0]
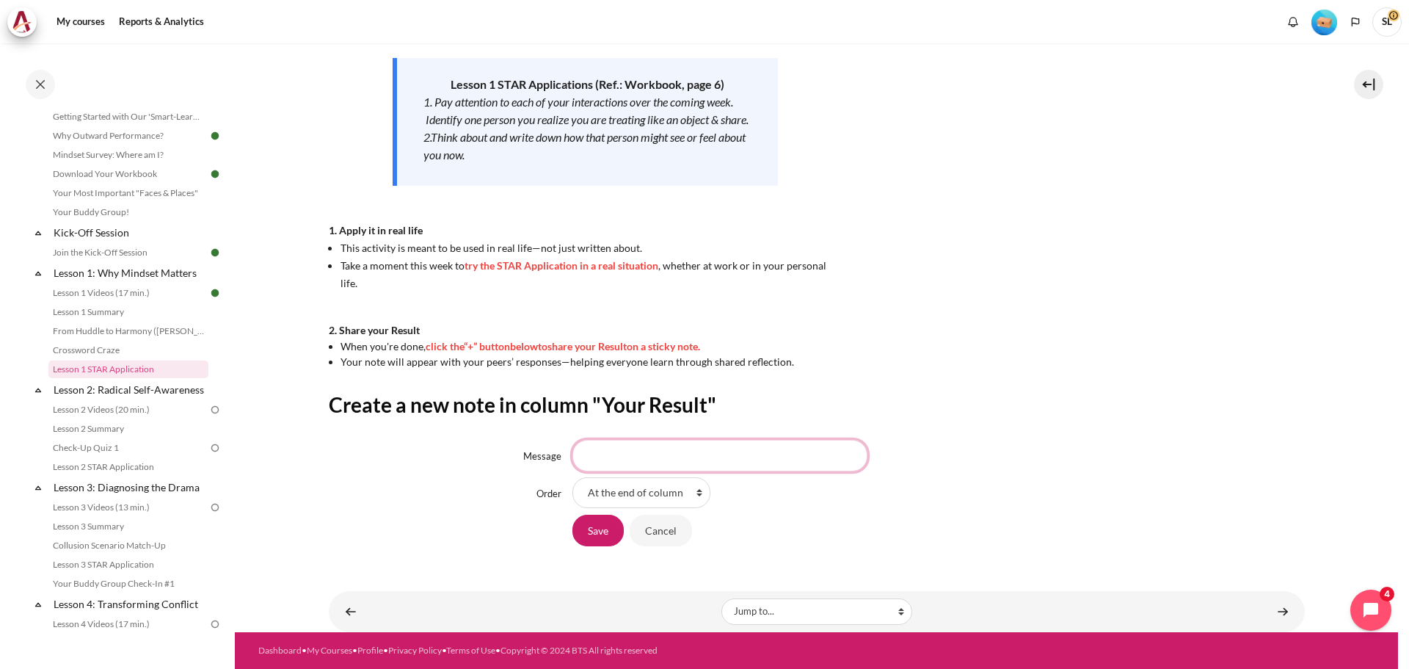
click at [669, 460] on input "Message" at bounding box center [719, 455] width 295 height 31
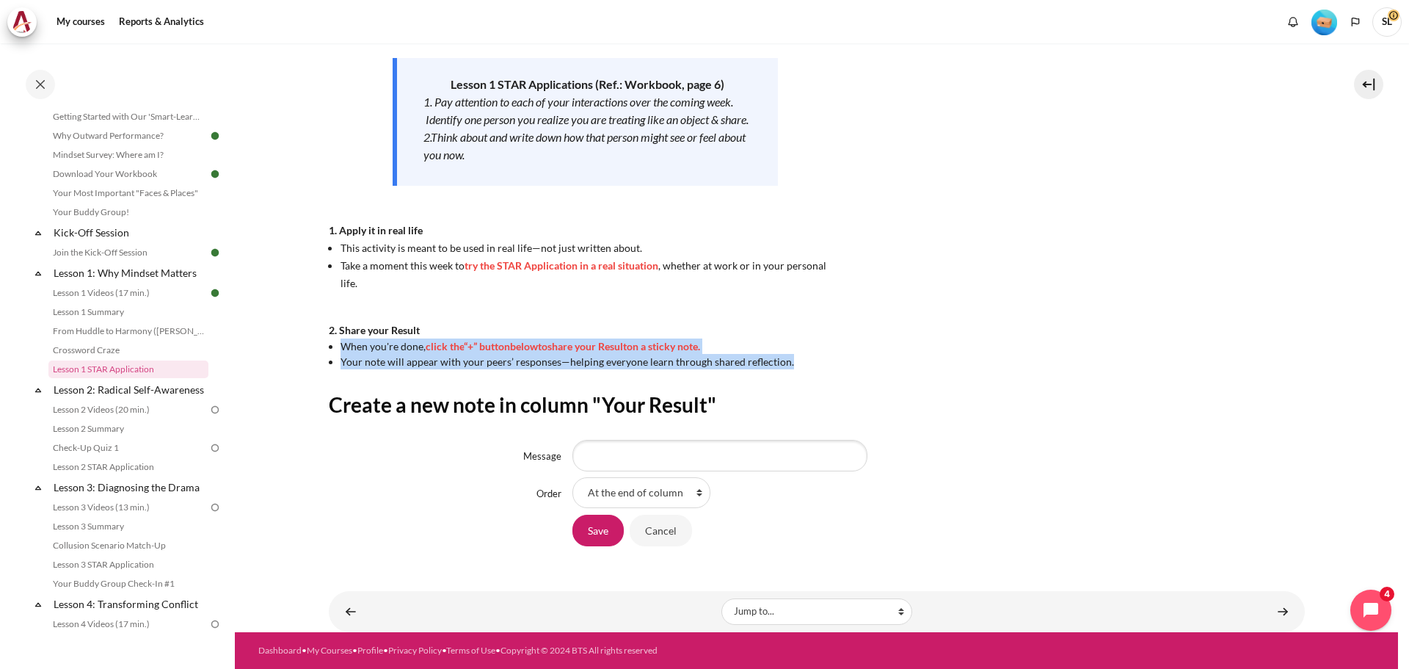
drag, startPoint x: 341, startPoint y: 347, endPoint x: 809, endPoint y: 368, distance: 468.0
click at [809, 368] on ul "When you're done, click the “+” button below to share your Result on a sticky n…" at bounding box center [586, 353] width 514 height 31
click at [967, 361] on div "Now that you’ve finished watching the Lesson 1 video , it’s time to take action…" at bounding box center [817, 143] width 976 height 452
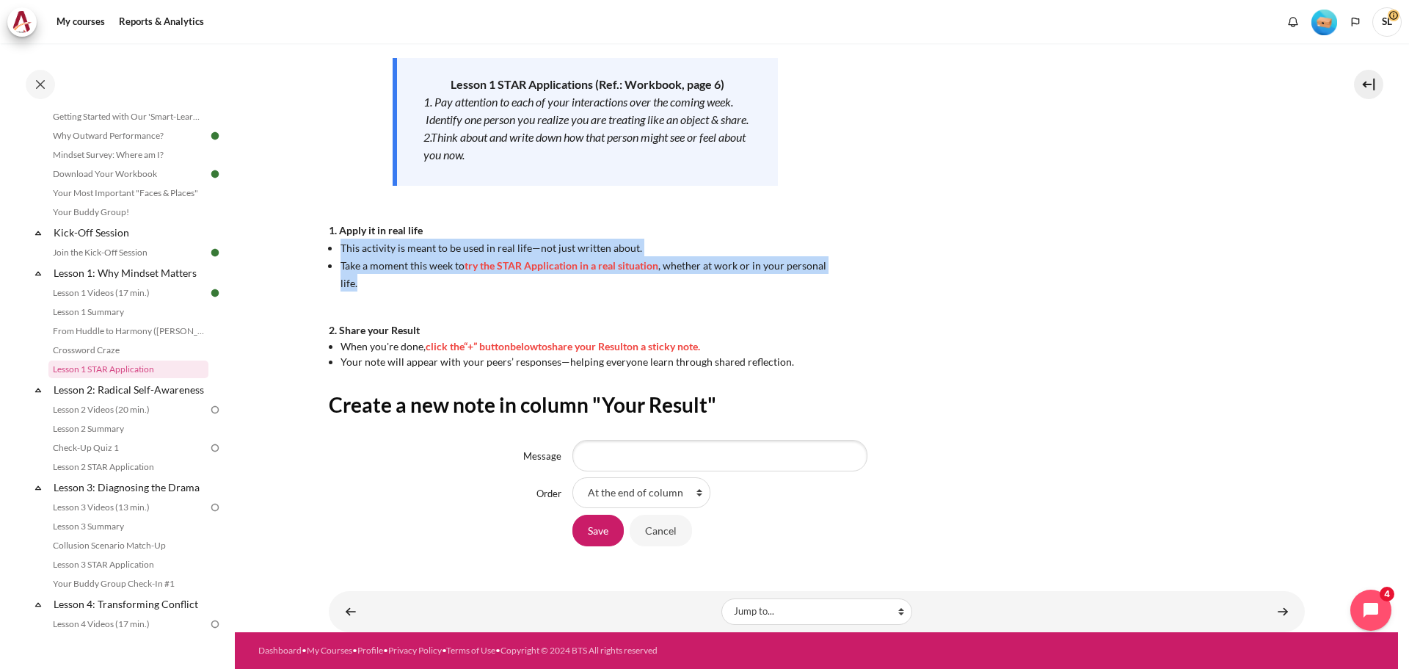
drag, startPoint x: 340, startPoint y: 264, endPoint x: 843, endPoint y: 287, distance: 504.0
click at [843, 287] on div "Now that you’ve finished watching the Lesson 1 video , it’s time to take action…" at bounding box center [817, 143] width 976 height 452
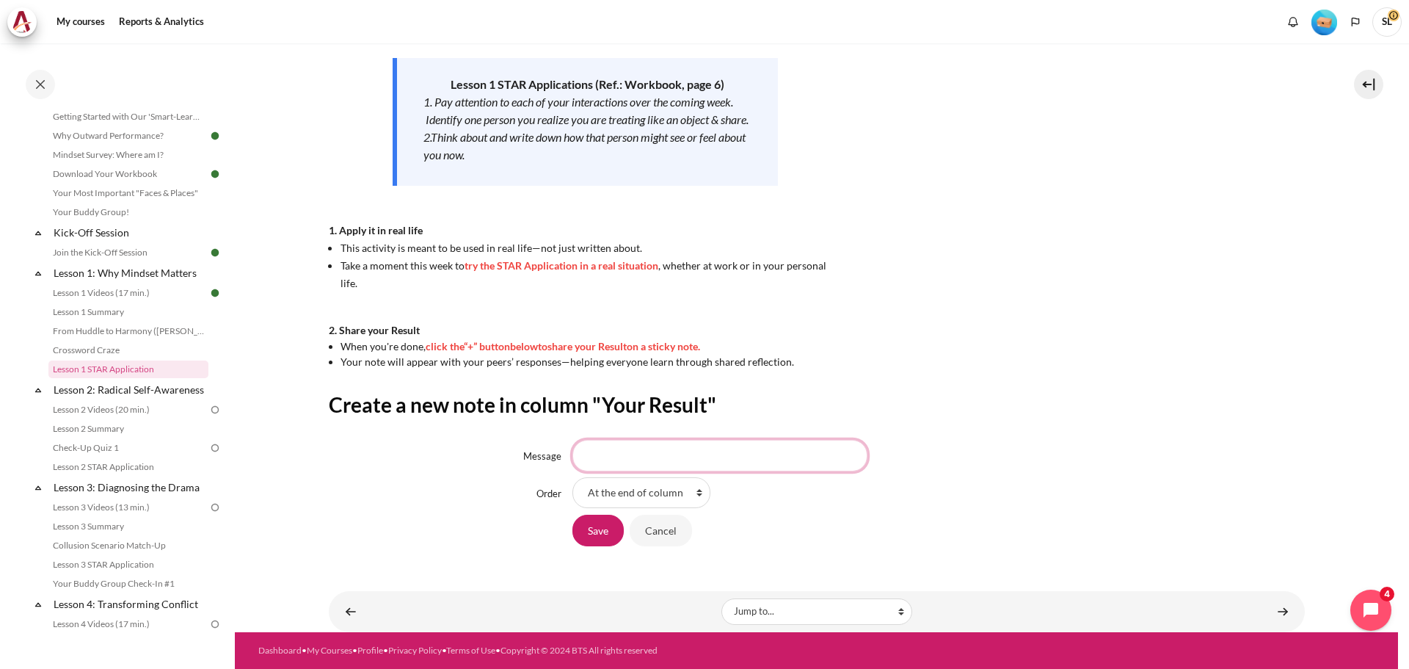
click at [618, 451] on input "Message" at bounding box center [719, 455] width 295 height 31
click at [633, 456] on input "Message" at bounding box center [719, 455] width 295 height 31
click at [114, 386] on link "Lesson 2: Radical Self-Awareness" at bounding box center [129, 389] width 157 height 20
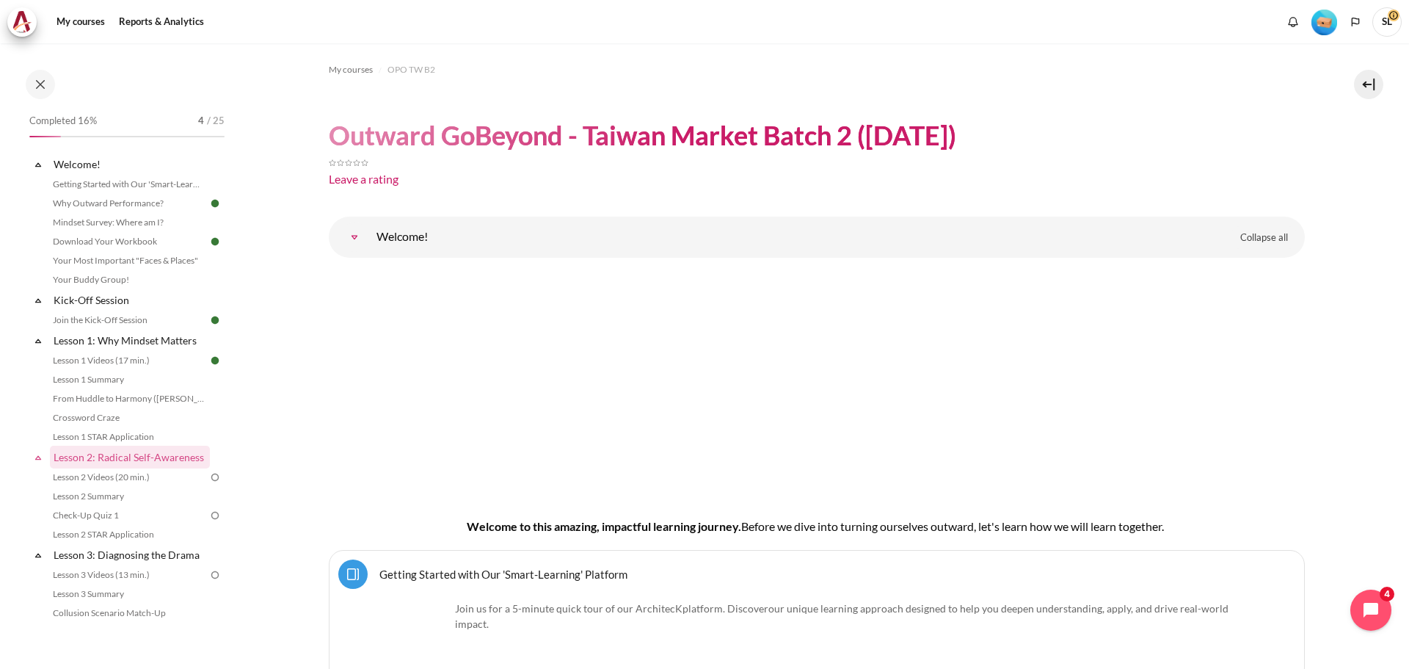
scroll to position [277, 0]
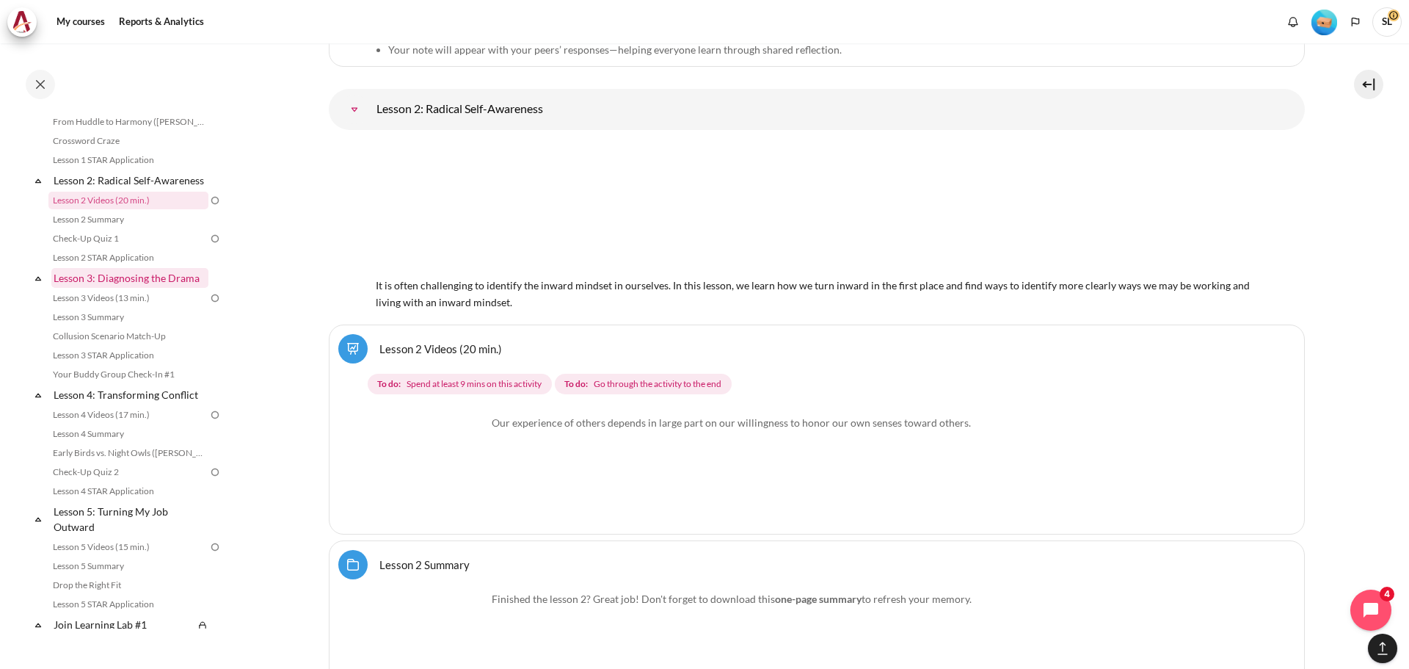
click at [132, 288] on link "Lesson 3: Diagnosing the Drama" at bounding box center [129, 278] width 157 height 20
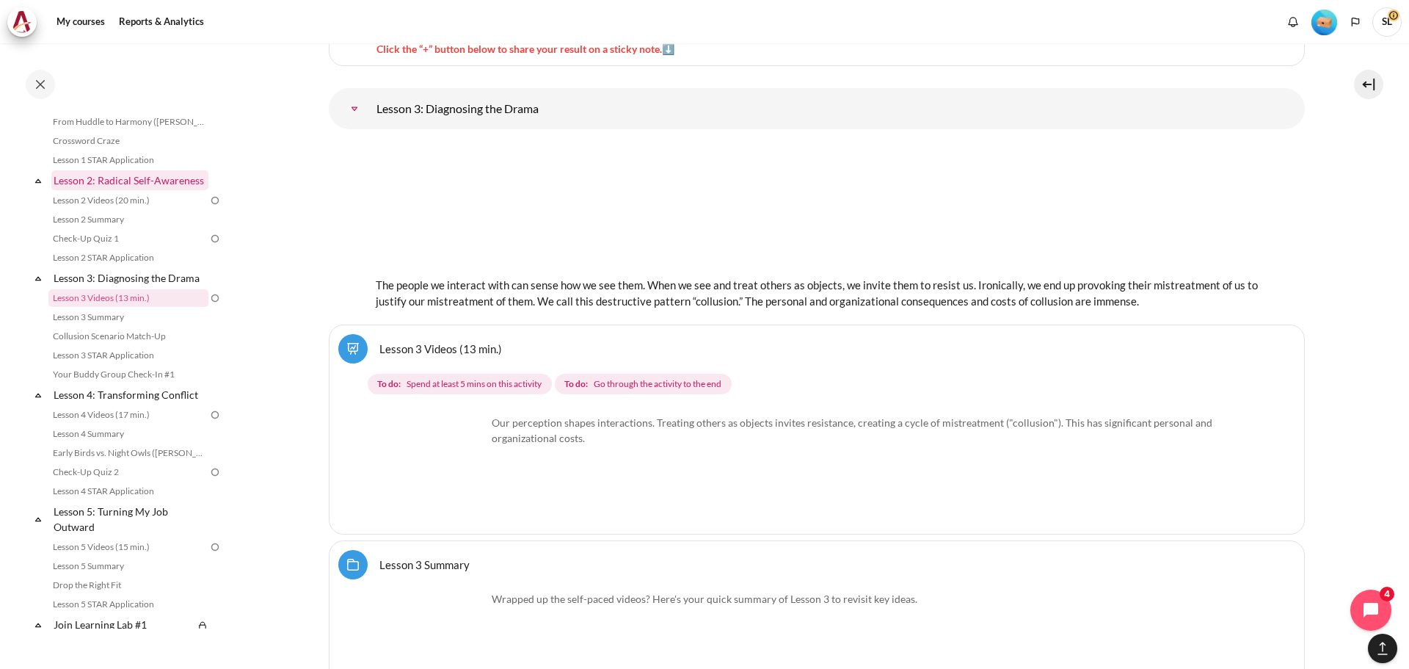
click at [93, 187] on link "Lesson 2: Radical Self-Awareness" at bounding box center [129, 180] width 157 height 20
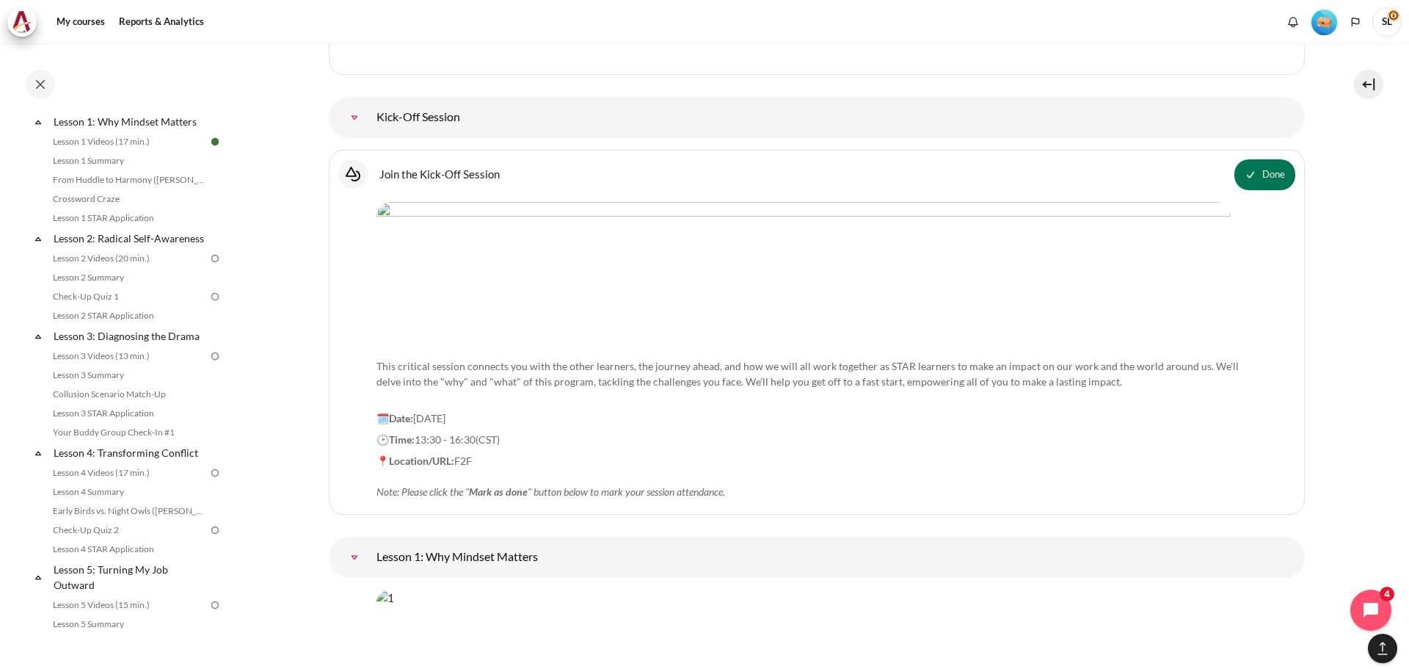
scroll to position [1309, 0]
